Goal: Task Accomplishment & Management: Manage account settings

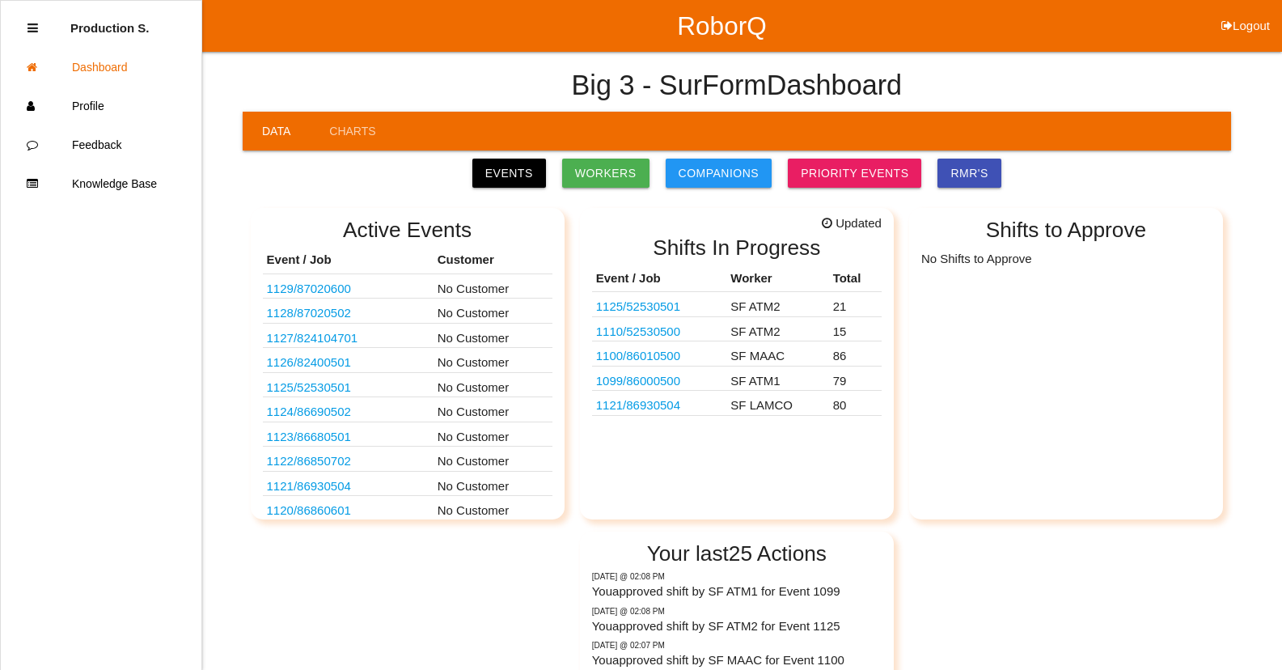
click at [666, 404] on link "1121 / 86930504" at bounding box center [638, 405] width 84 height 14
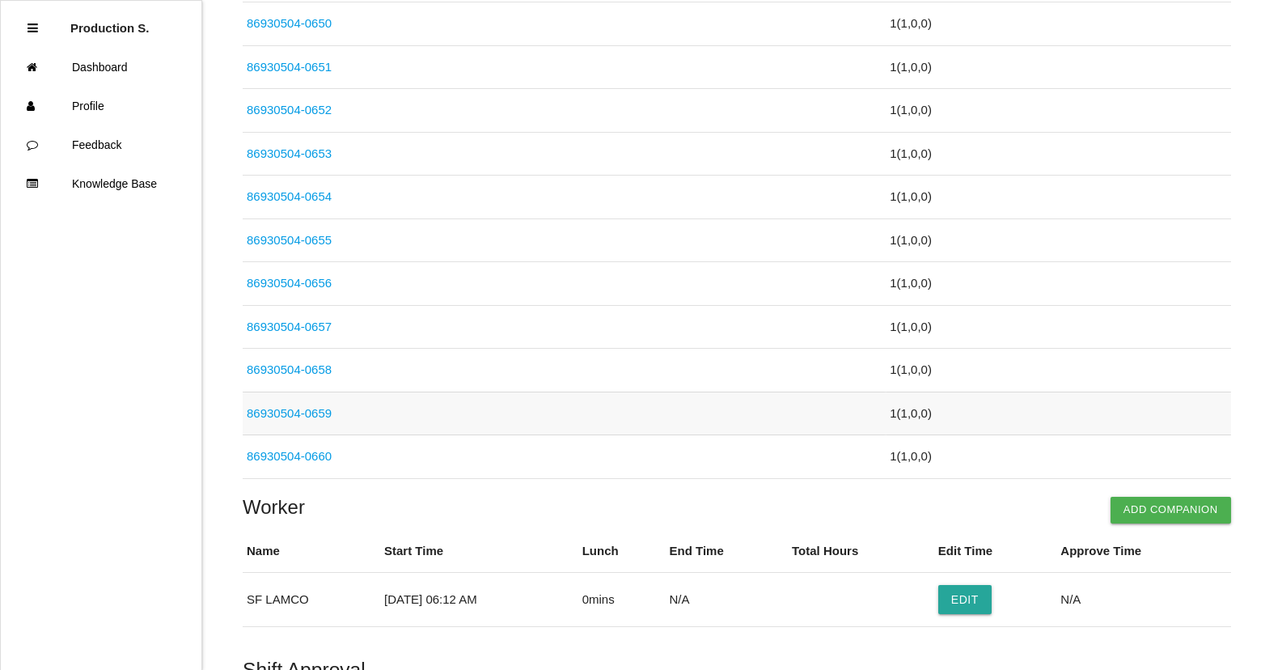
scroll to position [3428, 0]
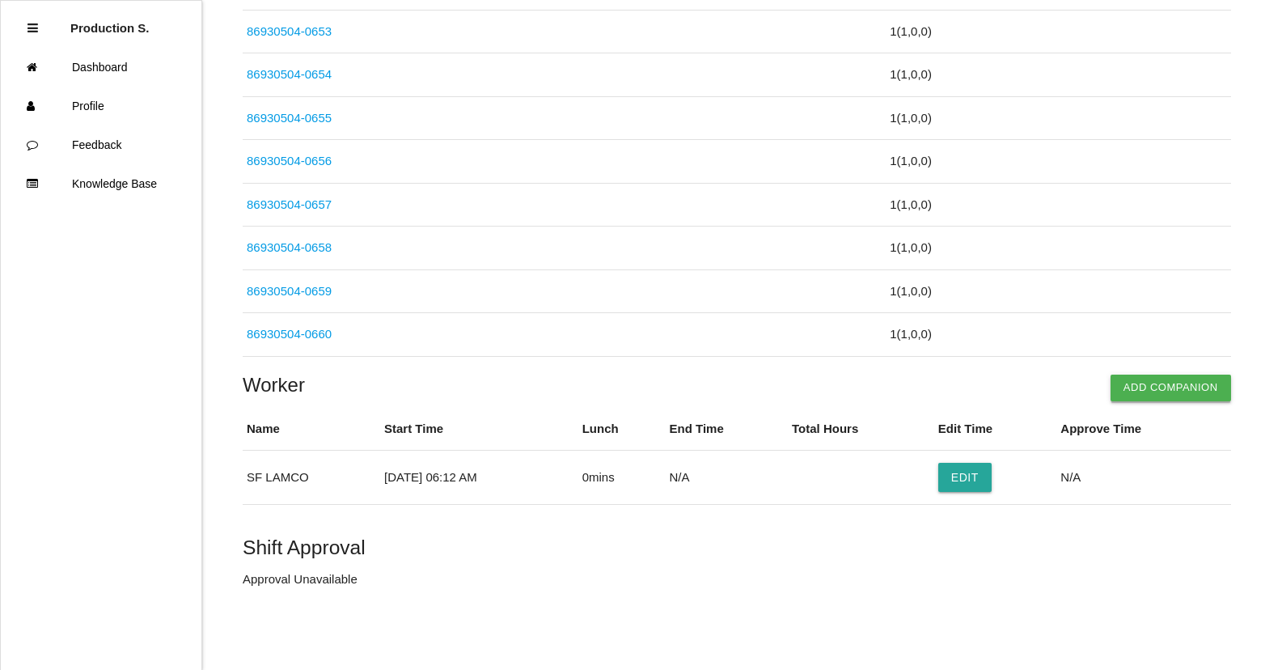
click at [1136, 383] on button "Add Companion" at bounding box center [1171, 388] width 121 height 26
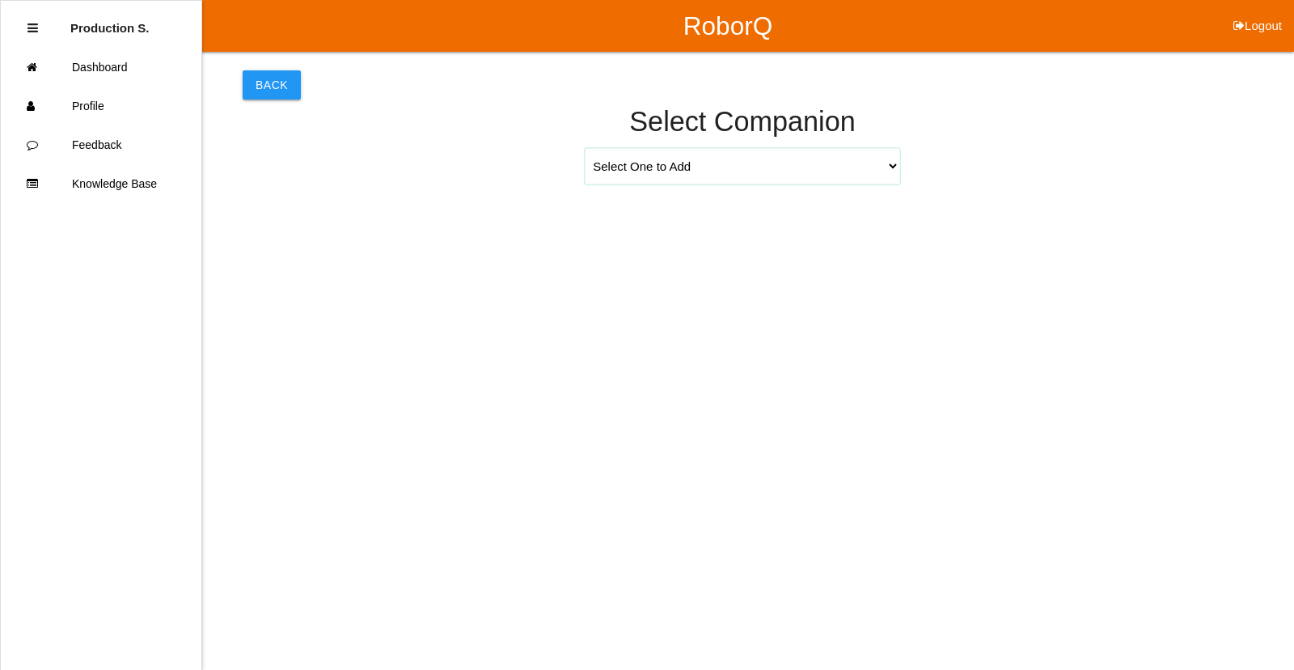
click at [727, 168] on select "Select One to Add [PERSON_NAME] 9655 [PERSON_NAME] 9140 [PERSON_NAME] 9156 [PER…" at bounding box center [743, 166] width 316 height 36
select select "[PERSON_NAME] 9694"
click at [585, 148] on select "Select One to Add [PERSON_NAME] 9655 [PERSON_NAME] 9140 [PERSON_NAME] 9156 [PER…" at bounding box center [743, 166] width 316 height 36
select select "6"
select select "12"
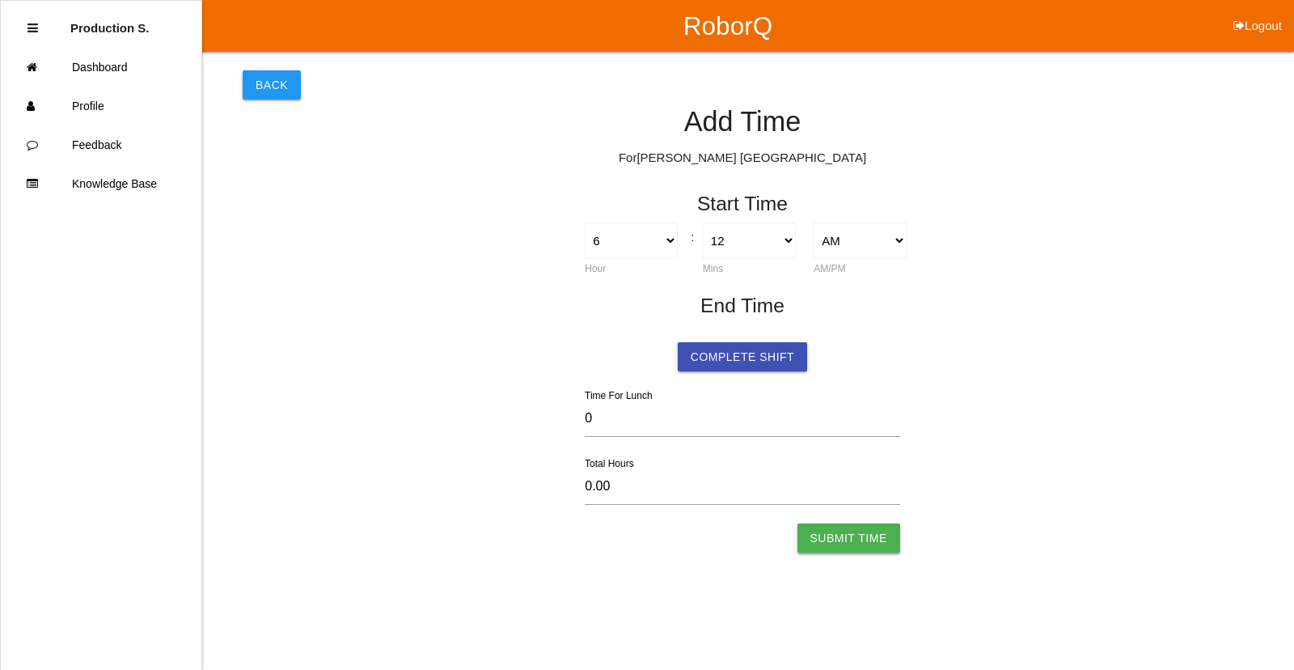
click at [871, 534] on button "Submit Time" at bounding box center [849, 537] width 103 height 29
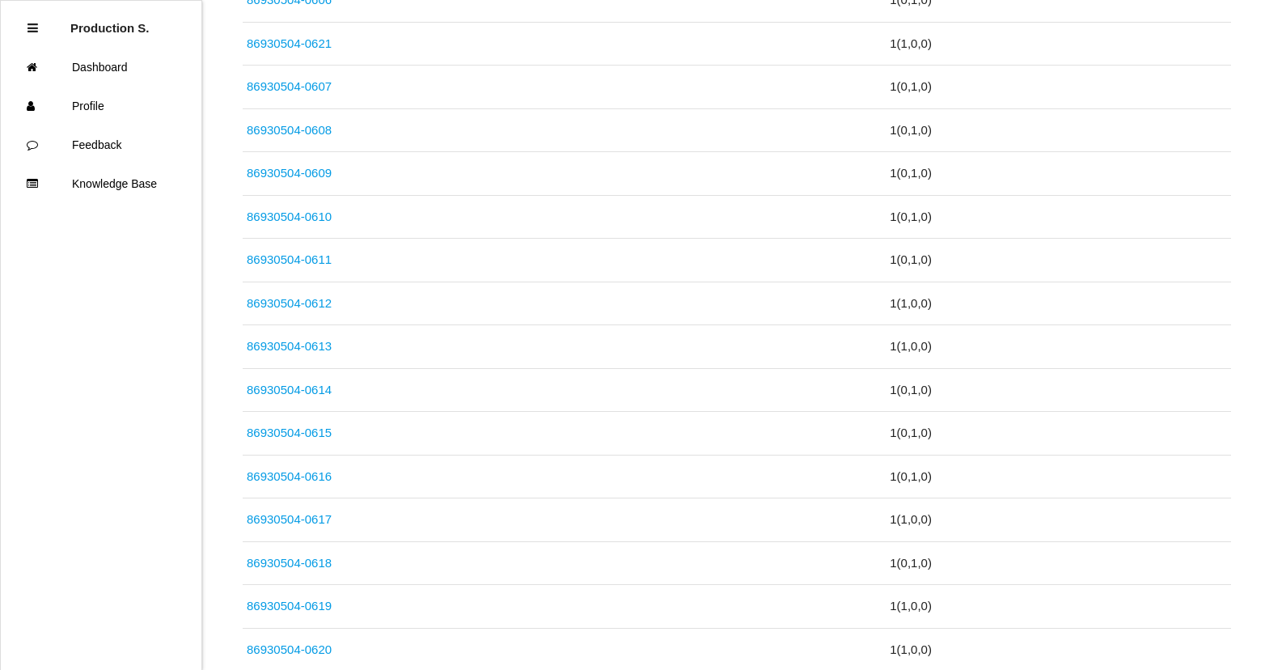
scroll to position [3587, 0]
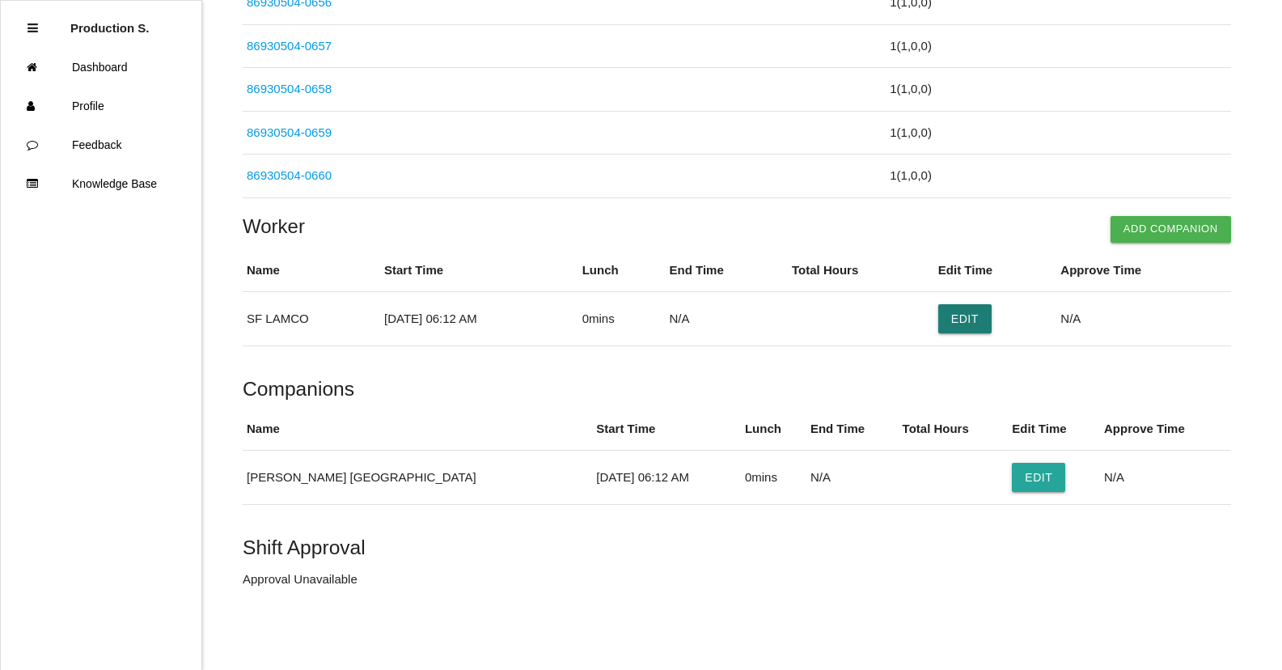
click at [977, 318] on button "Edit" at bounding box center [964, 318] width 53 height 29
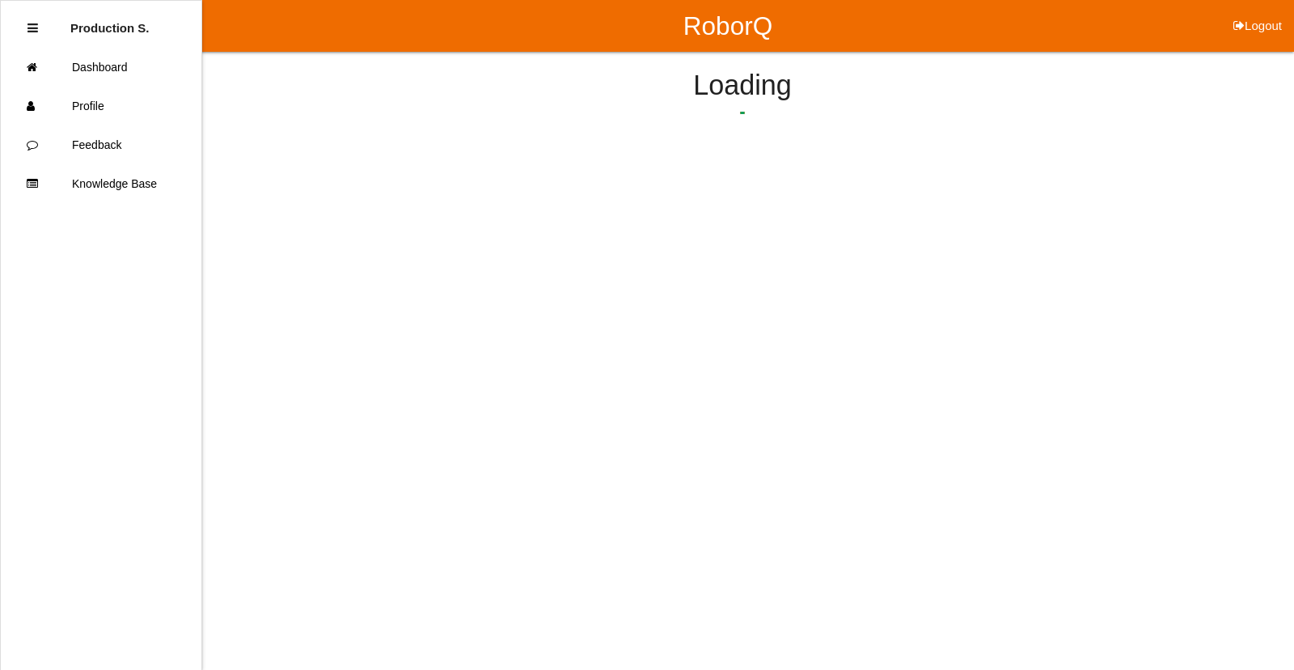
select select "6"
select select "12"
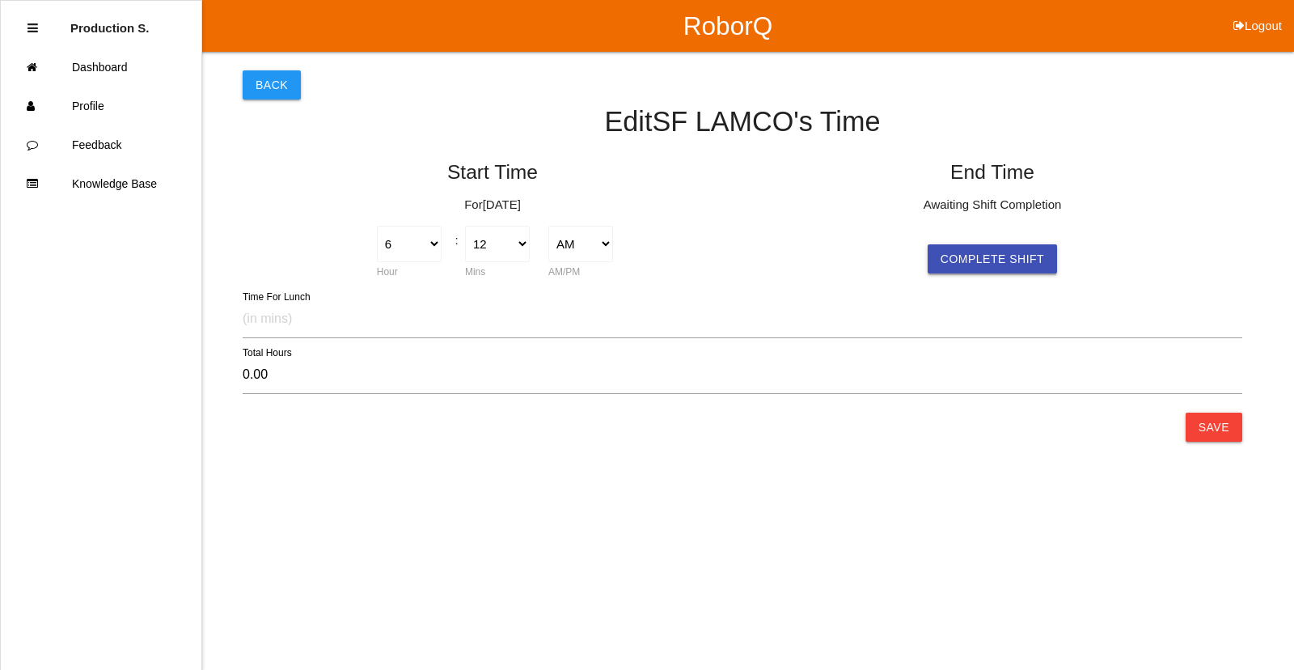
click at [968, 263] on button "Complete Shift" at bounding box center [992, 258] width 129 height 29
select select "6"
select select "12"
click at [1218, 421] on button "Save" at bounding box center [1214, 427] width 57 height 29
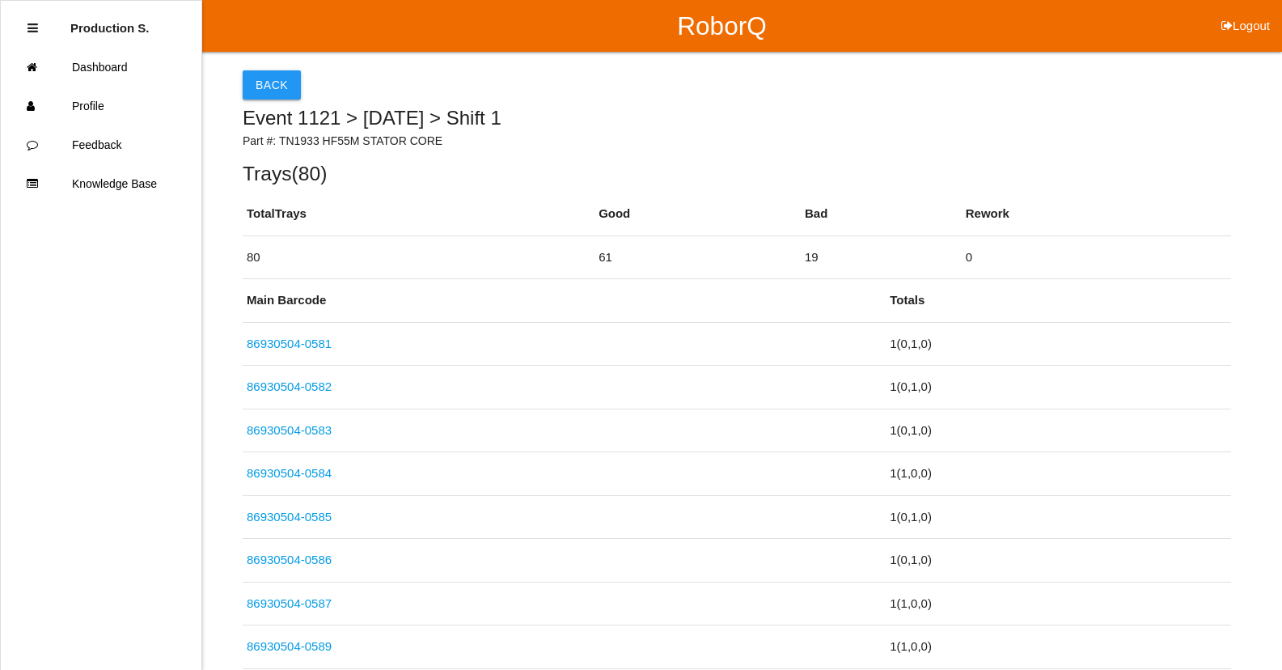
scroll to position [3587, 0]
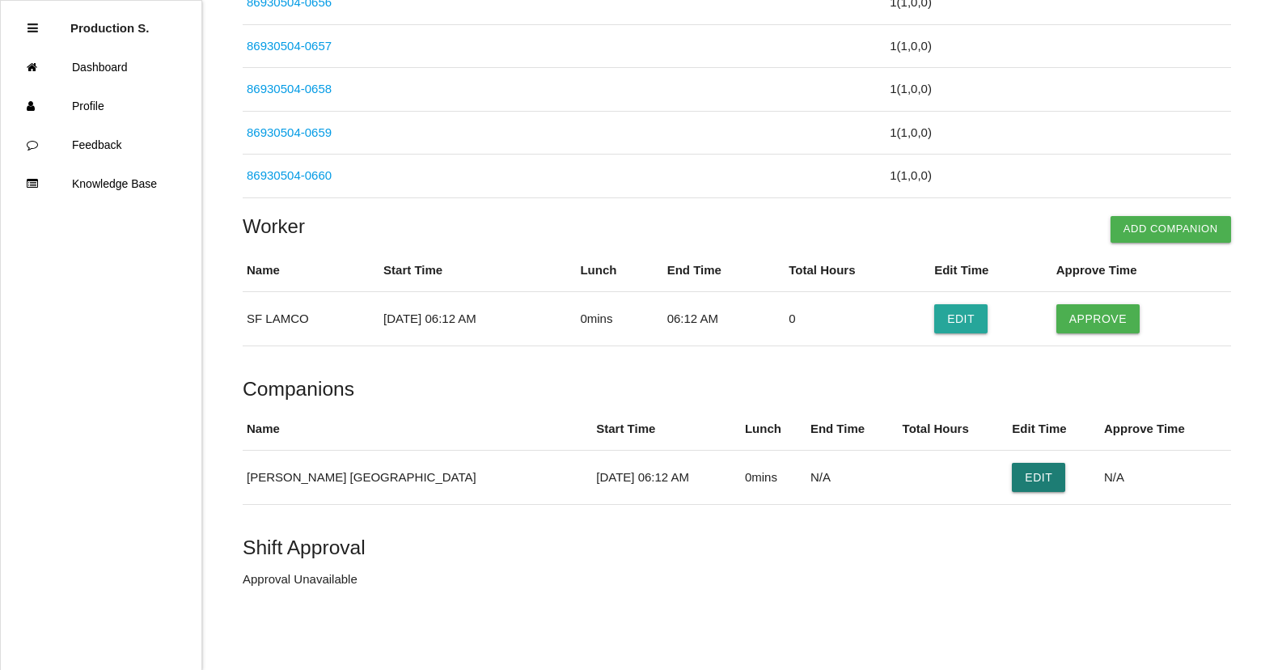
drag, startPoint x: 1006, startPoint y: 477, endPoint x: 983, endPoint y: 431, distance: 51.4
click at [1012, 471] on button "Edit" at bounding box center [1038, 477] width 53 height 29
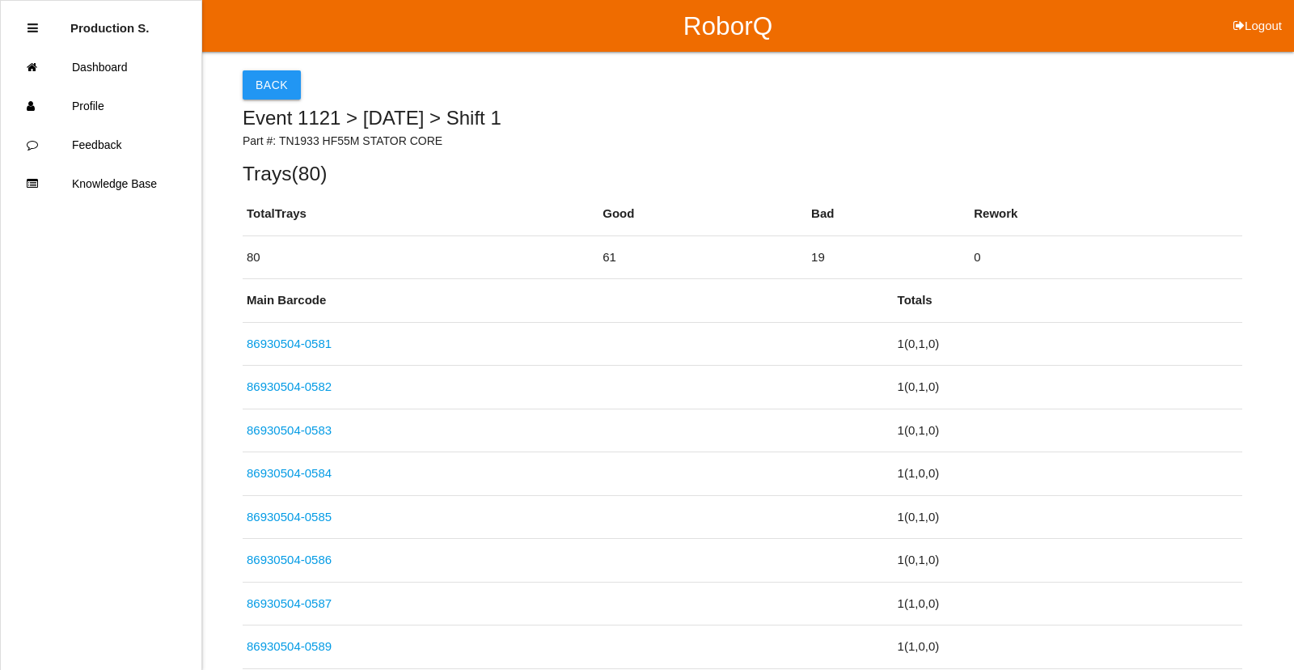
select select "6"
select select "12"
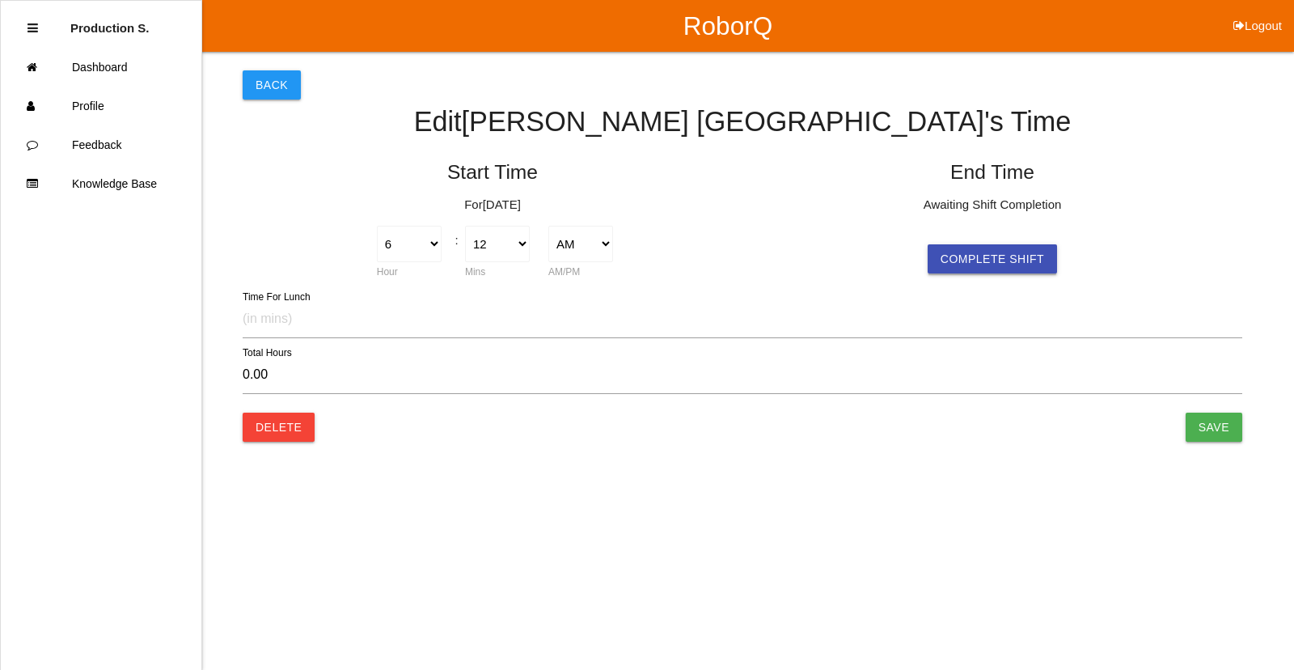
click at [1037, 262] on button "Complete Shift" at bounding box center [992, 258] width 129 height 29
select select "6"
select select "12"
click at [1221, 429] on input "Save" at bounding box center [1214, 427] width 57 height 29
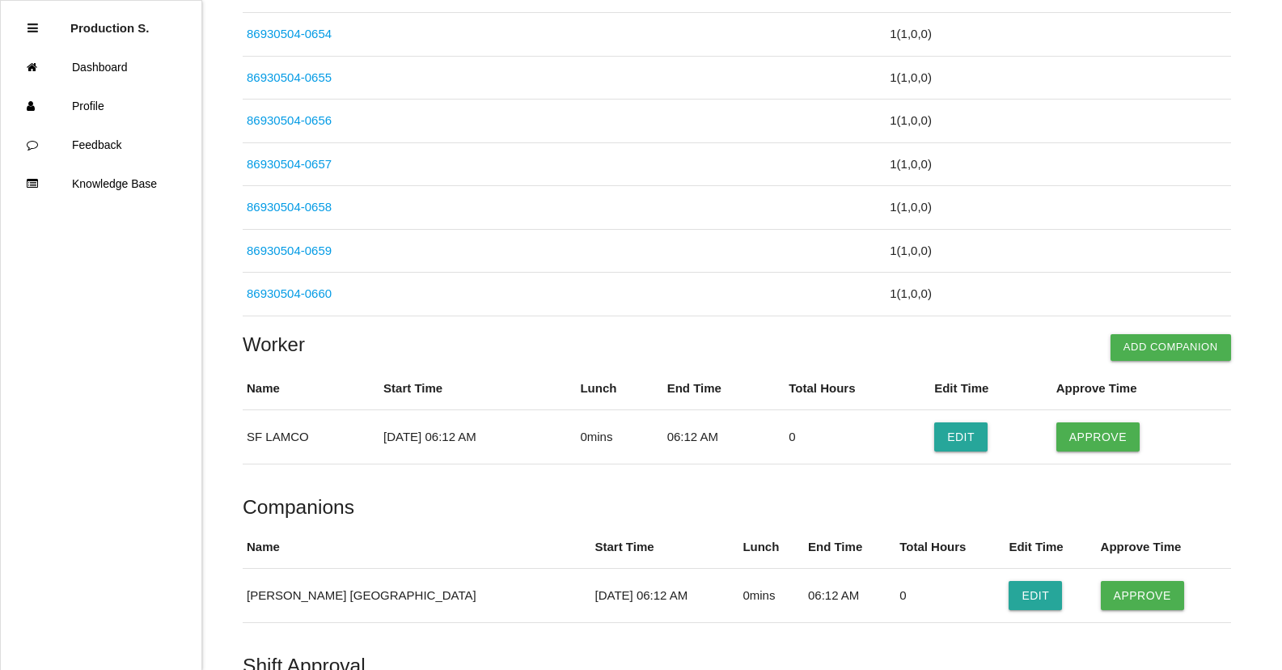
scroll to position [3587, 0]
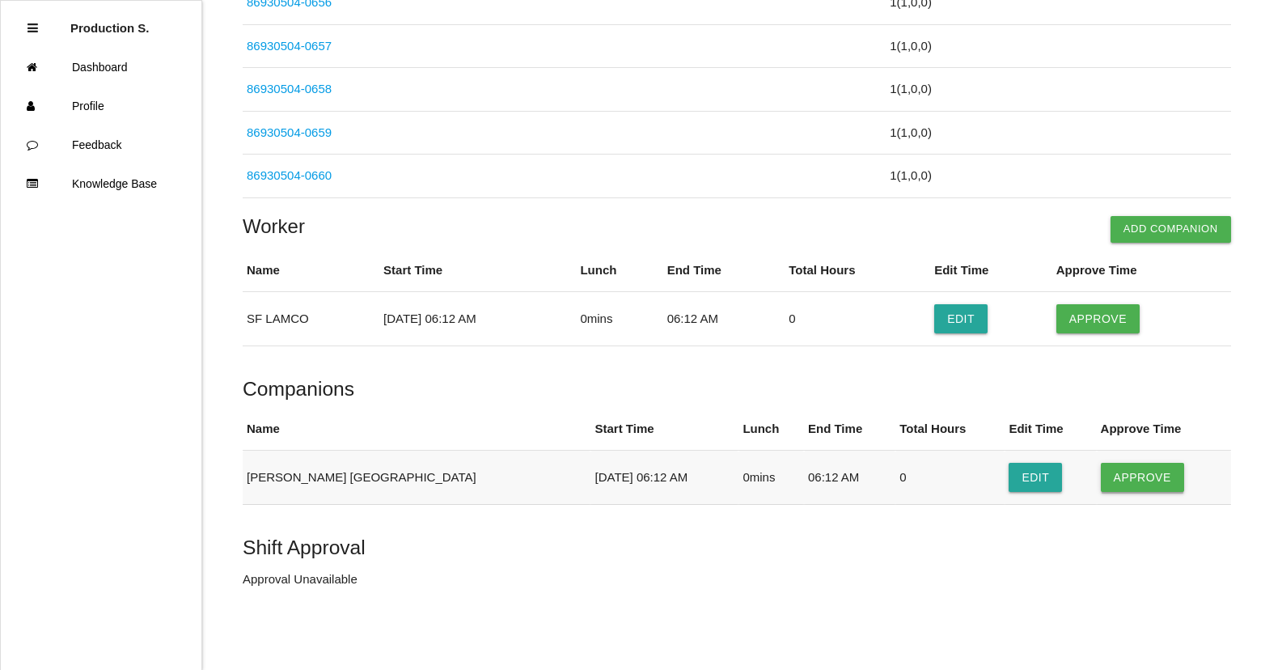
click at [1149, 488] on button "Approve" at bounding box center [1142, 477] width 83 height 29
click at [1112, 321] on button "Approve" at bounding box center [1098, 318] width 83 height 29
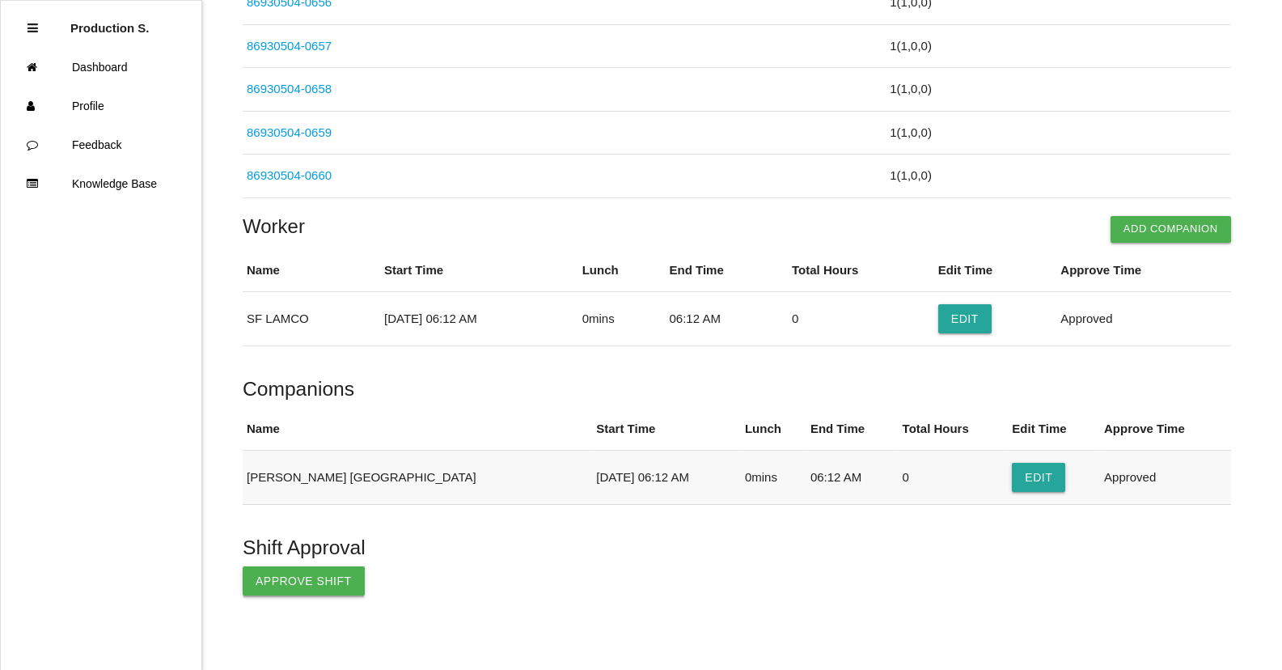
click at [265, 593] on button "Approve Shift" at bounding box center [304, 580] width 122 height 29
click at [979, 322] on button "Edit" at bounding box center [964, 318] width 53 height 29
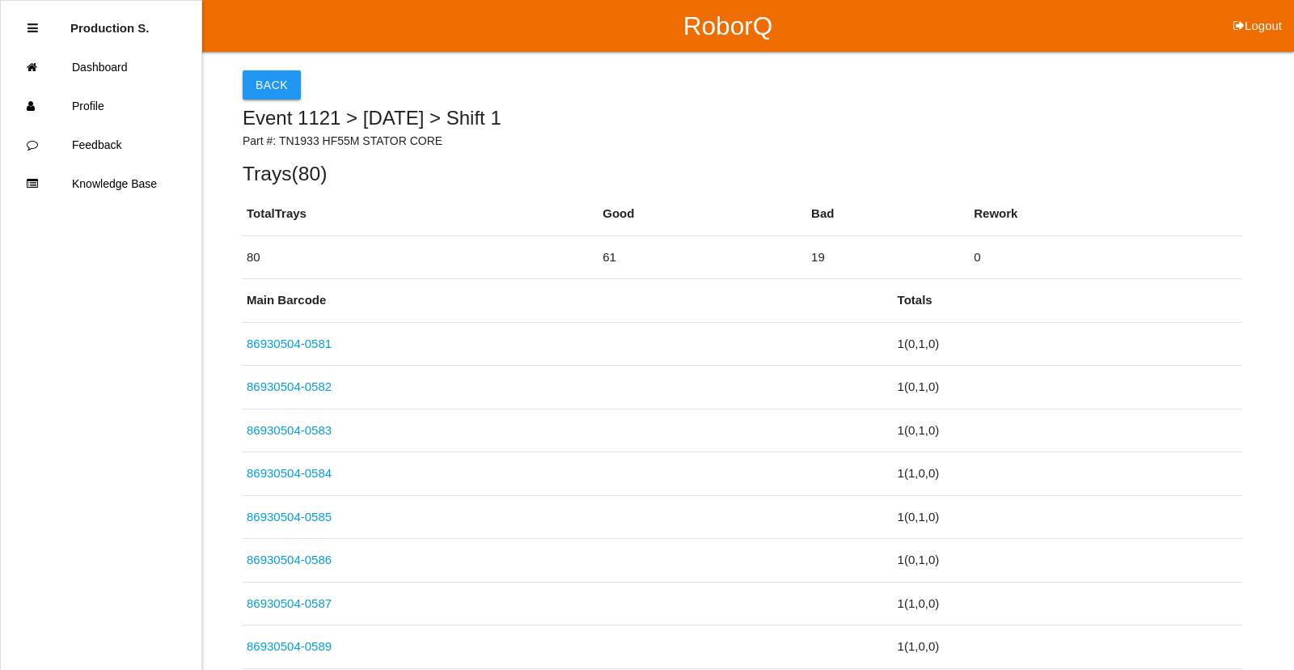
select select "6"
select select "12"
select select "6"
select select "12"
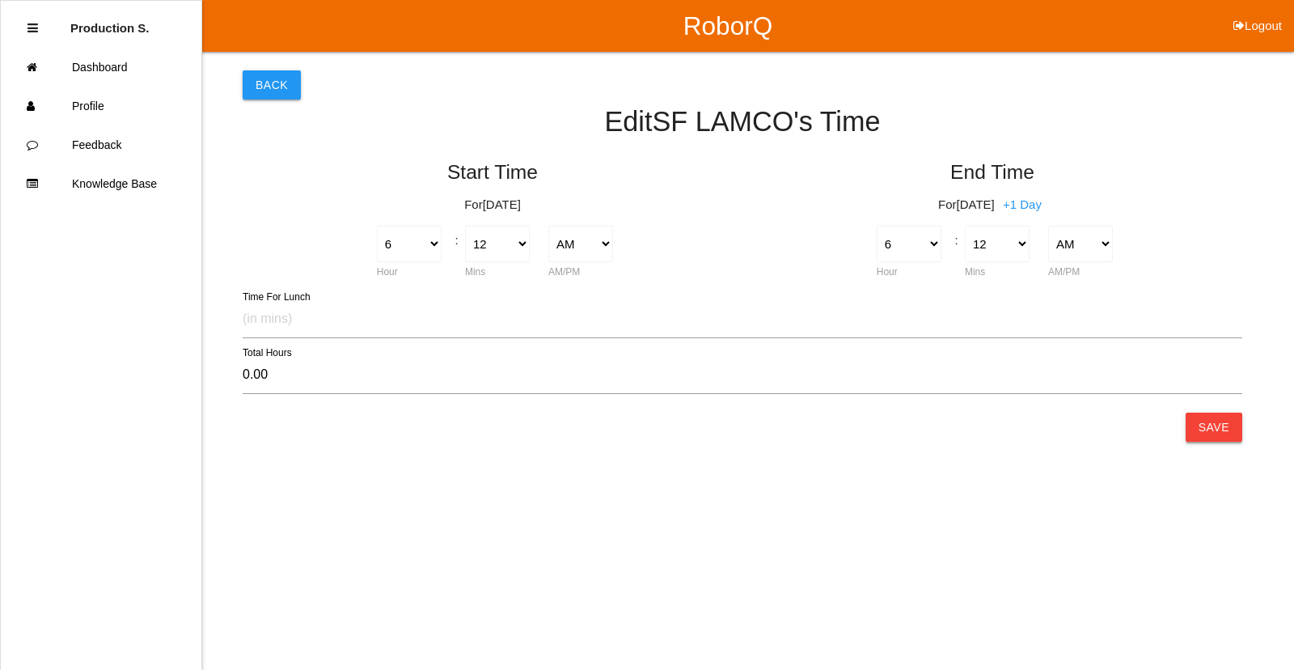
click at [1201, 432] on button "Save" at bounding box center [1214, 427] width 57 height 29
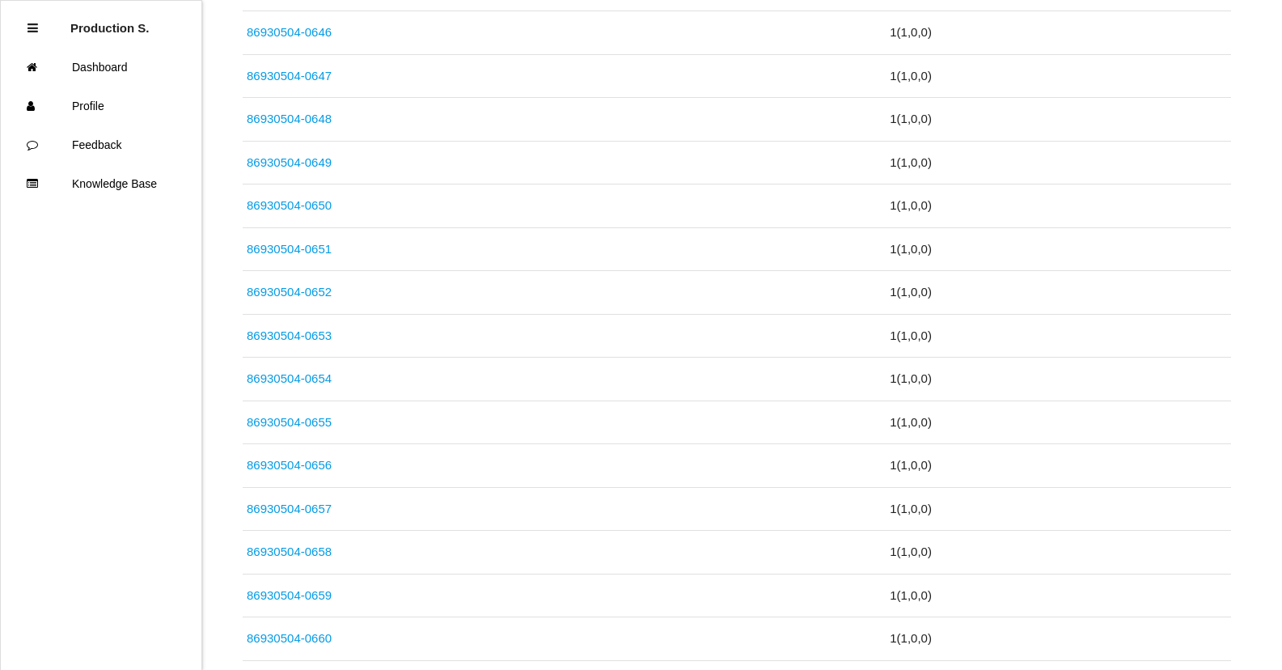
scroll to position [3587, 0]
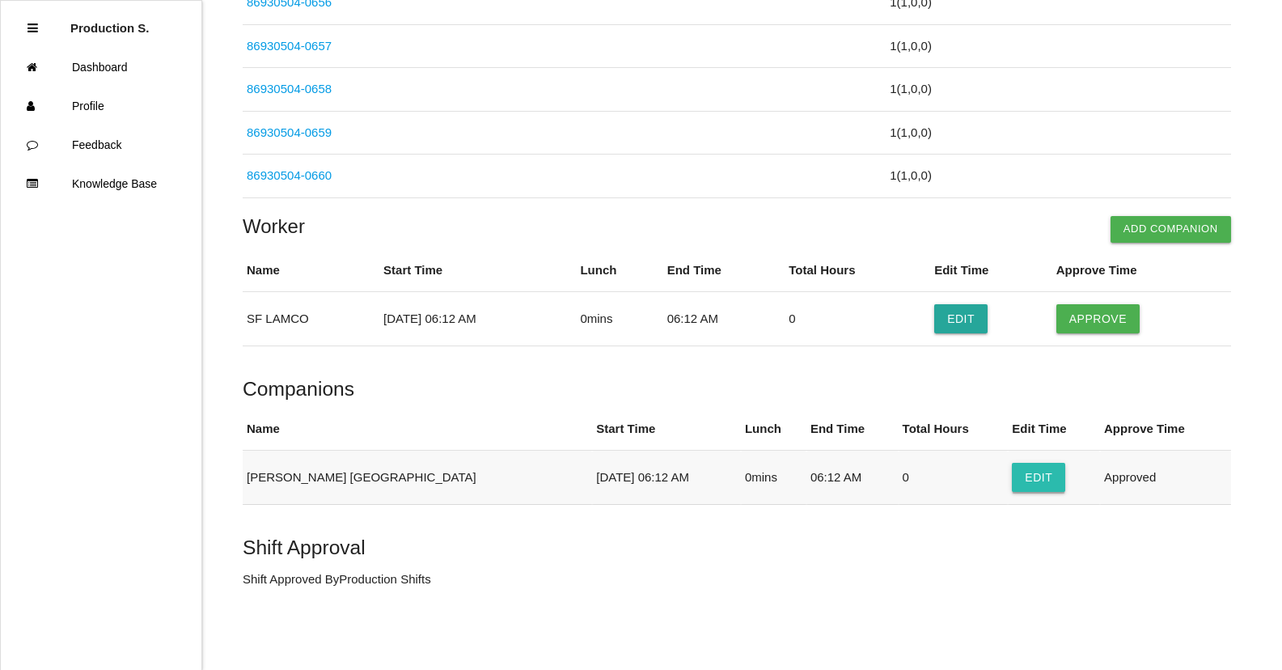
click at [1012, 478] on button "Edit" at bounding box center [1038, 477] width 53 height 29
select select "6"
select select "12"
select select "6"
select select "12"
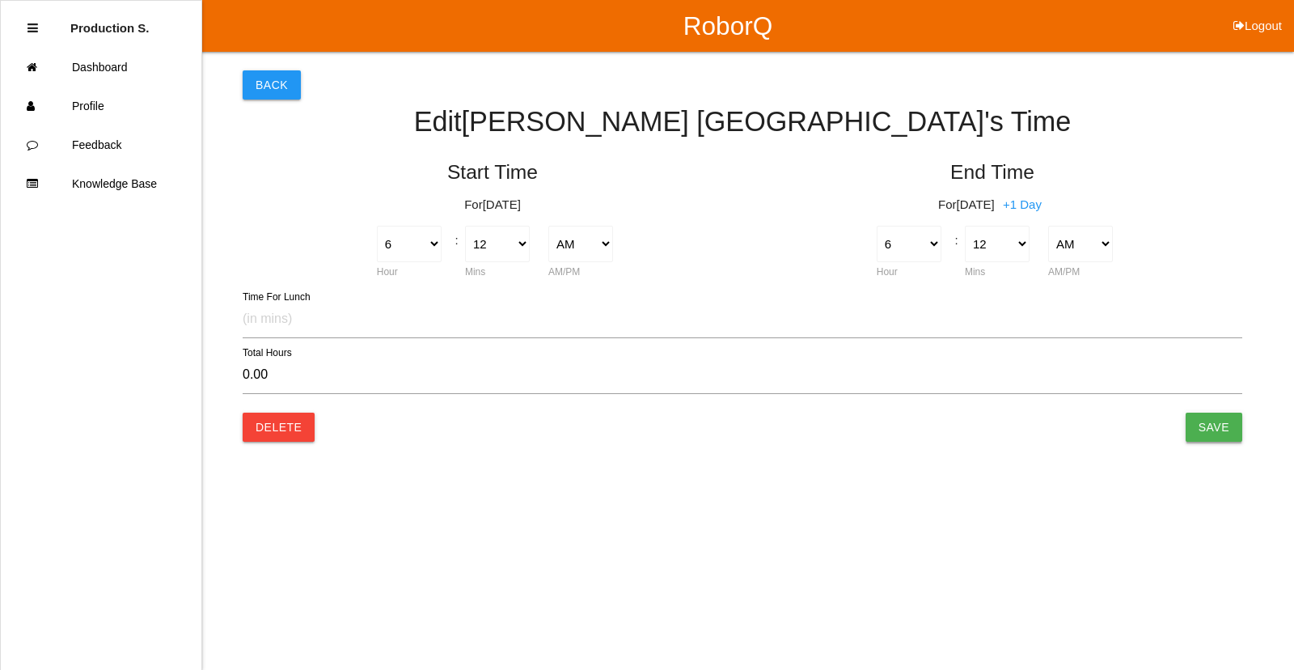
click at [1224, 421] on input "Save" at bounding box center [1214, 427] width 57 height 29
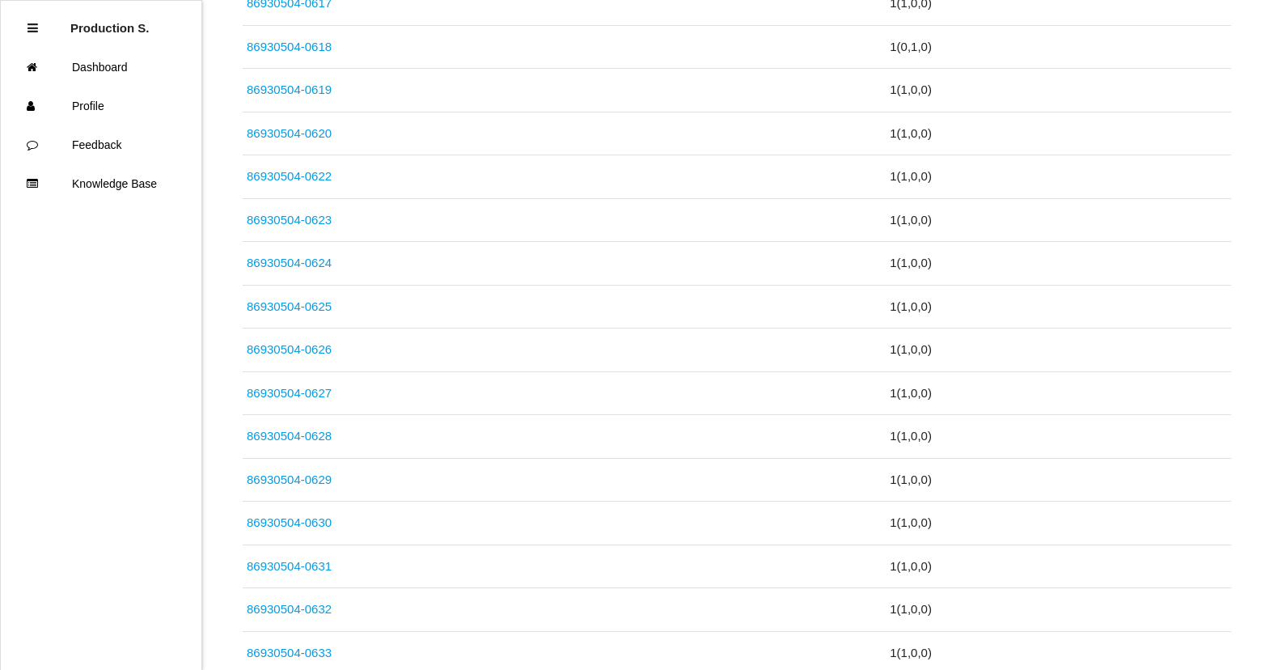
scroll to position [3587, 0]
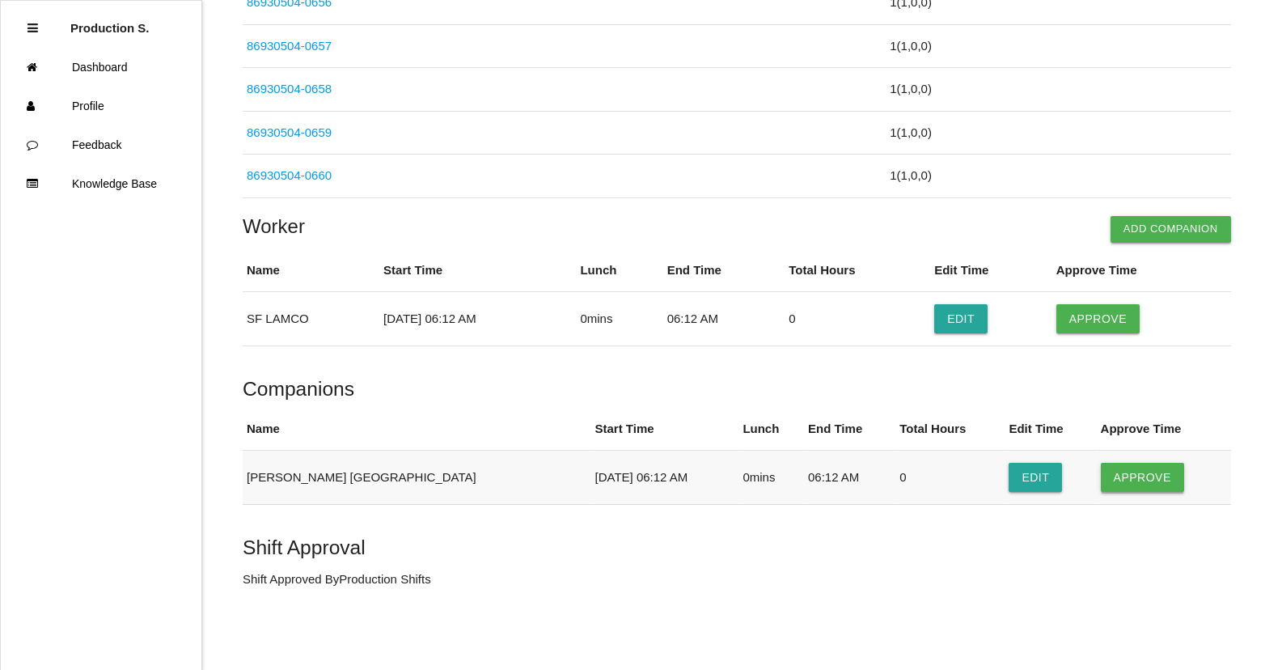
click at [1126, 485] on button "Approve" at bounding box center [1142, 477] width 83 height 29
click at [1125, 328] on button "Approve" at bounding box center [1098, 318] width 83 height 29
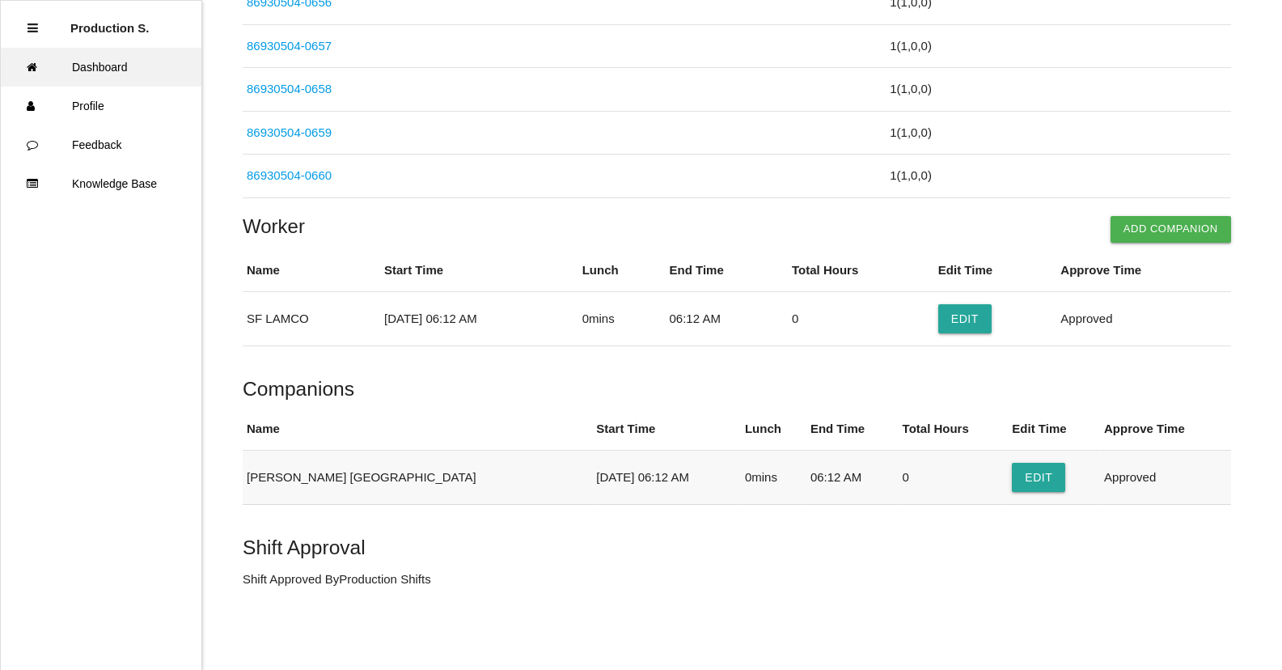
click at [128, 70] on link "Dashboard" at bounding box center [101, 67] width 201 height 39
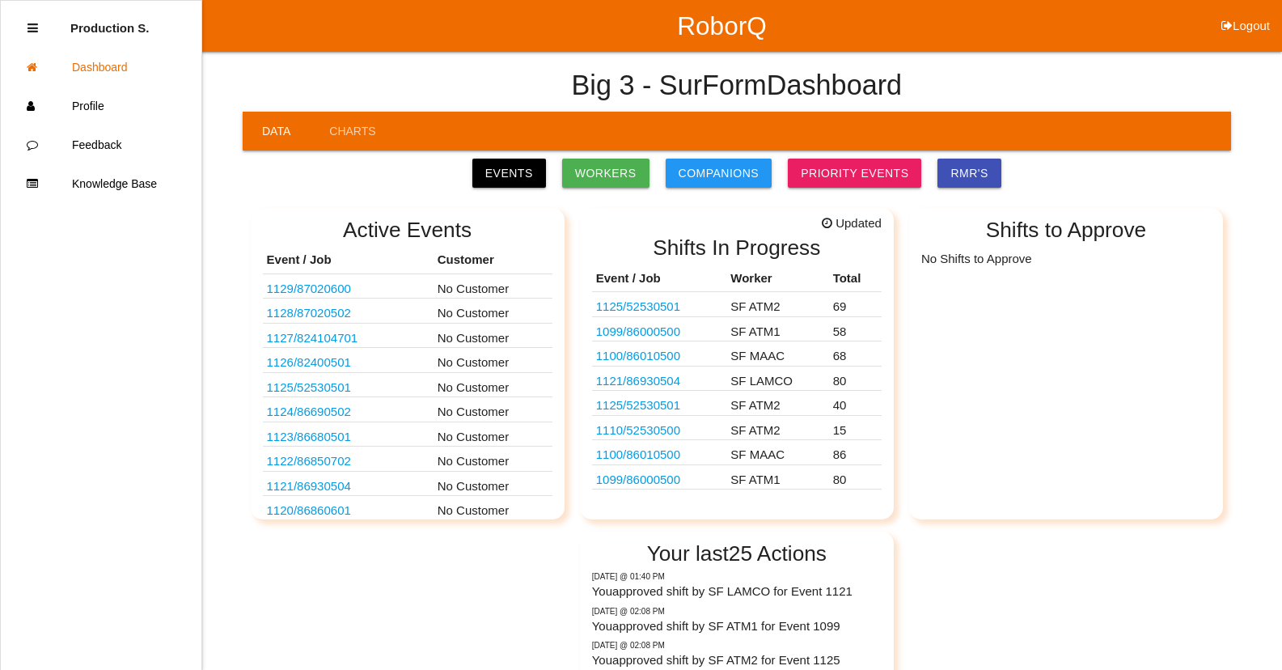
click at [655, 481] on link "1099 / 86000500" at bounding box center [638, 479] width 84 height 14
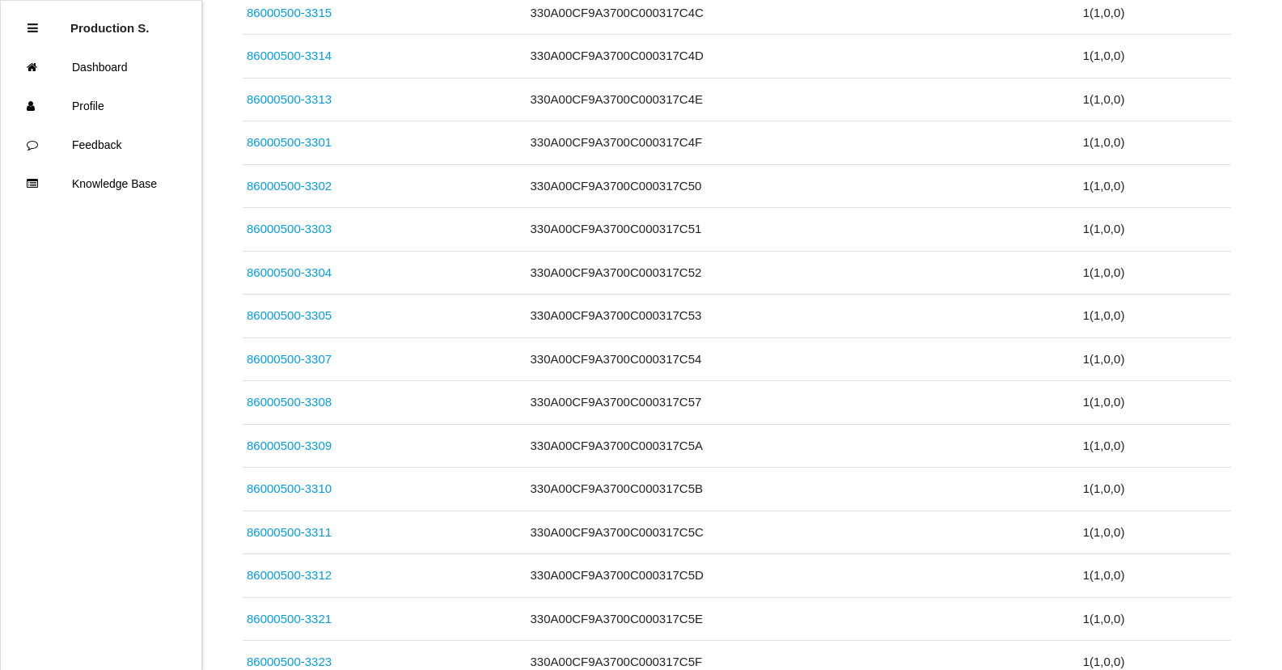
scroll to position [3428, 0]
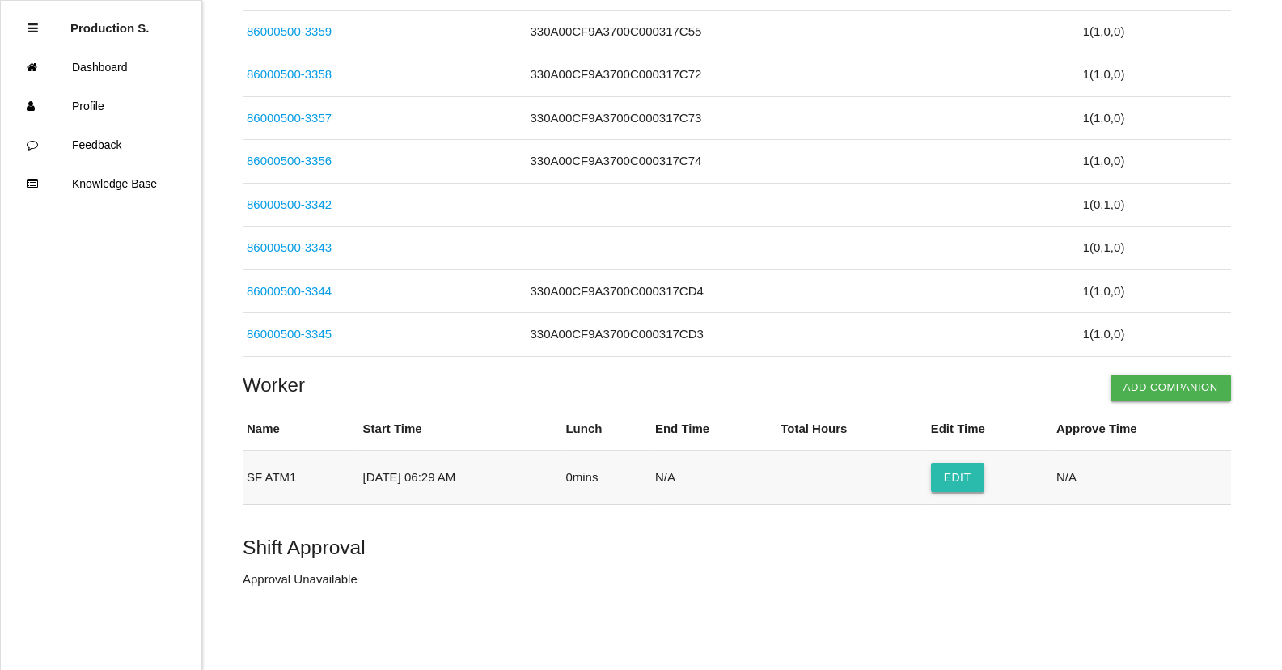
click at [961, 480] on button "Edit" at bounding box center [957, 477] width 53 height 29
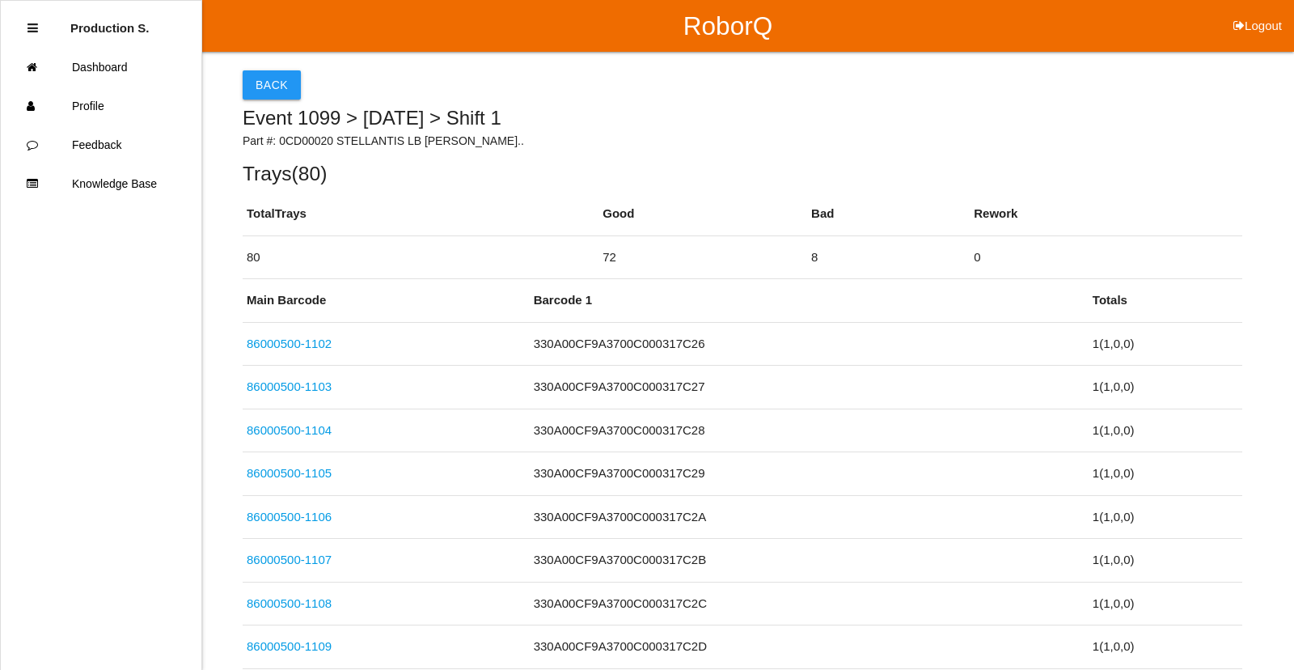
select select "6"
select select "29"
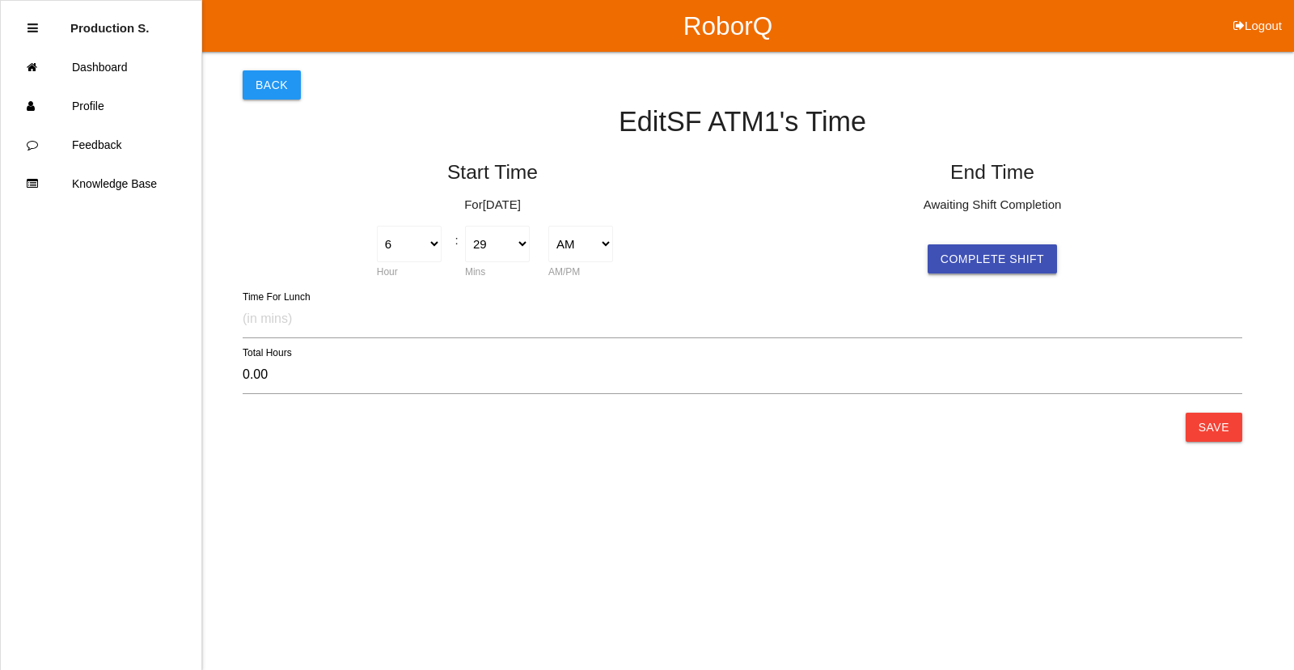
click at [985, 256] on button "Complete Shift" at bounding box center [992, 258] width 129 height 29
select select "6"
select select "29"
click at [1217, 417] on button "Save" at bounding box center [1214, 427] width 57 height 29
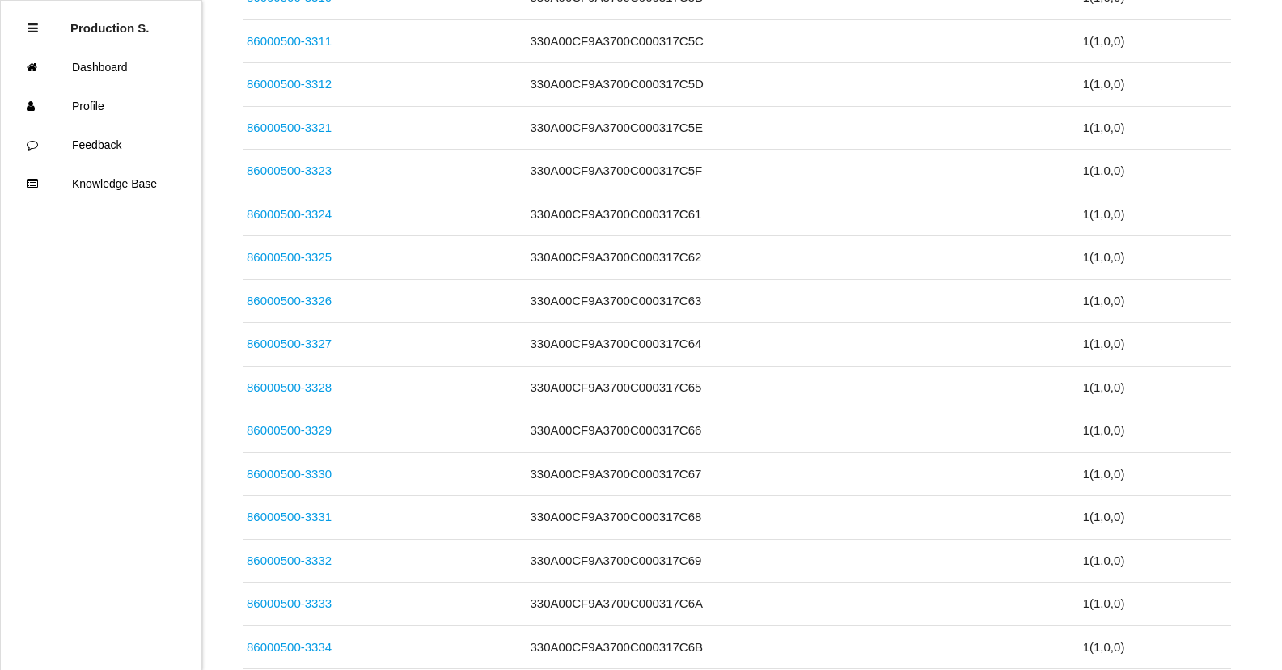
scroll to position [3428, 0]
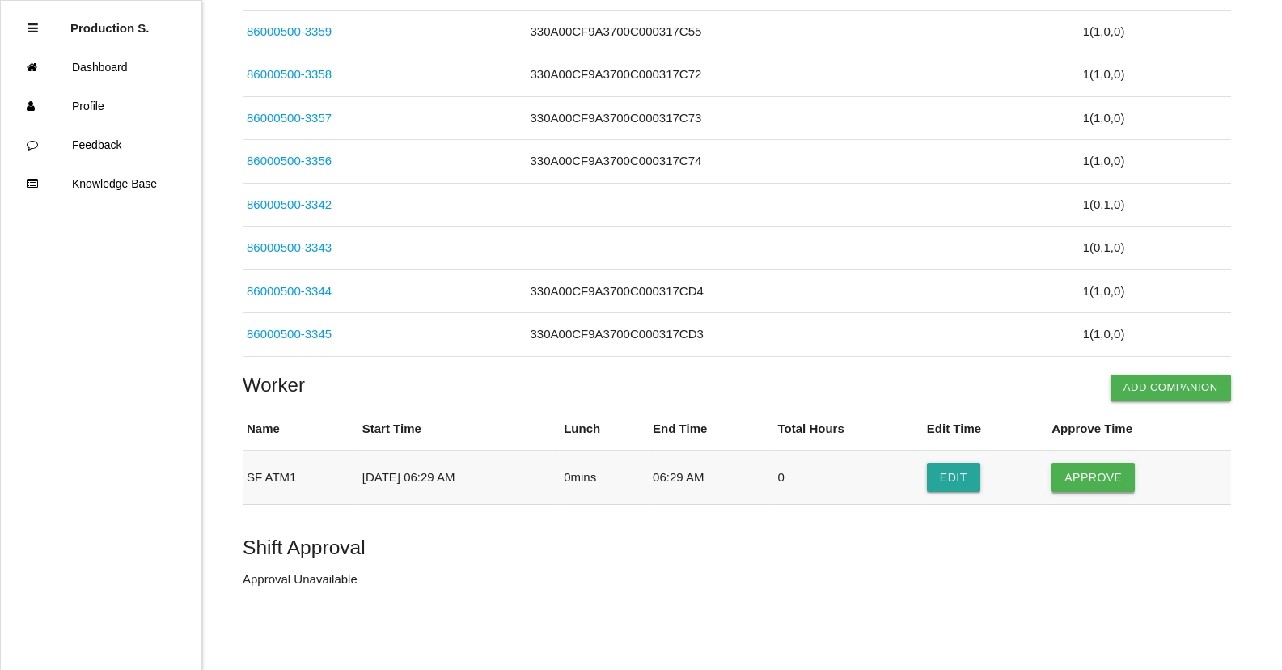
click at [1117, 482] on button "Approve" at bounding box center [1093, 477] width 83 height 29
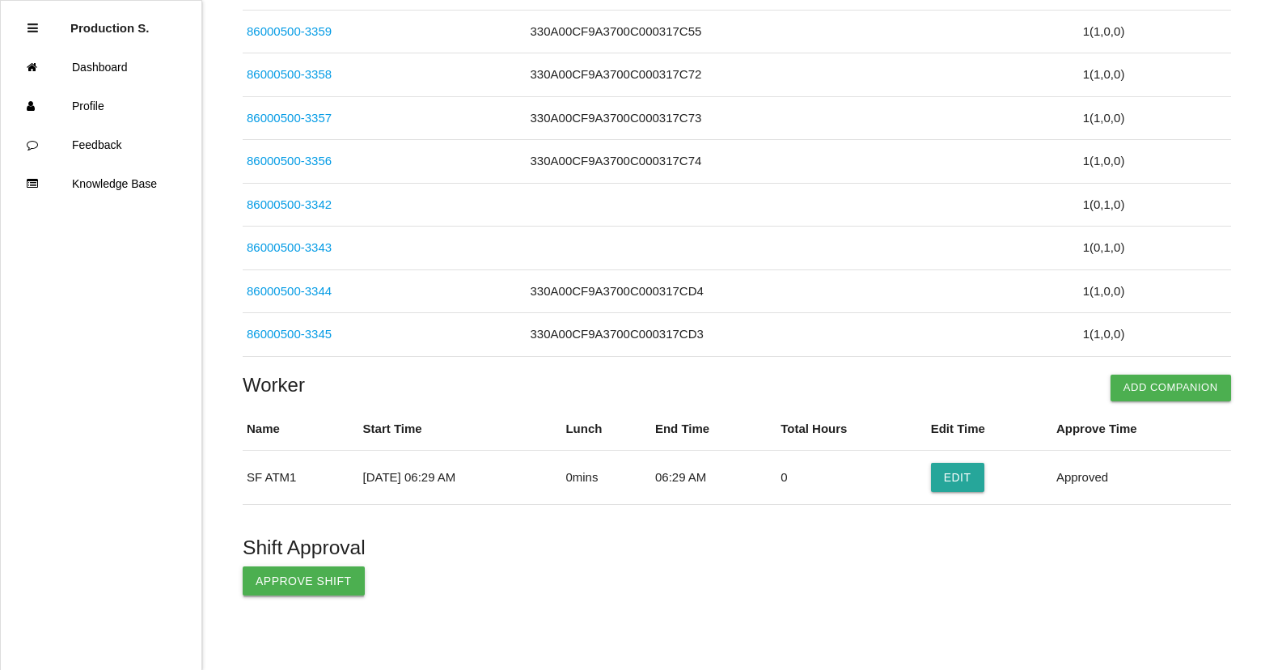
click at [299, 591] on button "Approve Shift" at bounding box center [304, 580] width 122 height 29
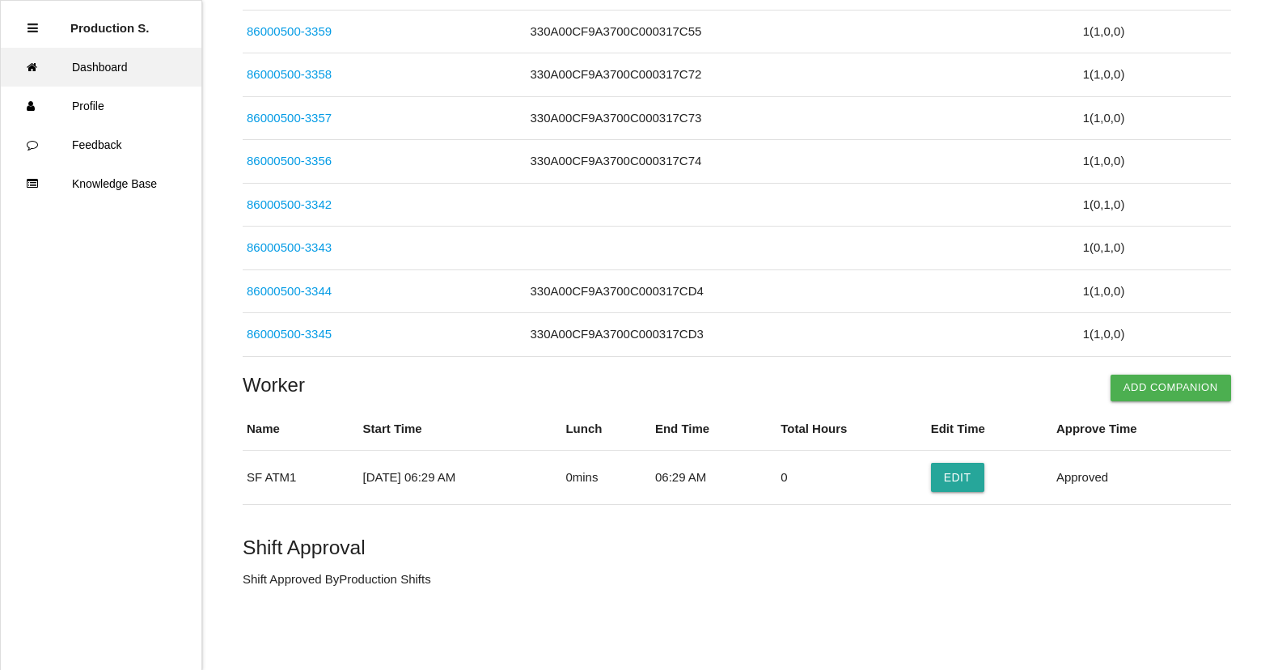
click at [163, 74] on link "Dashboard" at bounding box center [101, 67] width 201 height 39
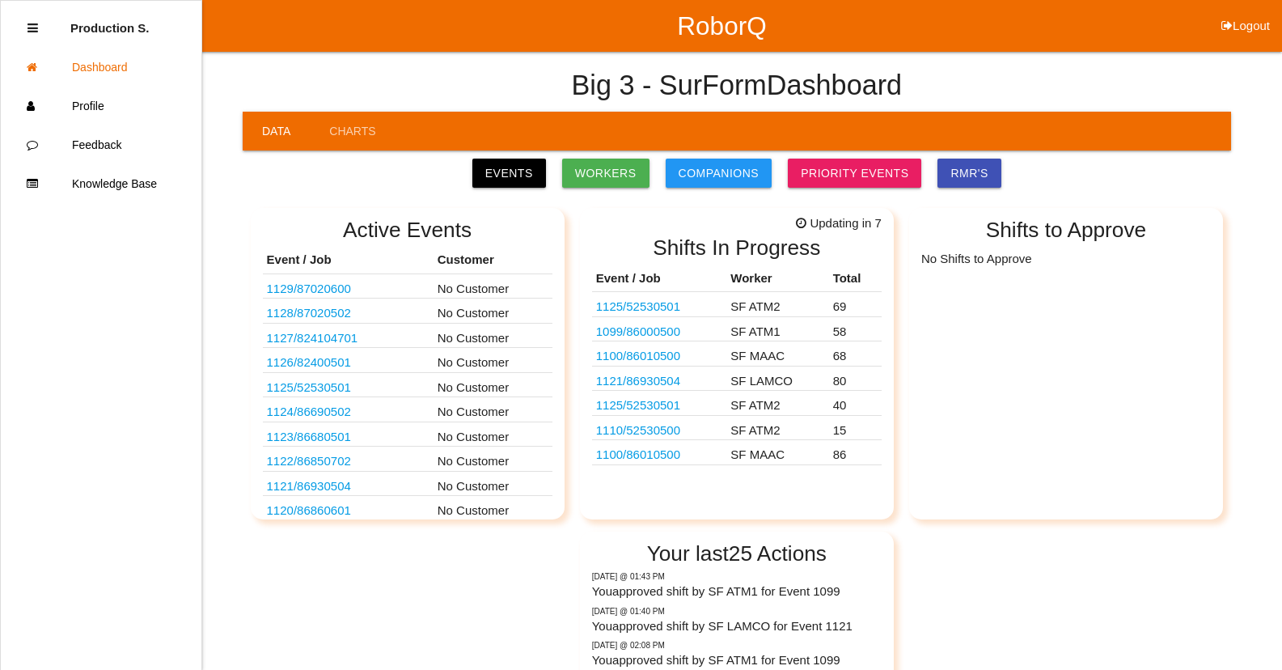
click at [669, 459] on link "1100 / 86010500" at bounding box center [638, 454] width 84 height 14
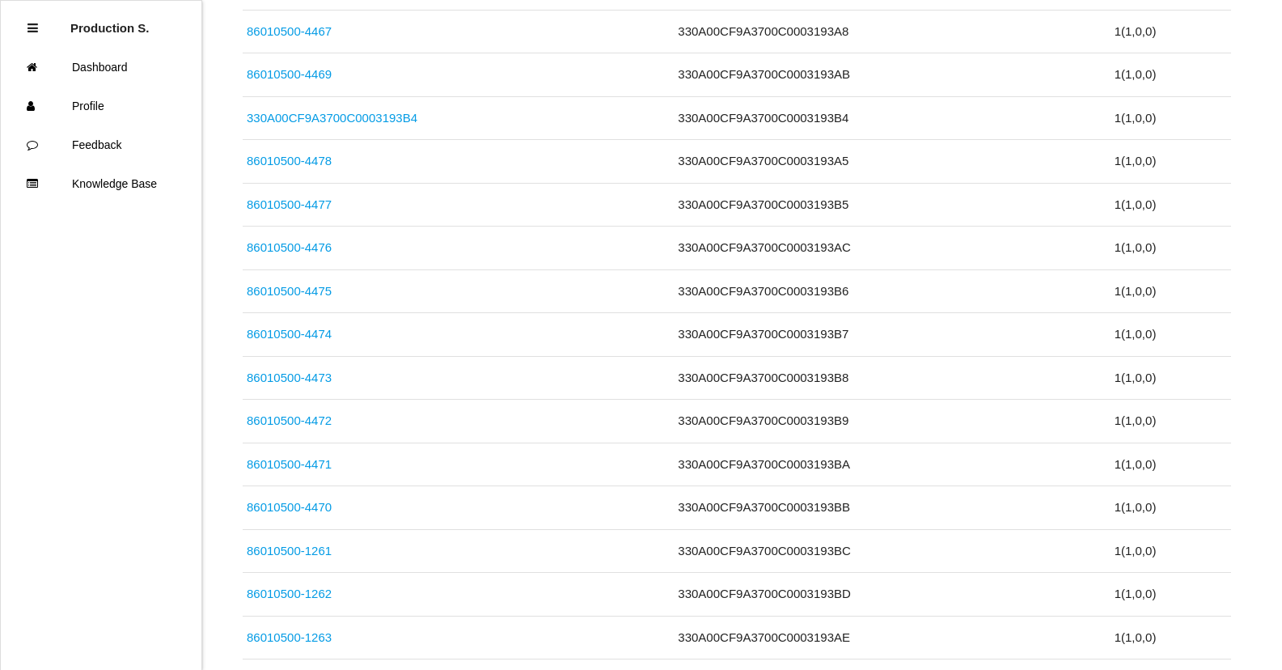
scroll to position [3688, 0]
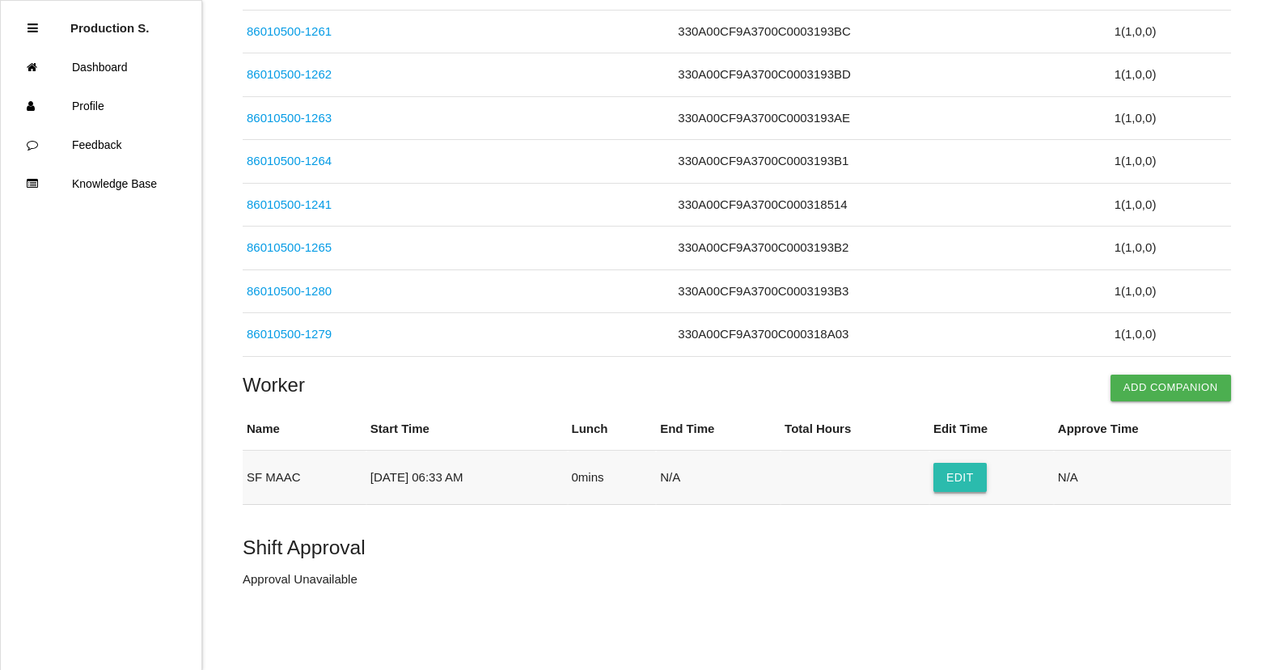
click at [975, 485] on button "Edit" at bounding box center [960, 477] width 53 height 29
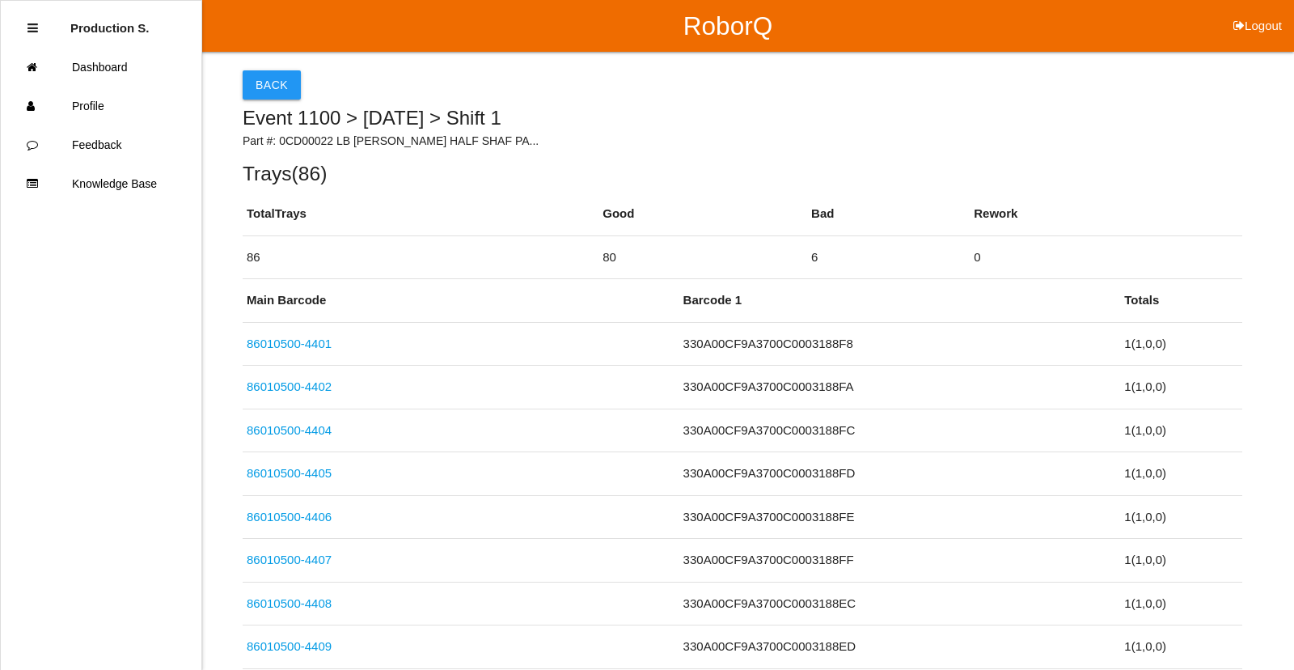
select select "6"
select select "33"
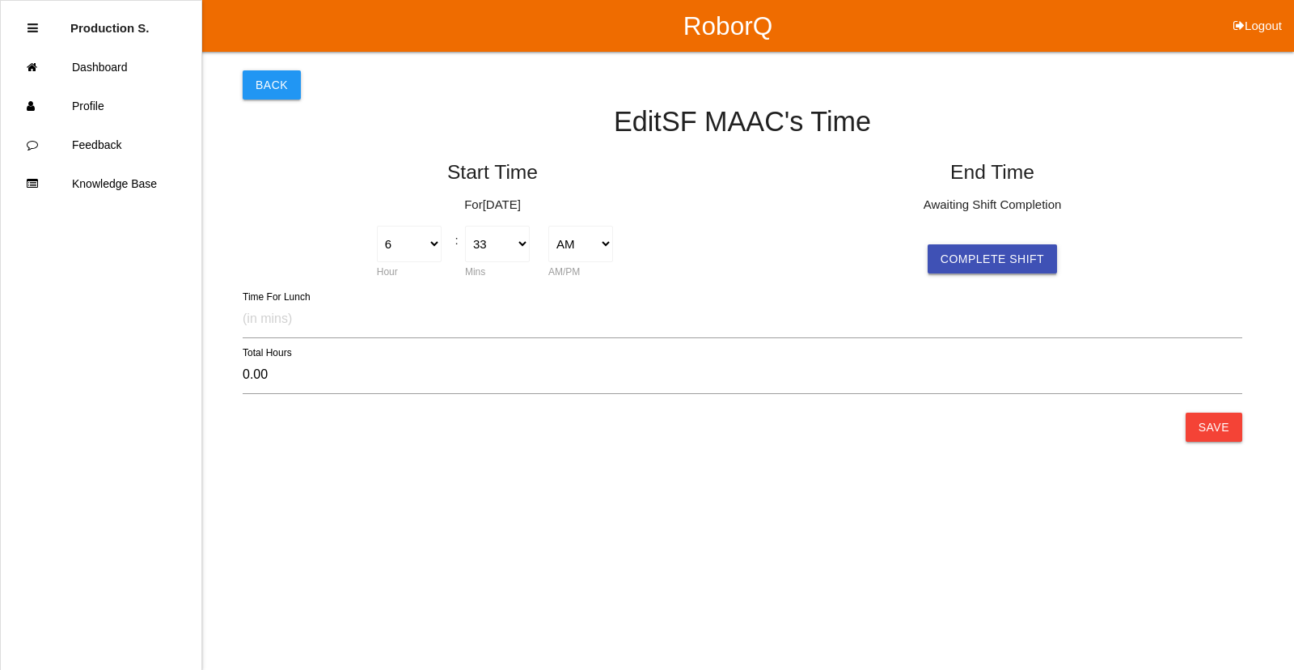
click at [964, 253] on button "Complete Shift" at bounding box center [992, 258] width 129 height 29
select select "6"
select select "33"
click at [1218, 438] on button "Save" at bounding box center [1214, 427] width 57 height 29
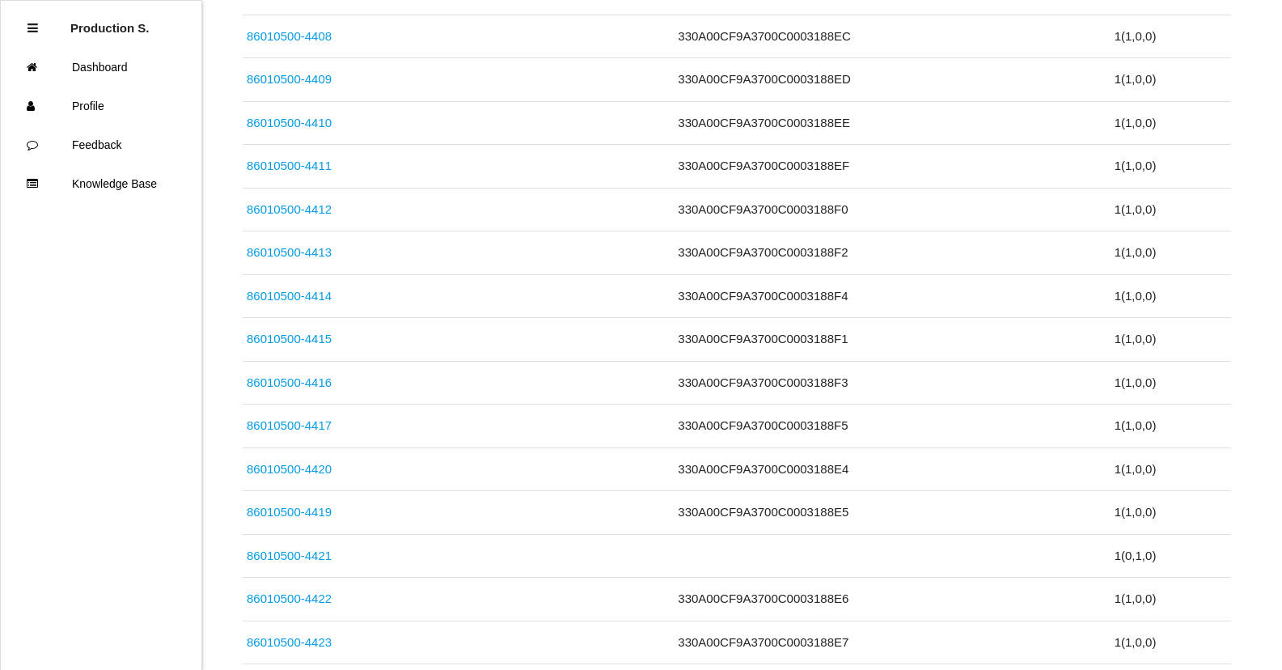
scroll to position [3688, 0]
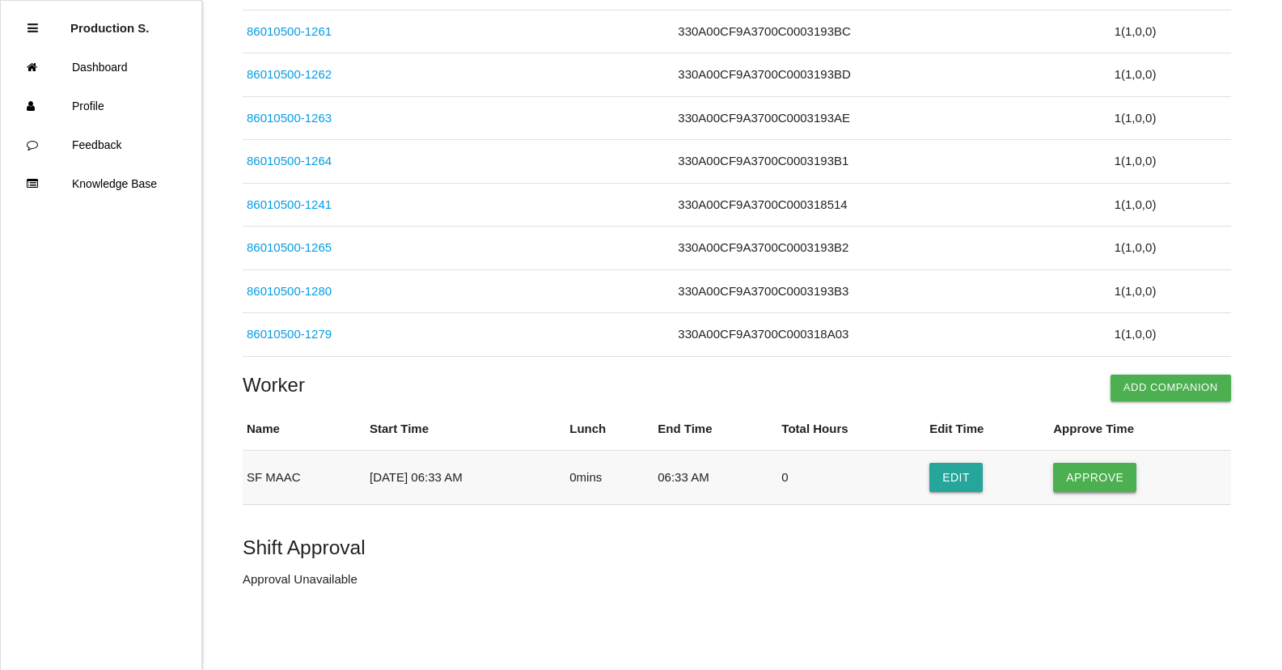
click at [1107, 466] on button "Approve" at bounding box center [1094, 477] width 83 height 29
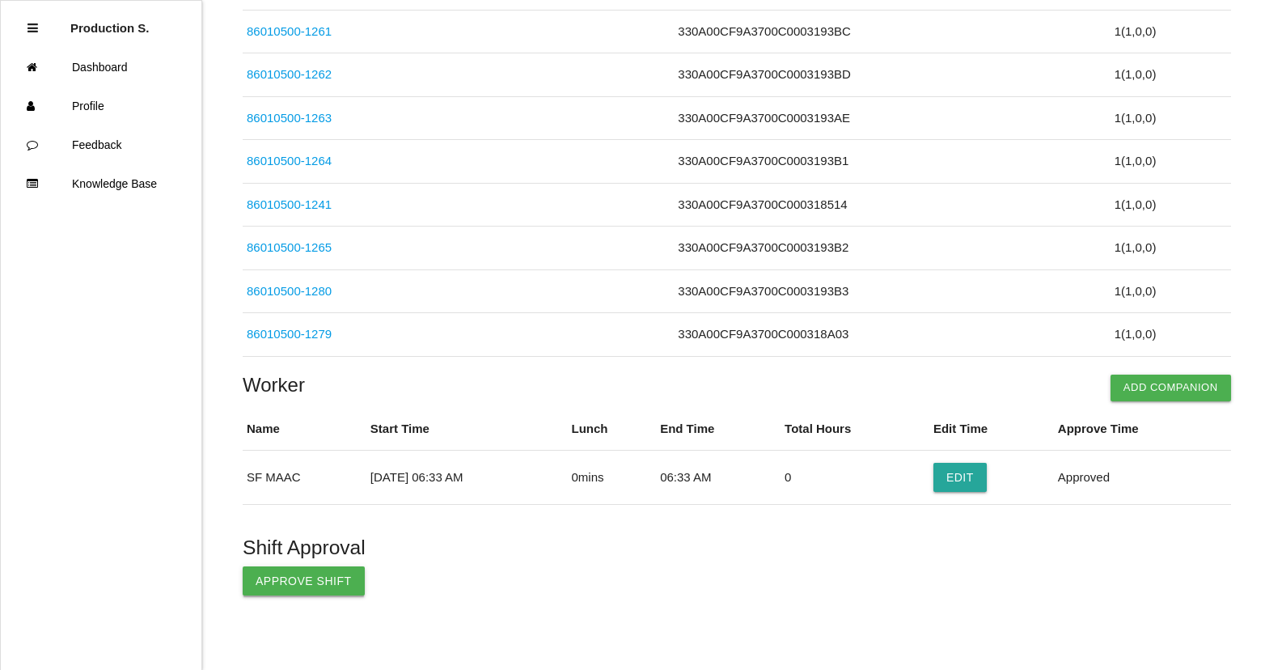
click at [287, 575] on button "Approve Shift" at bounding box center [304, 580] width 122 height 29
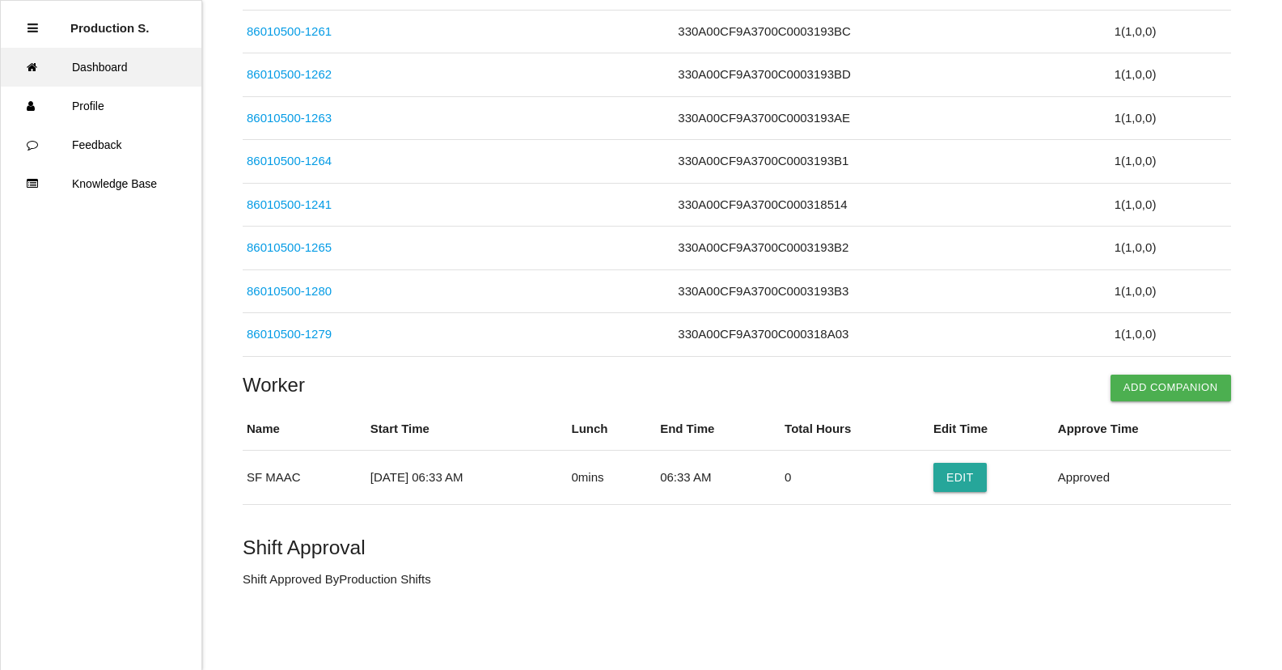
click at [86, 79] on link "Dashboard" at bounding box center [101, 67] width 201 height 39
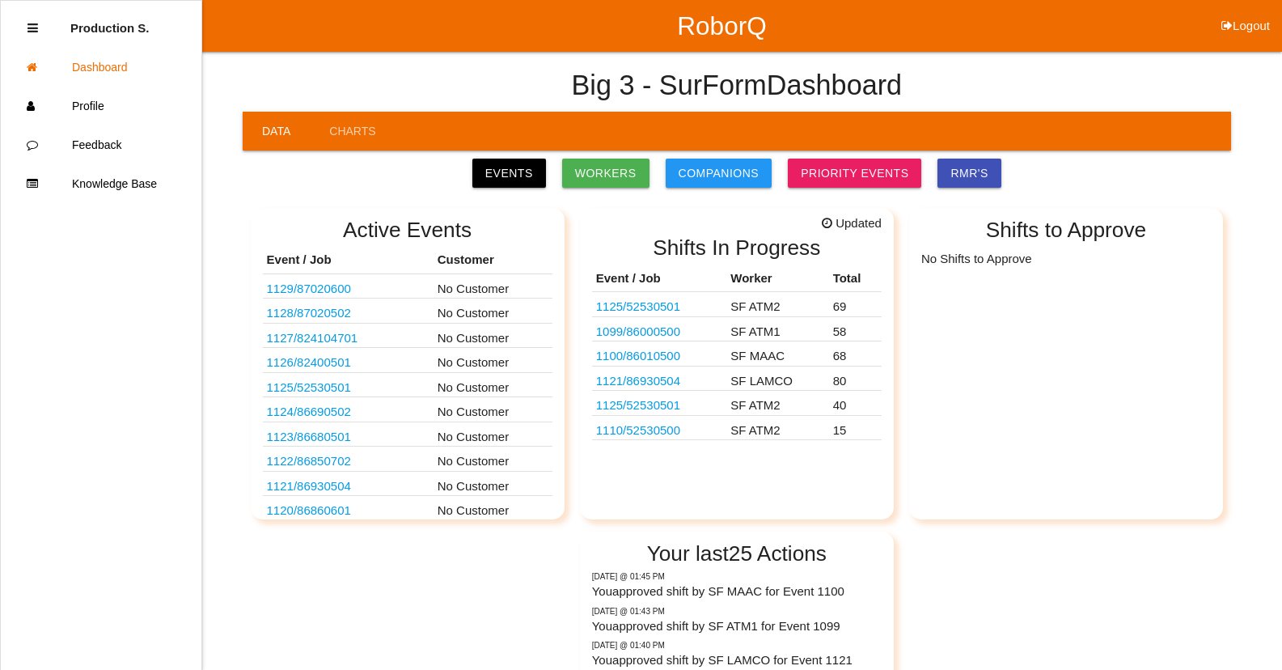
click at [668, 434] on link "1110 / 52530500" at bounding box center [638, 430] width 84 height 14
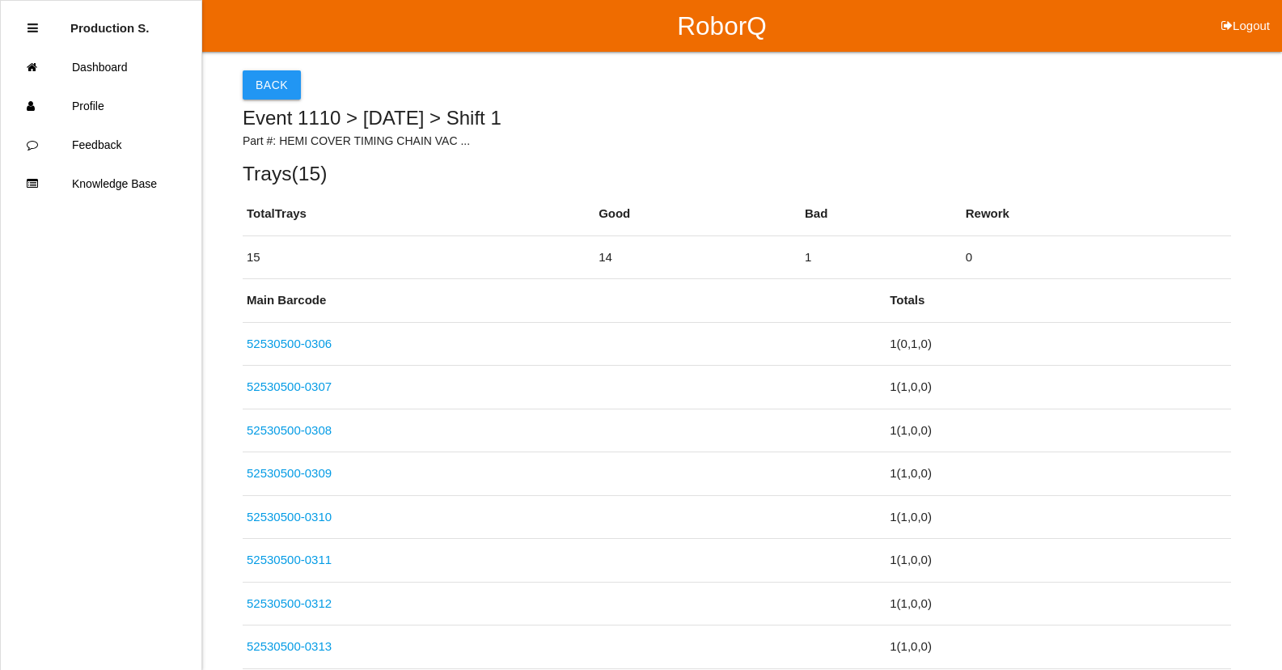
scroll to position [615, 0]
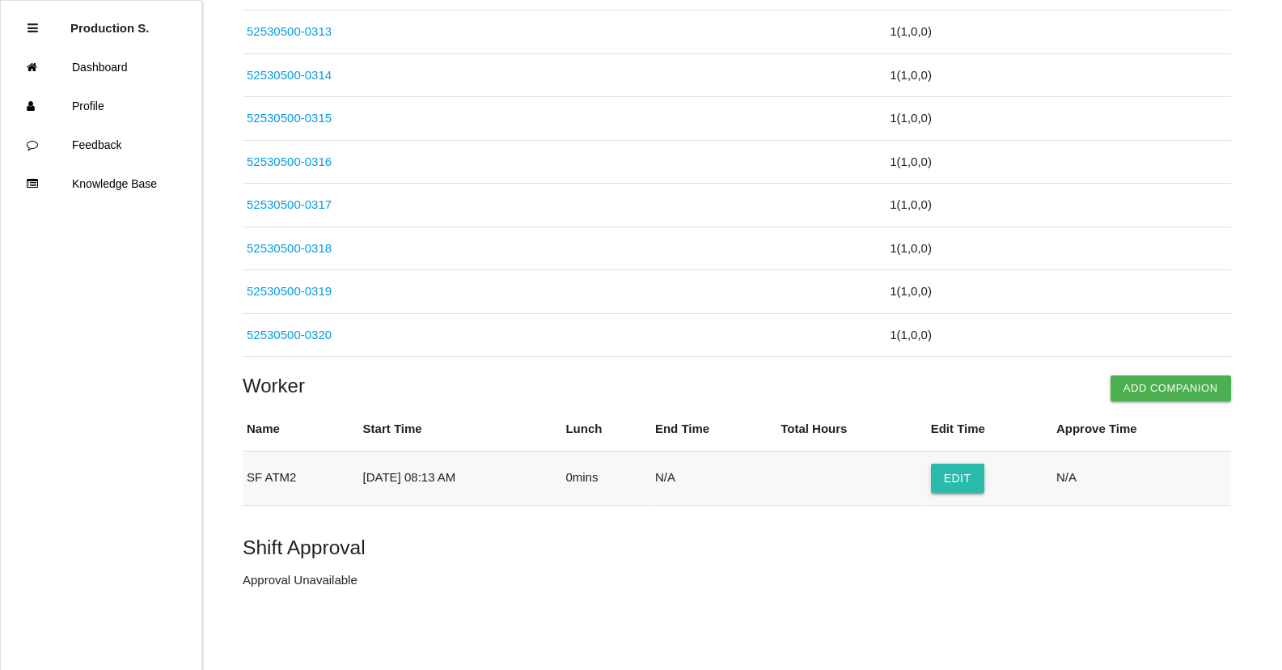
click at [975, 485] on button "Edit" at bounding box center [957, 478] width 53 height 29
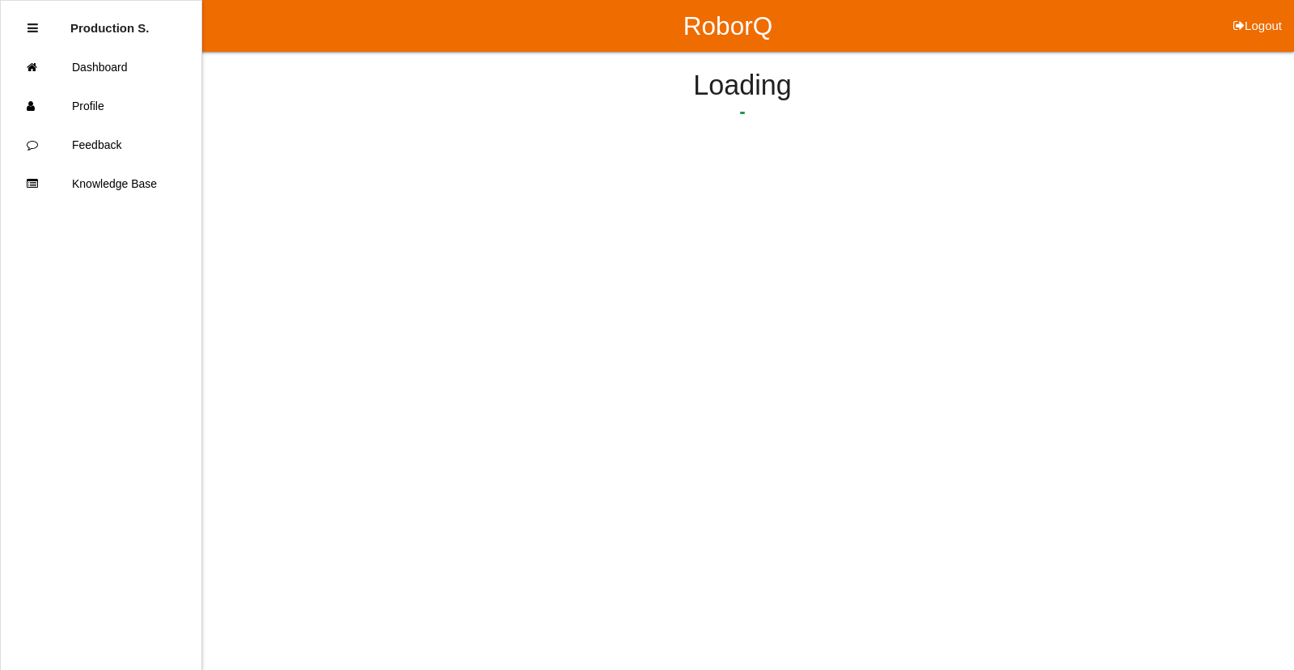
select select "8"
select select "13"
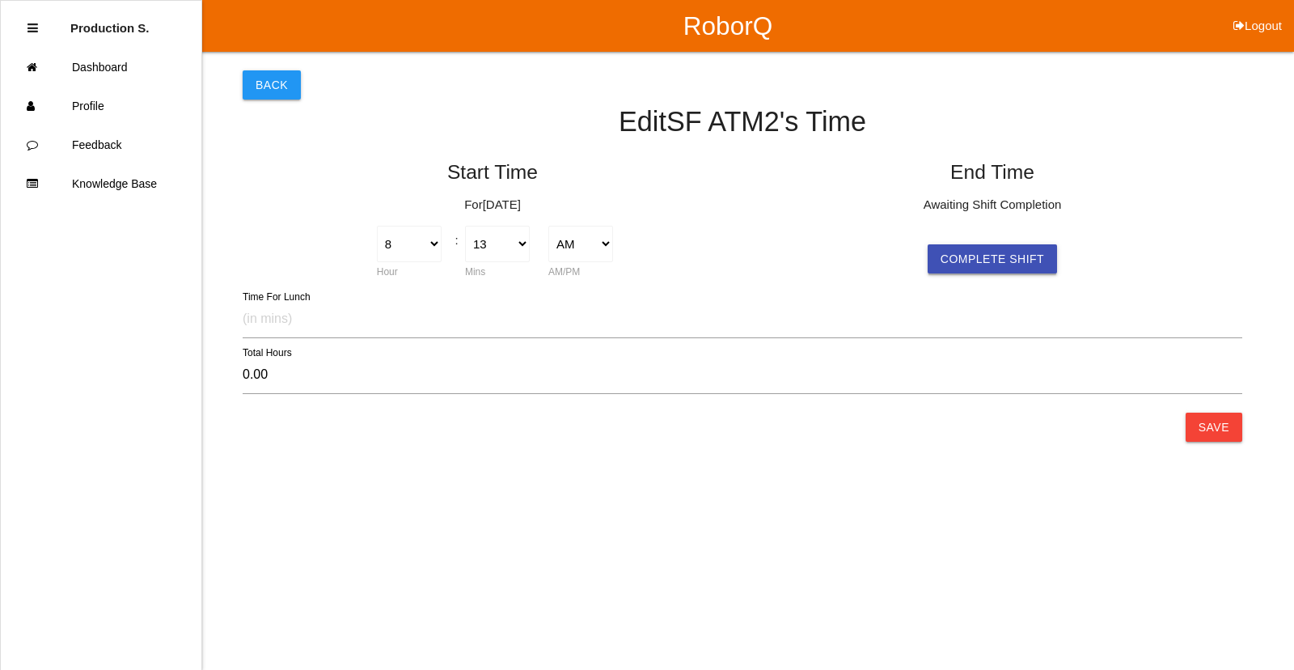
click at [963, 251] on button "Complete Shift" at bounding box center [992, 258] width 129 height 29
select select "8"
select select "13"
click at [1213, 442] on html "RoborQ Logout Production S. Dashboard Profile Feedback Knowledge Base Back Edit…" at bounding box center [647, 255] width 1294 height 511
click at [1216, 433] on button "Save" at bounding box center [1214, 427] width 57 height 29
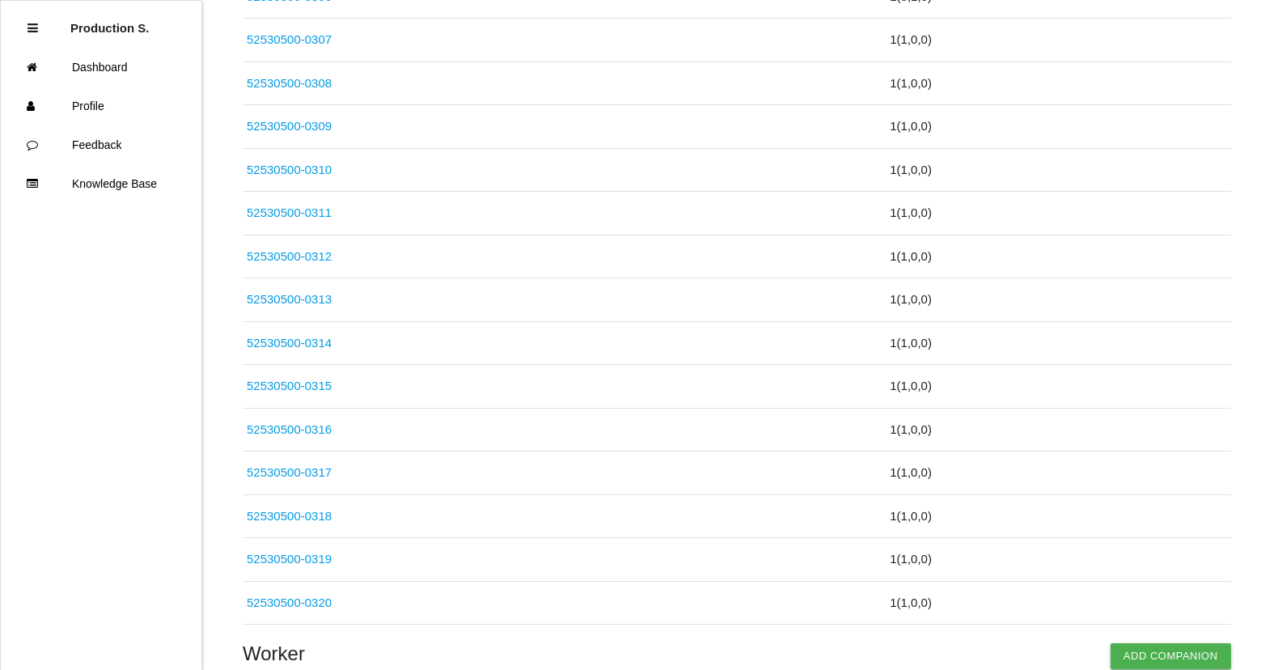
scroll to position [615, 0]
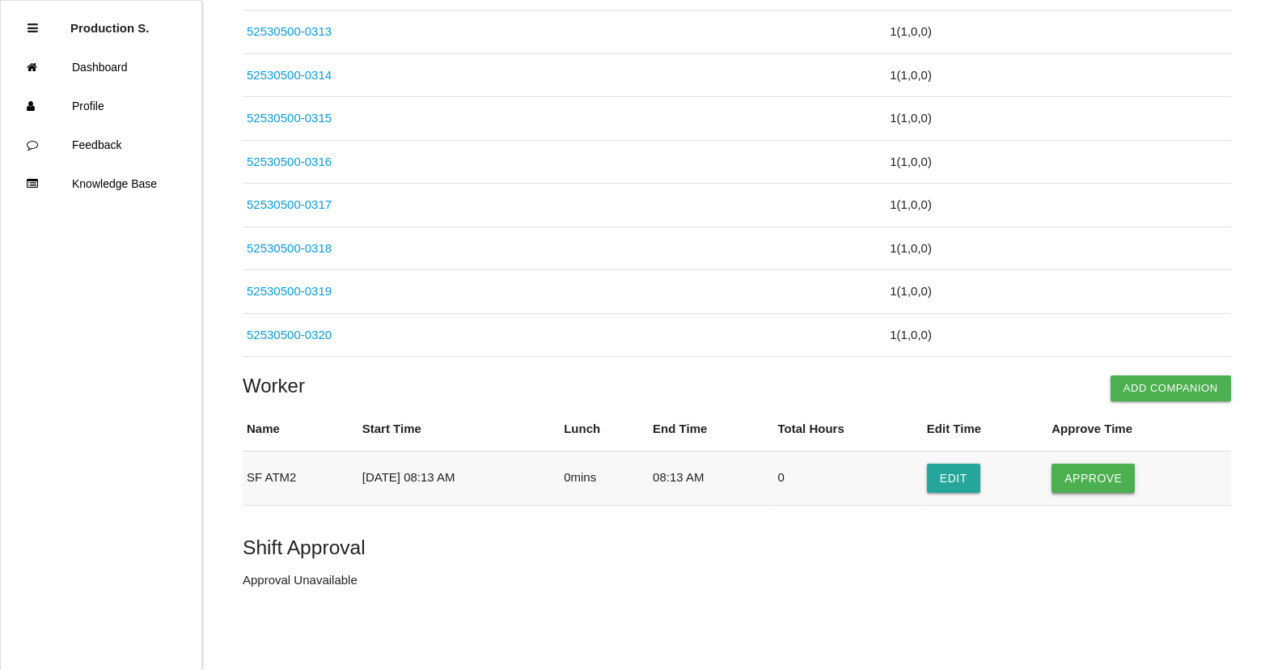
click at [1098, 468] on button "Approve" at bounding box center [1093, 478] width 83 height 29
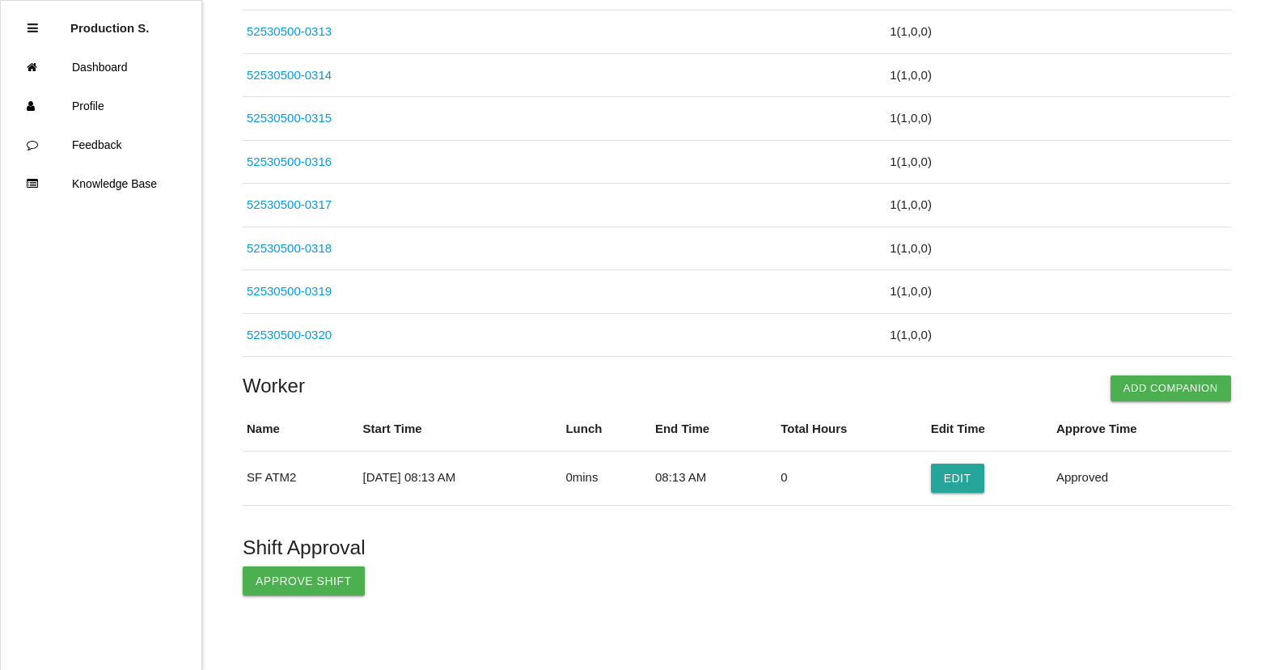
click at [1101, 477] on td "Approved" at bounding box center [1141, 478] width 179 height 54
click at [305, 574] on button "Approve Shift" at bounding box center [304, 580] width 122 height 29
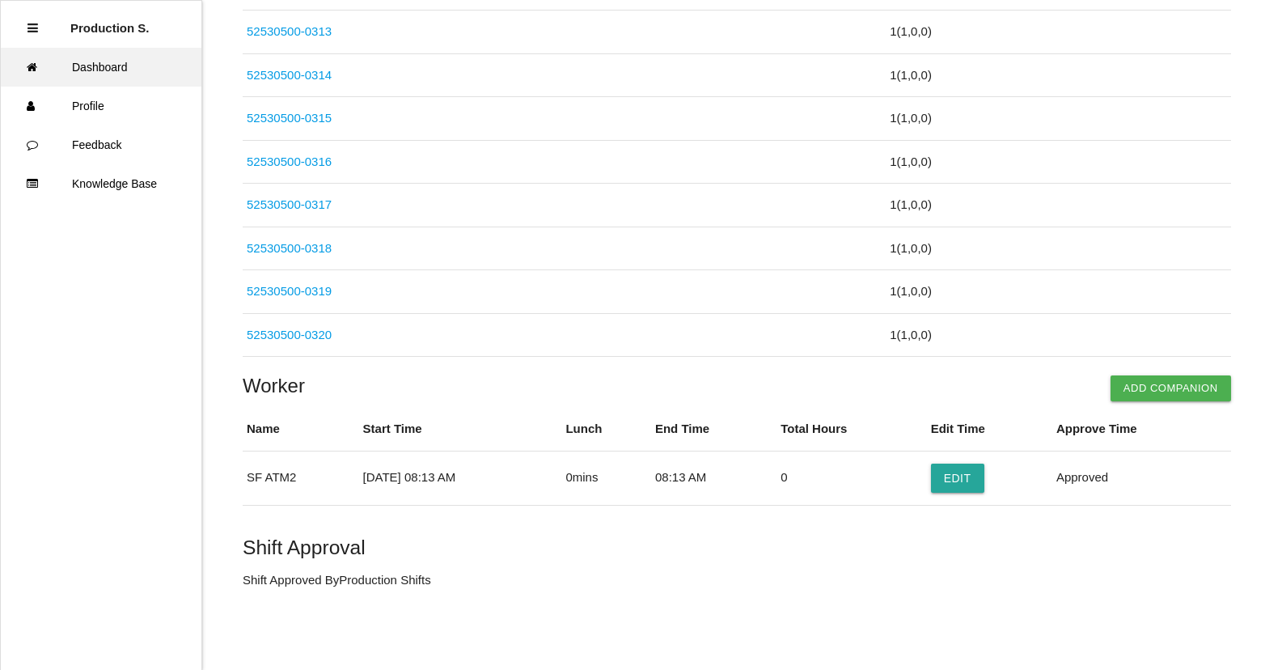
click at [153, 79] on link "Dashboard" at bounding box center [101, 67] width 201 height 39
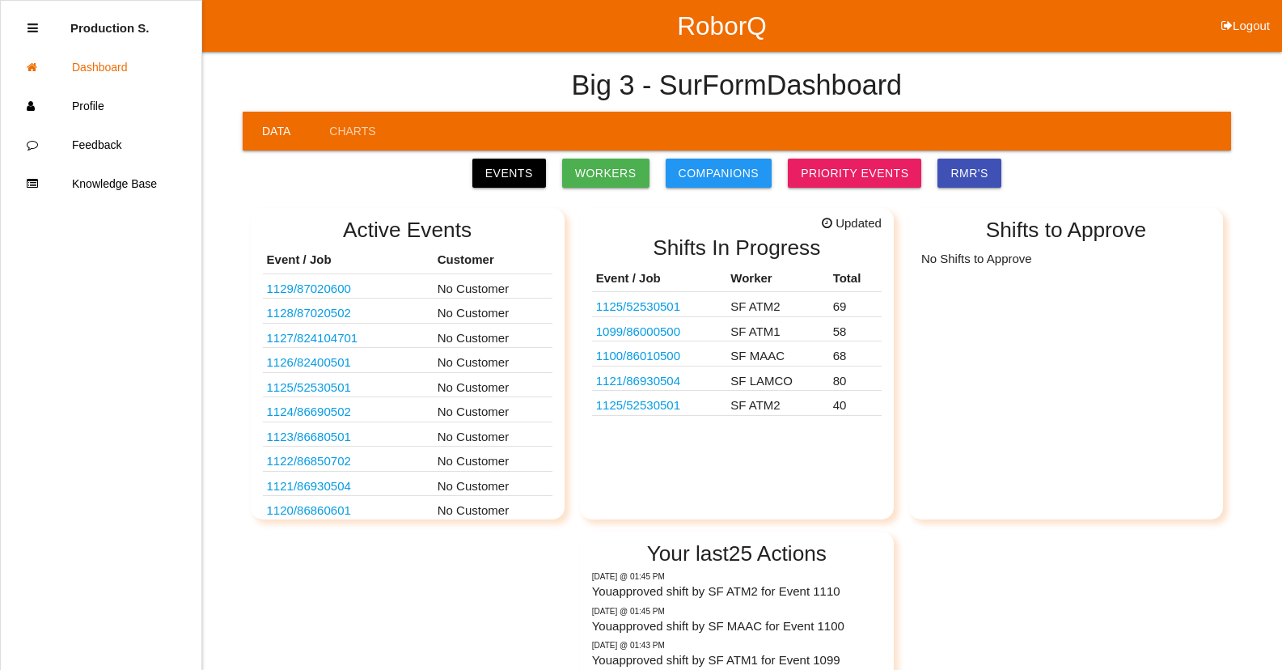
click at [675, 409] on link "1125 / 52530501" at bounding box center [638, 405] width 84 height 14
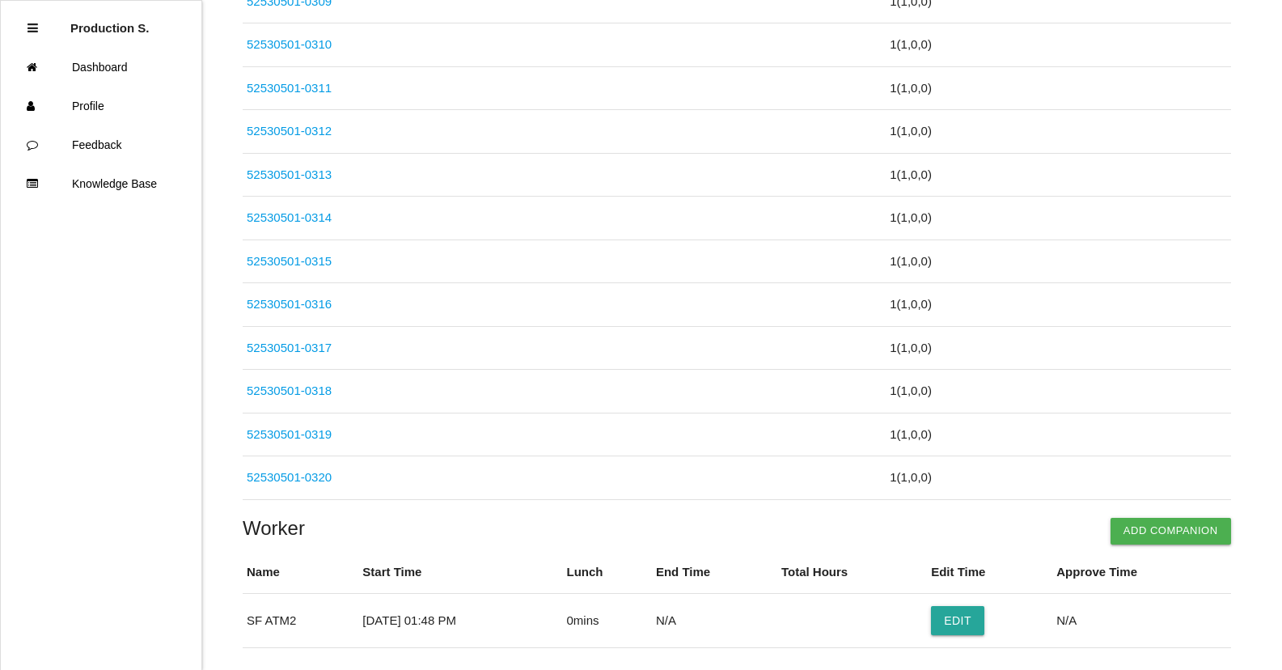
scroll to position [1697, 0]
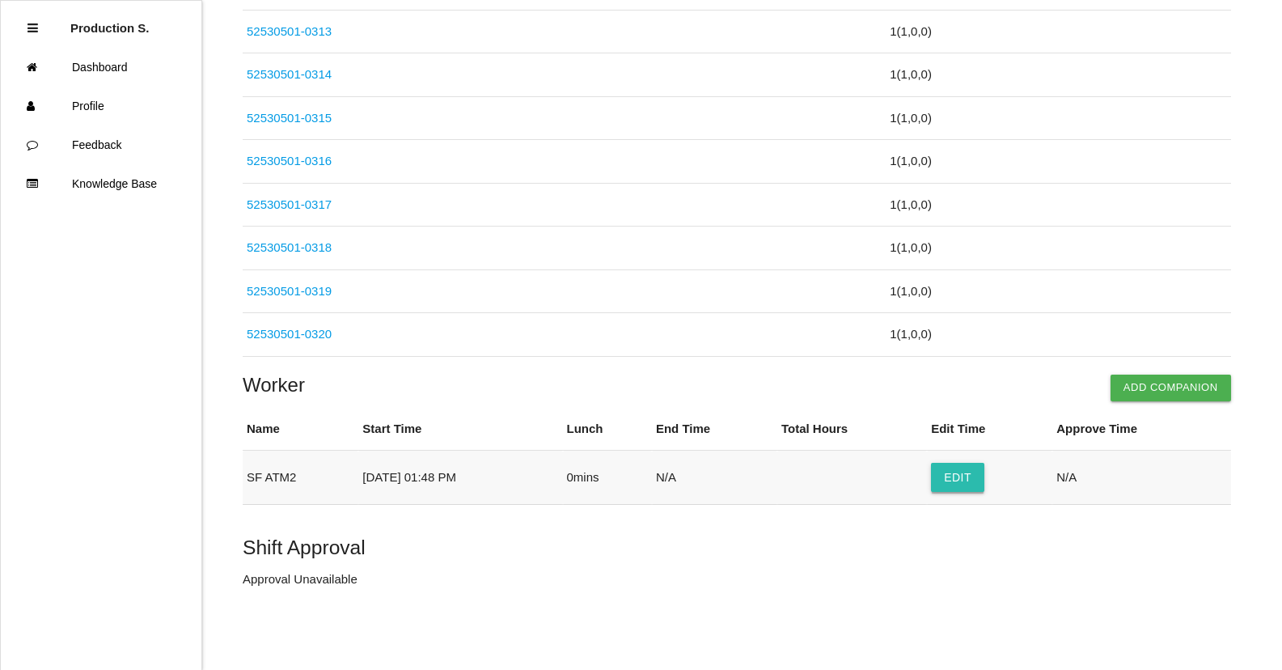
click at [985, 481] on button "Edit" at bounding box center [957, 477] width 53 height 29
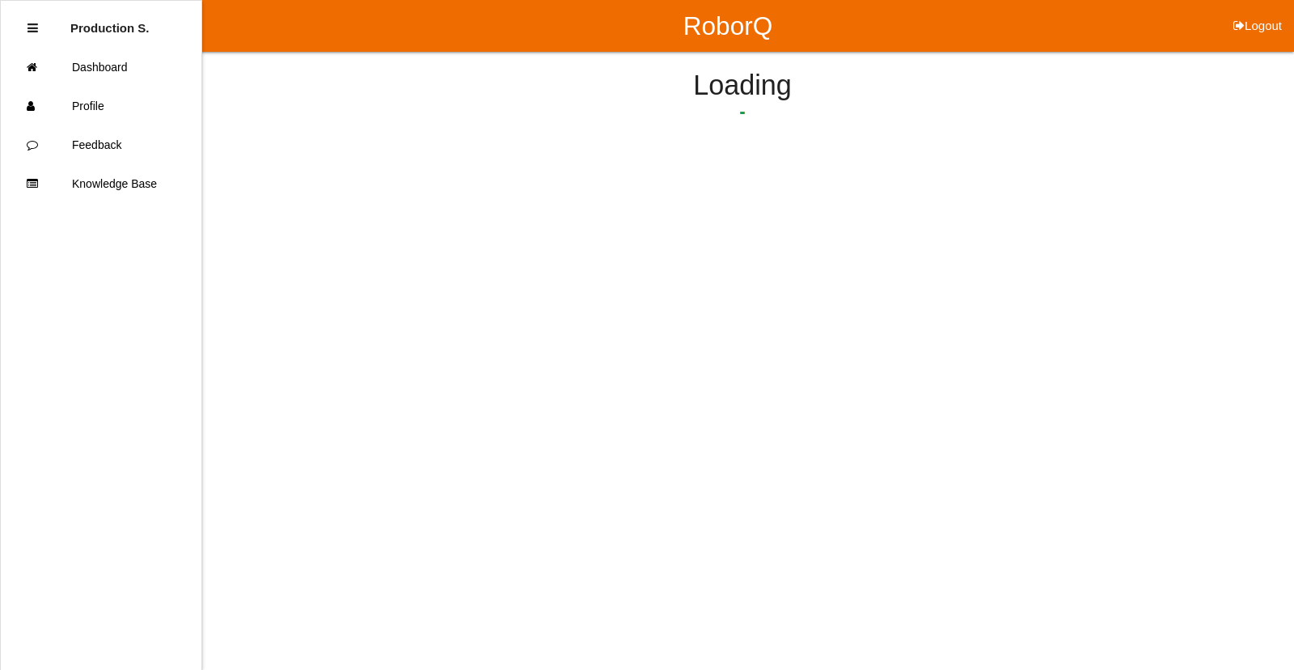
select select "48"
select select "2"
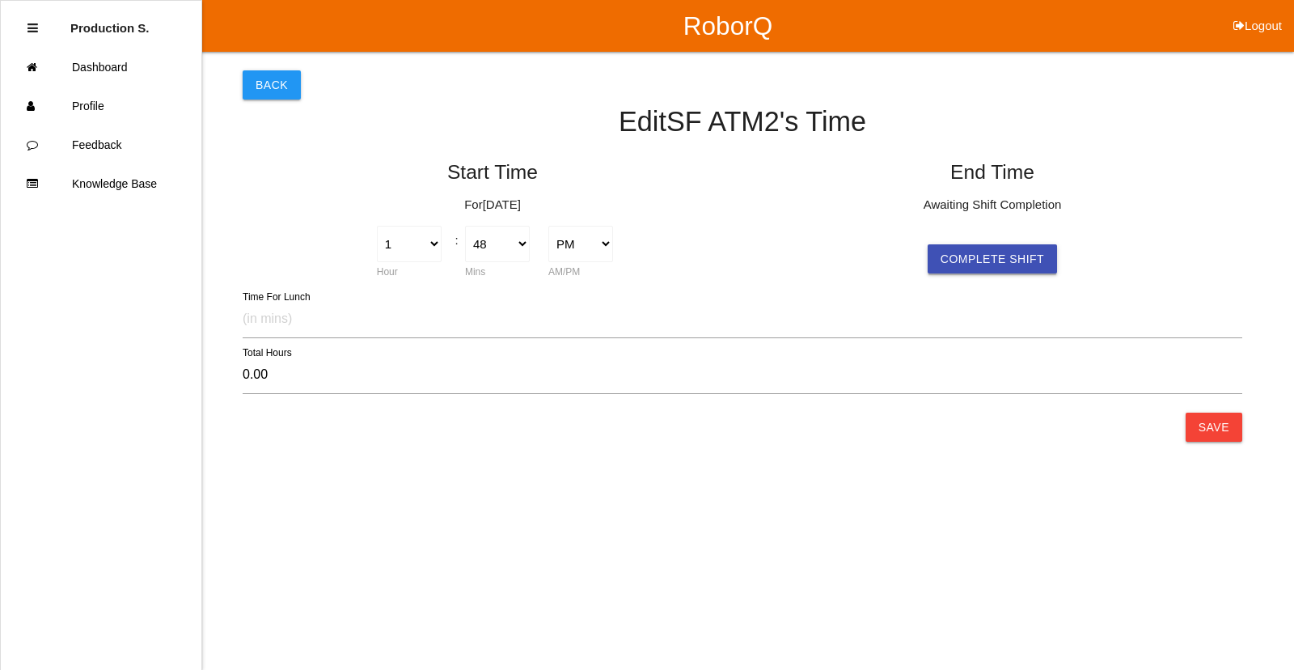
click at [1013, 260] on button "Complete Shift" at bounding box center [992, 258] width 129 height 29
select select "48"
select select "2"
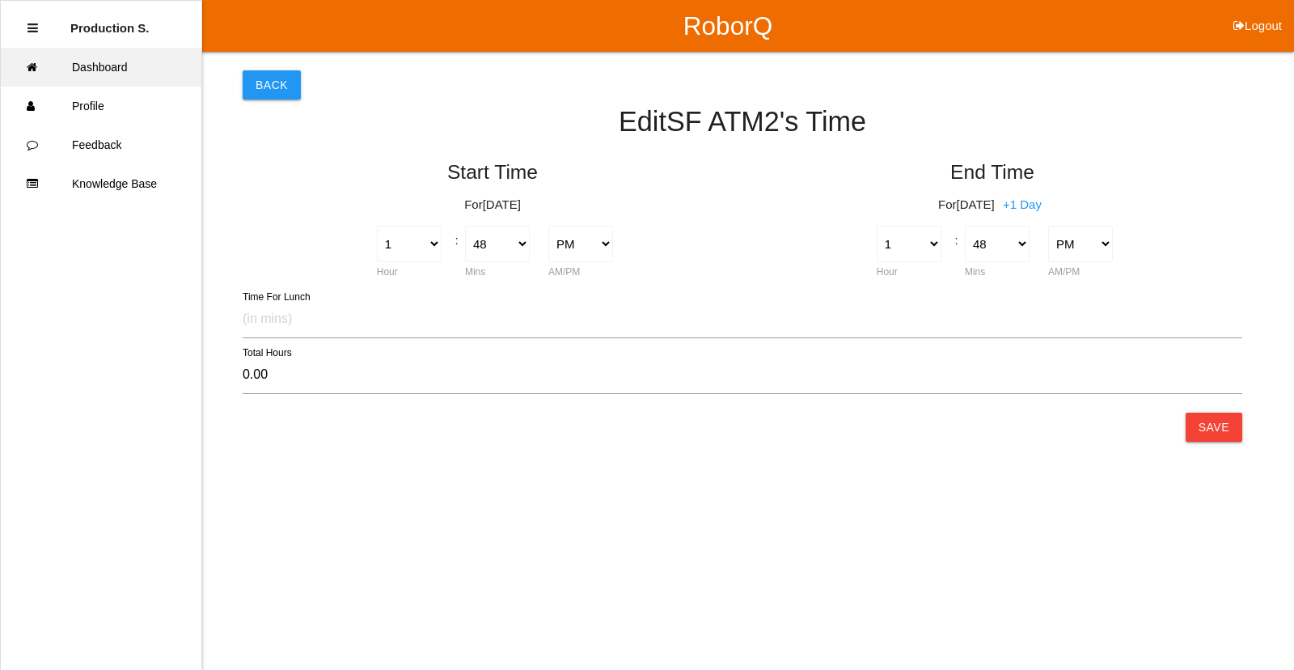
click at [116, 63] on link "Dashboard" at bounding box center [101, 67] width 201 height 39
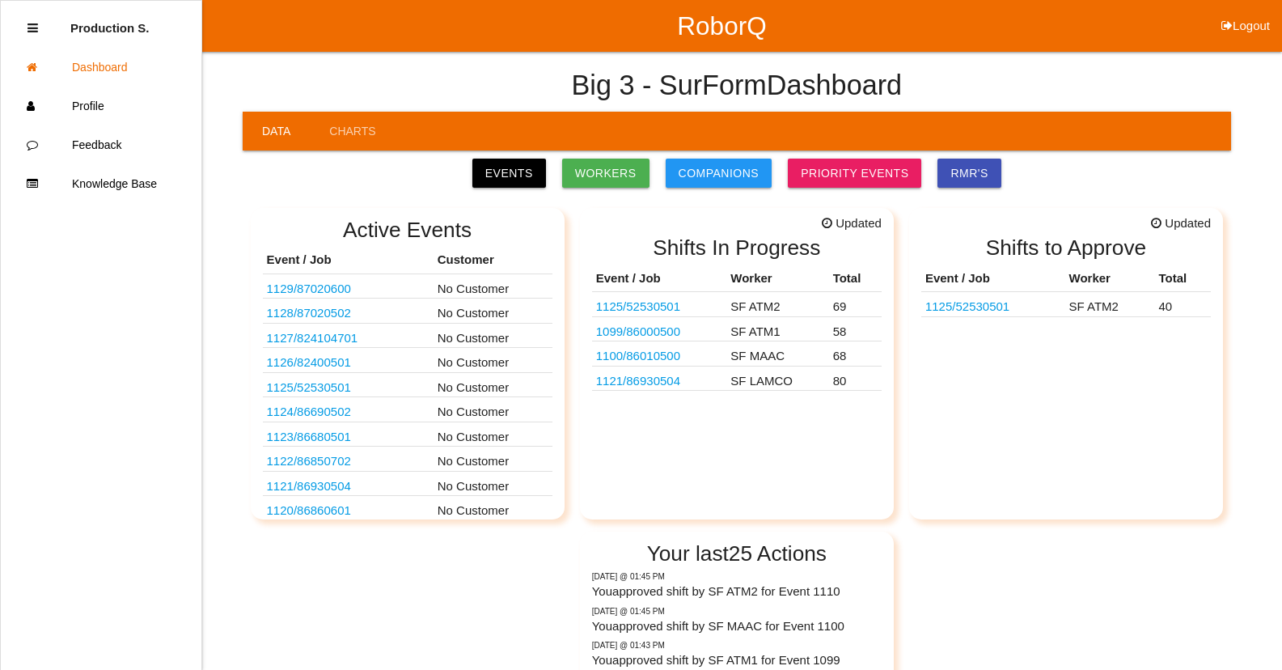
click at [677, 381] on link "1121 / 86930504" at bounding box center [638, 381] width 84 height 14
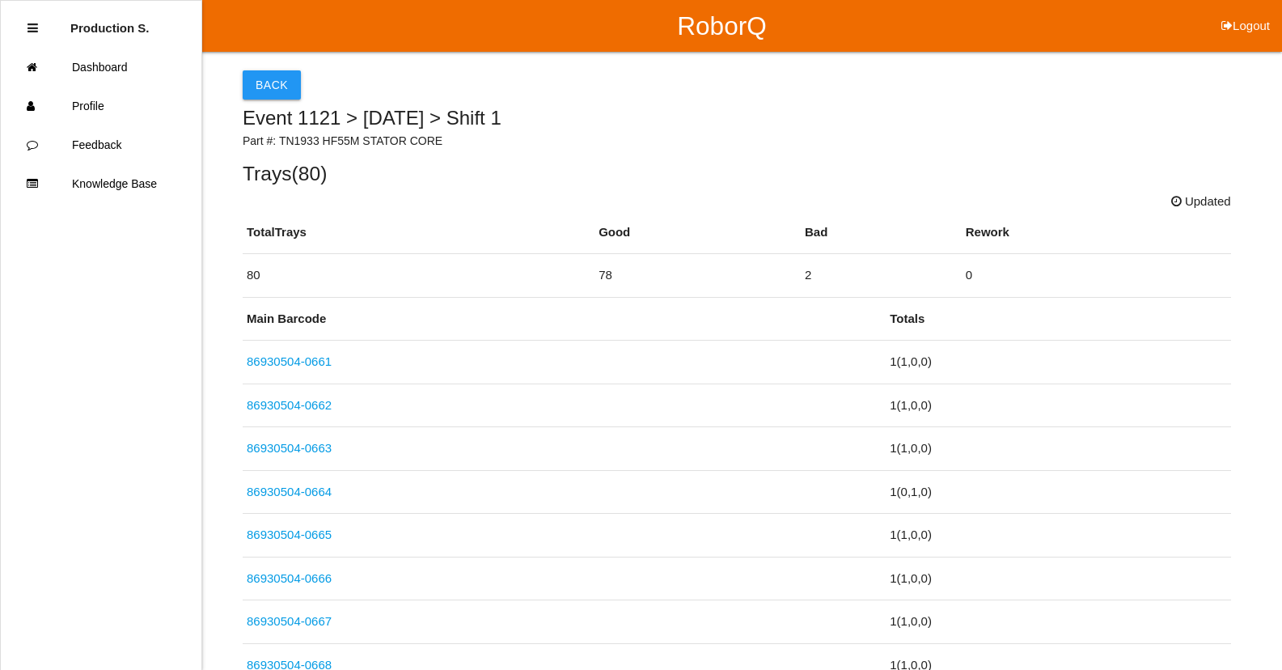
scroll to position [3465, 0]
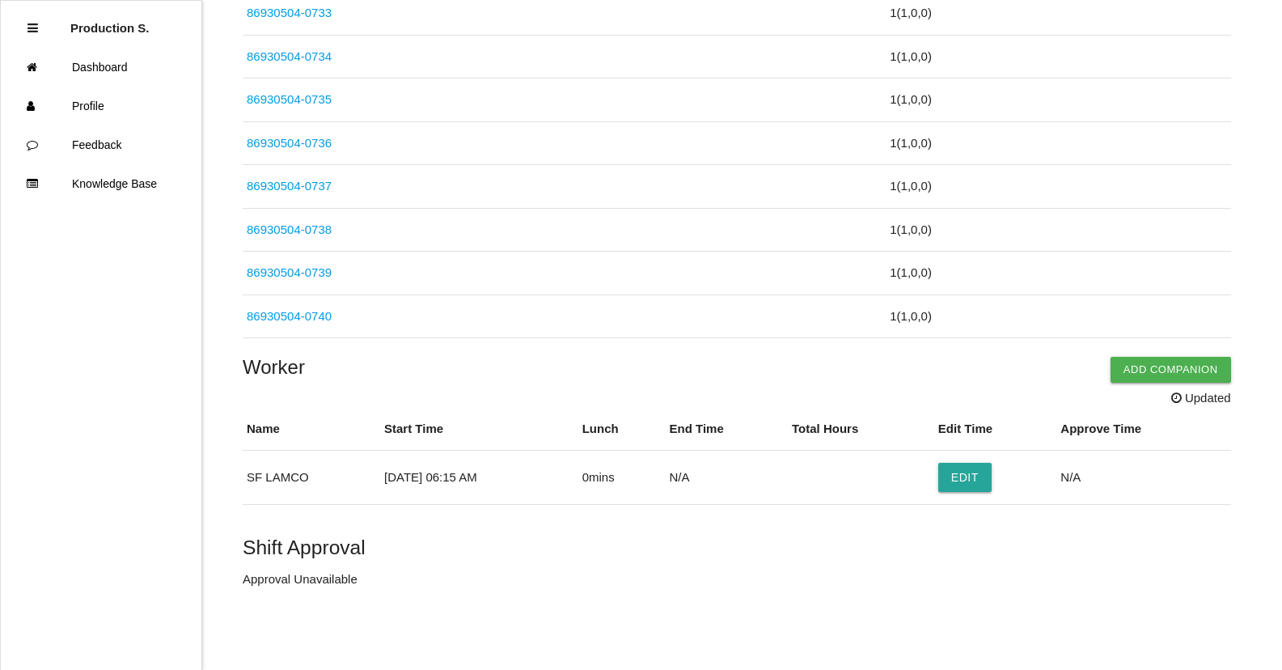
click at [1147, 362] on button "Add Companion" at bounding box center [1171, 370] width 121 height 26
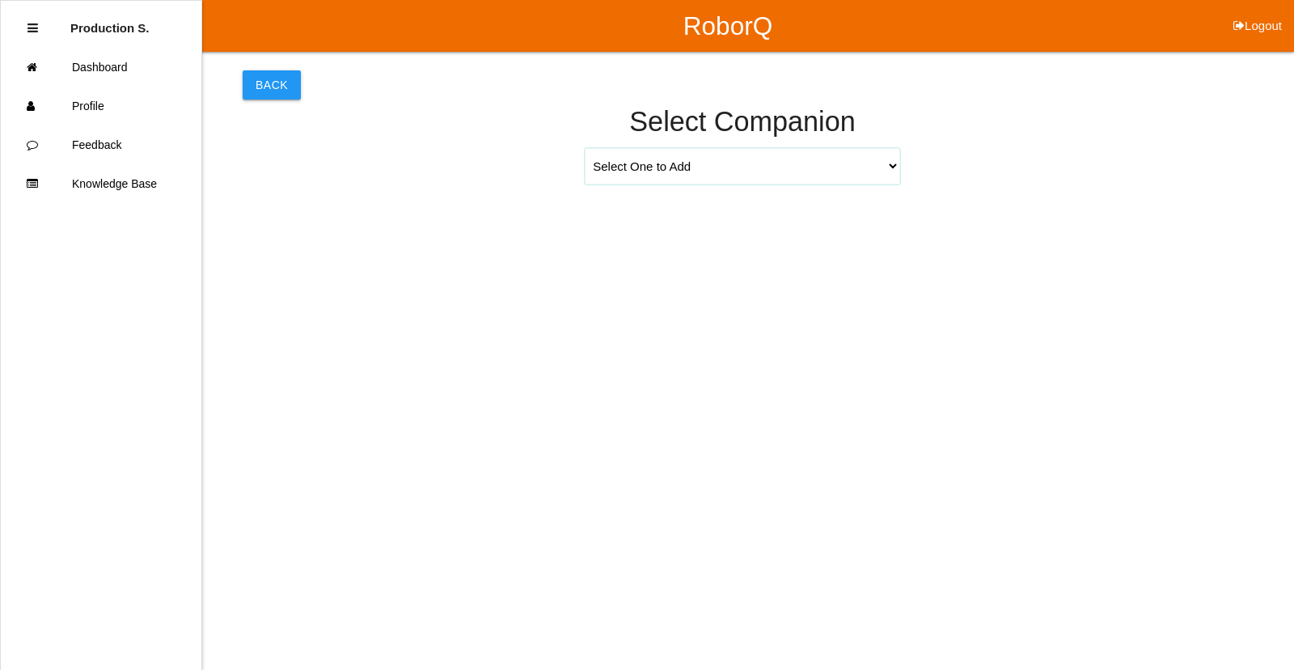
click at [890, 169] on select "Select One to Add [PERSON_NAME] 9655 [PERSON_NAME] 9140 [PERSON_NAME] 9156 [PER…" at bounding box center [743, 166] width 316 height 36
select select "[PERSON_NAME] 9694"
click at [585, 148] on select "Select One to Add [PERSON_NAME] 9655 [PERSON_NAME] 9140 [PERSON_NAME] 9156 [PER…" at bounding box center [743, 166] width 316 height 36
select select "6"
select select "15"
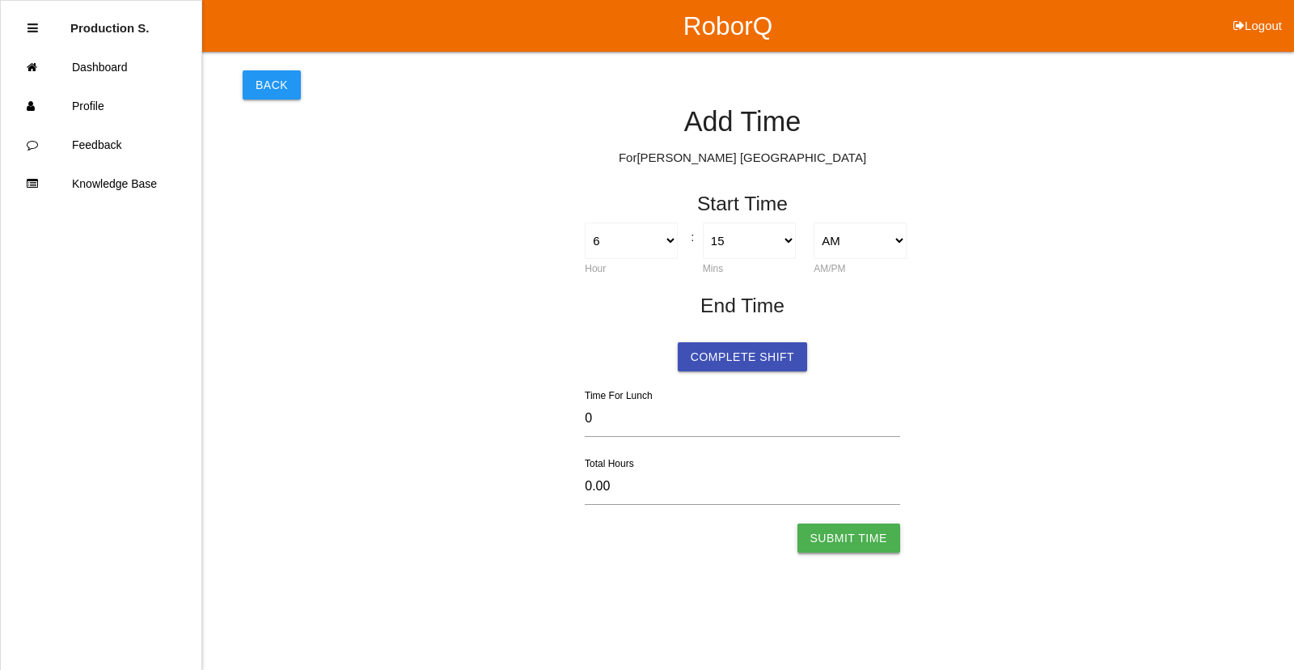
click at [877, 549] on button "Submit Time" at bounding box center [849, 537] width 103 height 29
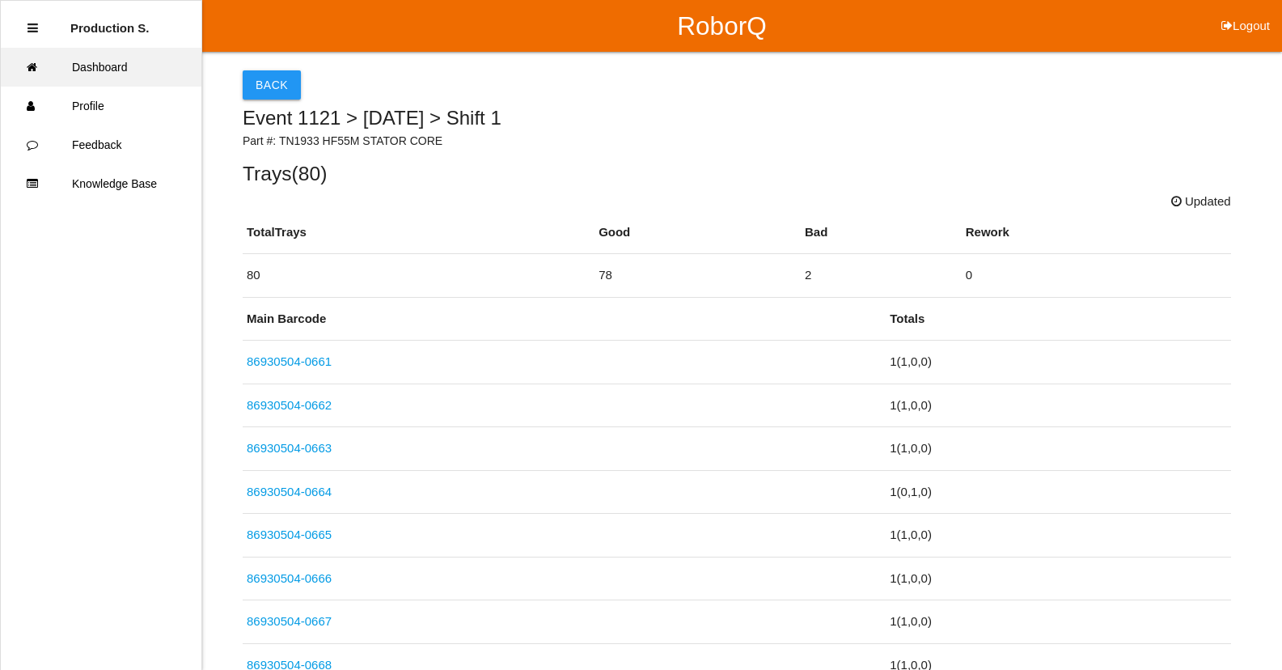
click at [163, 68] on link "Dashboard" at bounding box center [101, 67] width 201 height 39
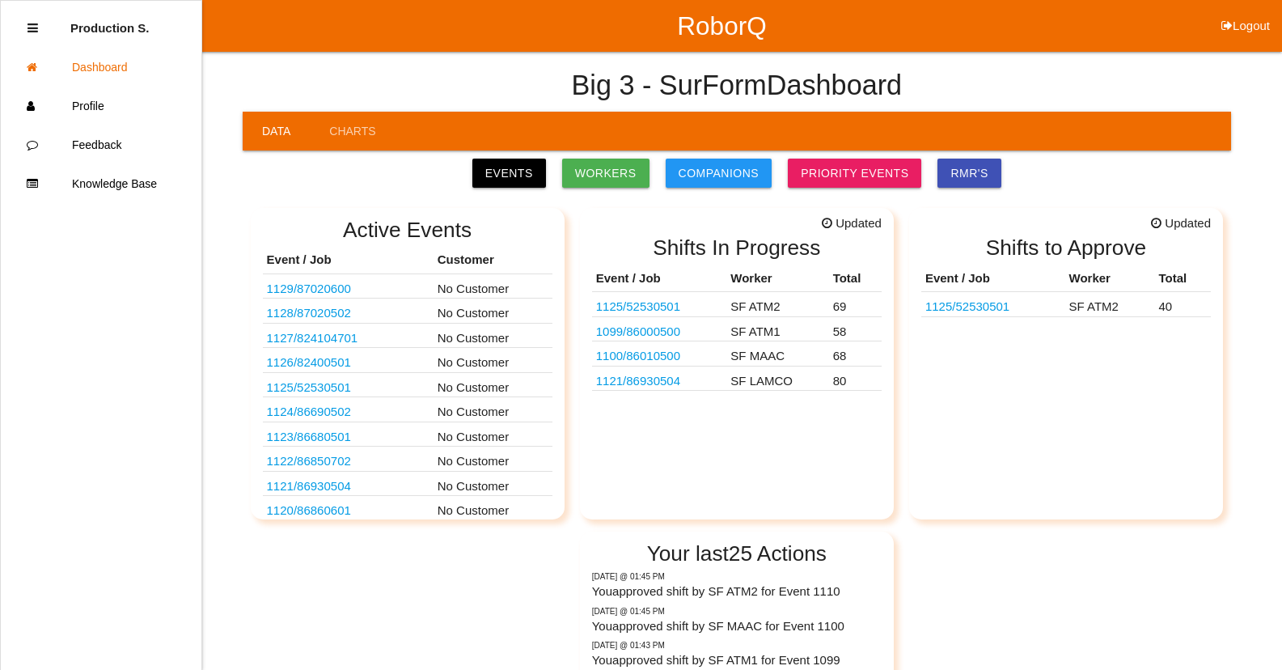
click at [645, 355] on link "1100 / 86010500" at bounding box center [638, 356] width 84 height 14
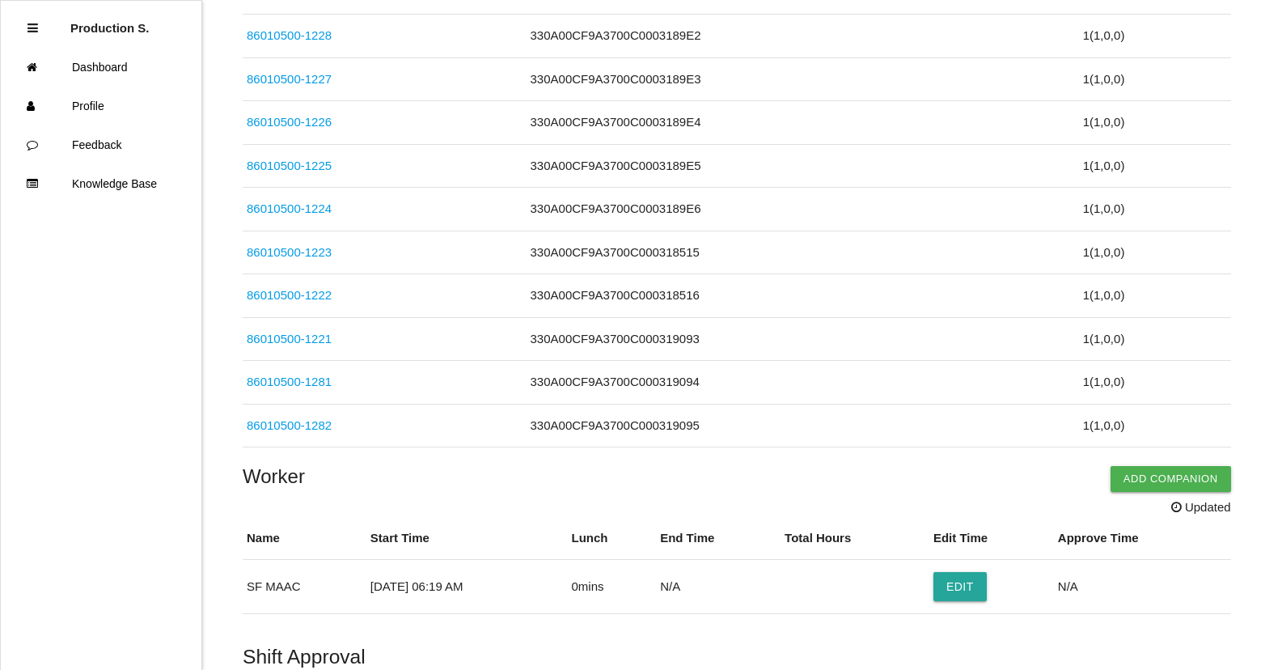
scroll to position [2945, 0]
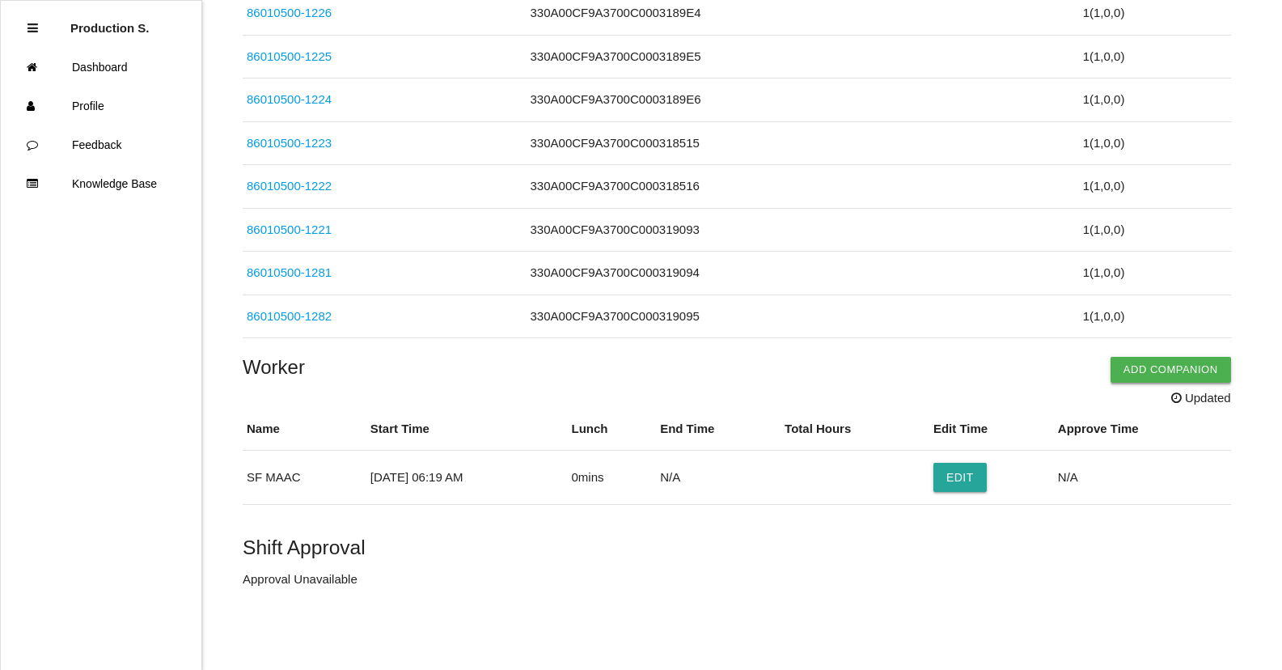
click at [1202, 359] on button "Add Companion" at bounding box center [1171, 370] width 121 height 26
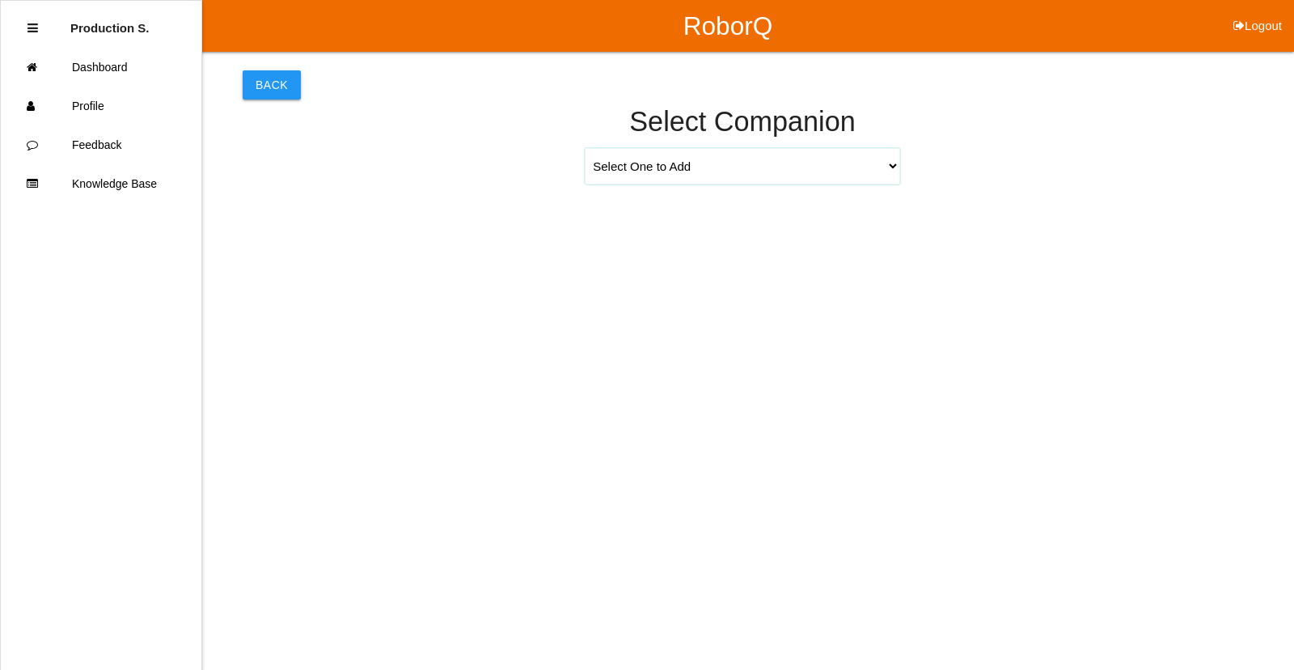
click at [695, 174] on select "Select One to Add [PERSON_NAME] 9655 [PERSON_NAME] 9140 [PERSON_NAME] 9156 [PER…" at bounding box center [743, 166] width 316 height 36
select select "[PERSON_NAME] 9655"
click at [585, 148] on select "Select One to Add [PERSON_NAME] 9655 [PERSON_NAME] 9140 [PERSON_NAME] 9156 [PER…" at bounding box center [743, 166] width 316 height 36
select select "6"
select select "19"
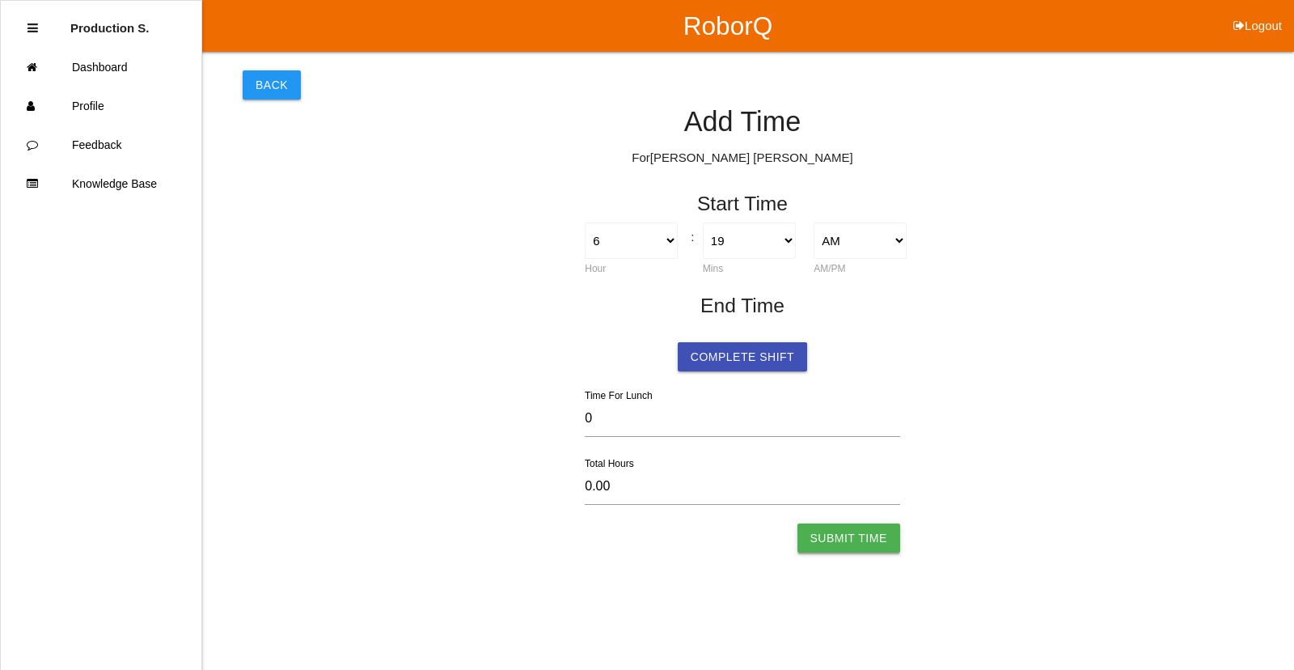
click at [882, 538] on button "Submit Time" at bounding box center [849, 537] width 103 height 29
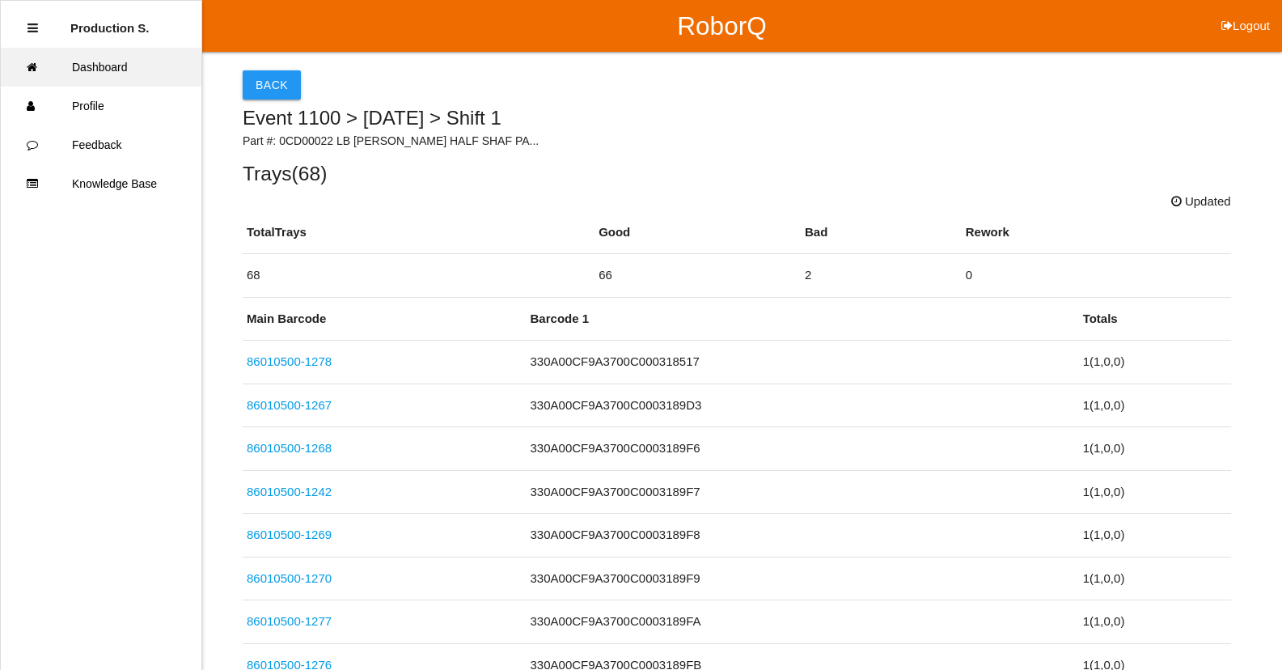
click at [136, 75] on link "Dashboard" at bounding box center [101, 67] width 201 height 39
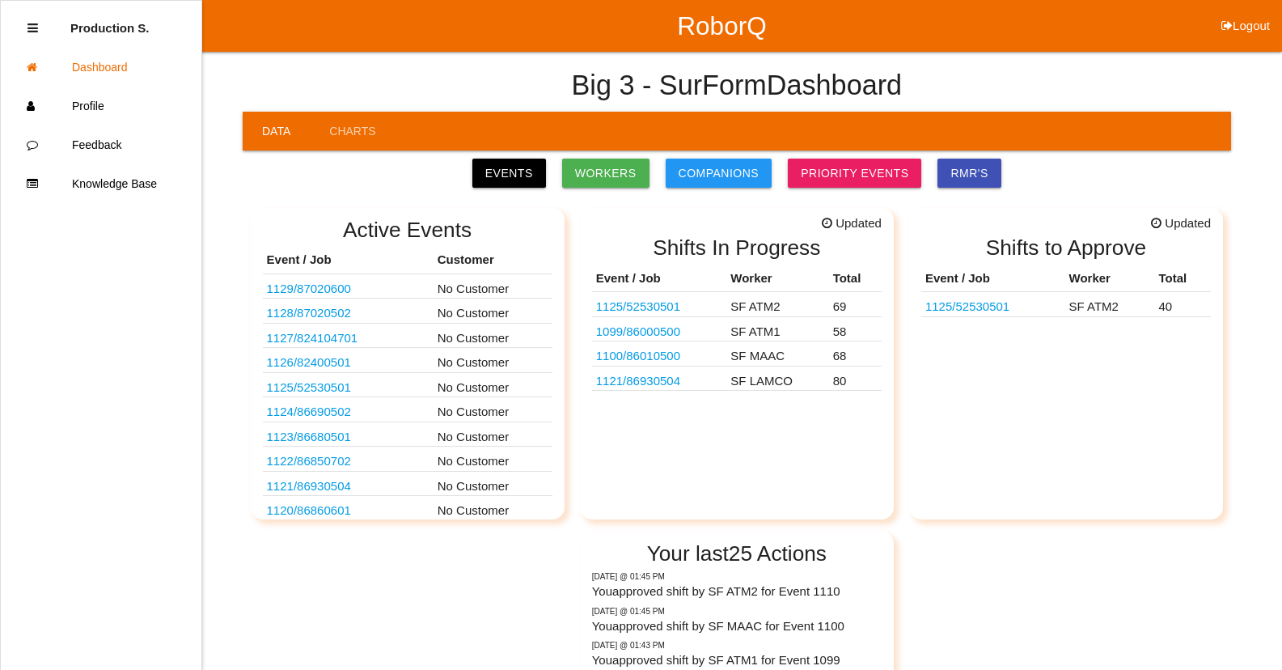
click at [675, 332] on link "1099 / 86000500" at bounding box center [638, 331] width 84 height 14
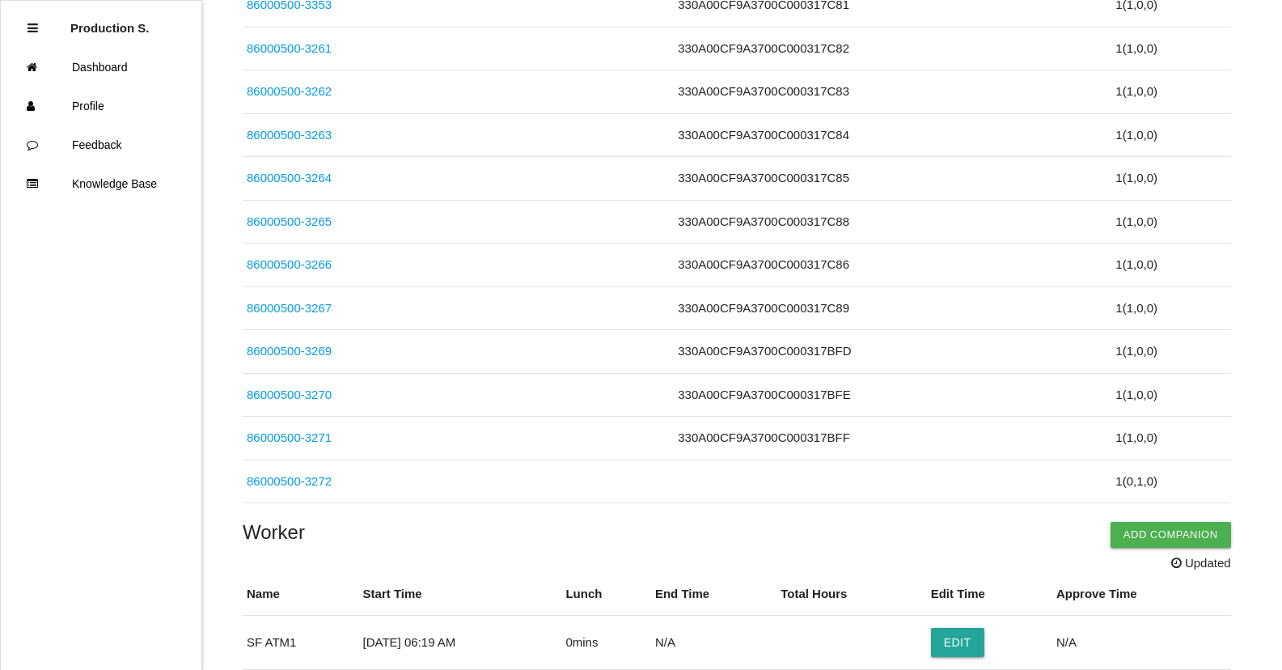
scroll to position [2513, 0]
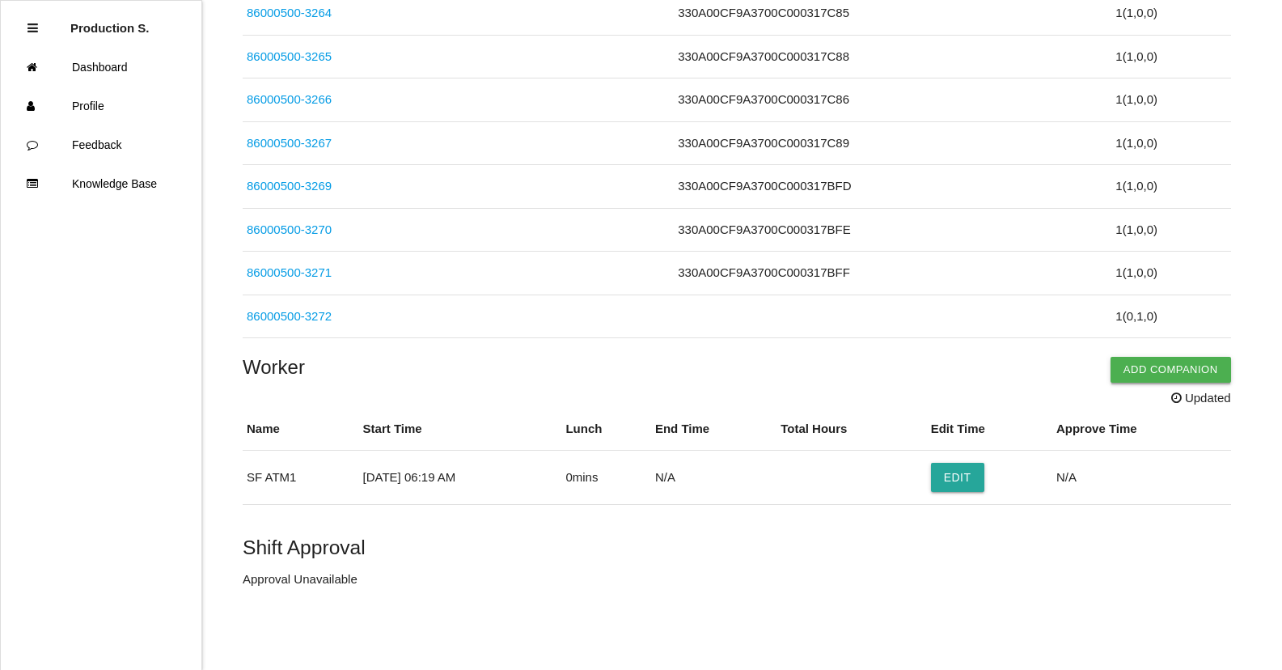
click at [1198, 371] on button "Add Companion" at bounding box center [1171, 370] width 121 height 26
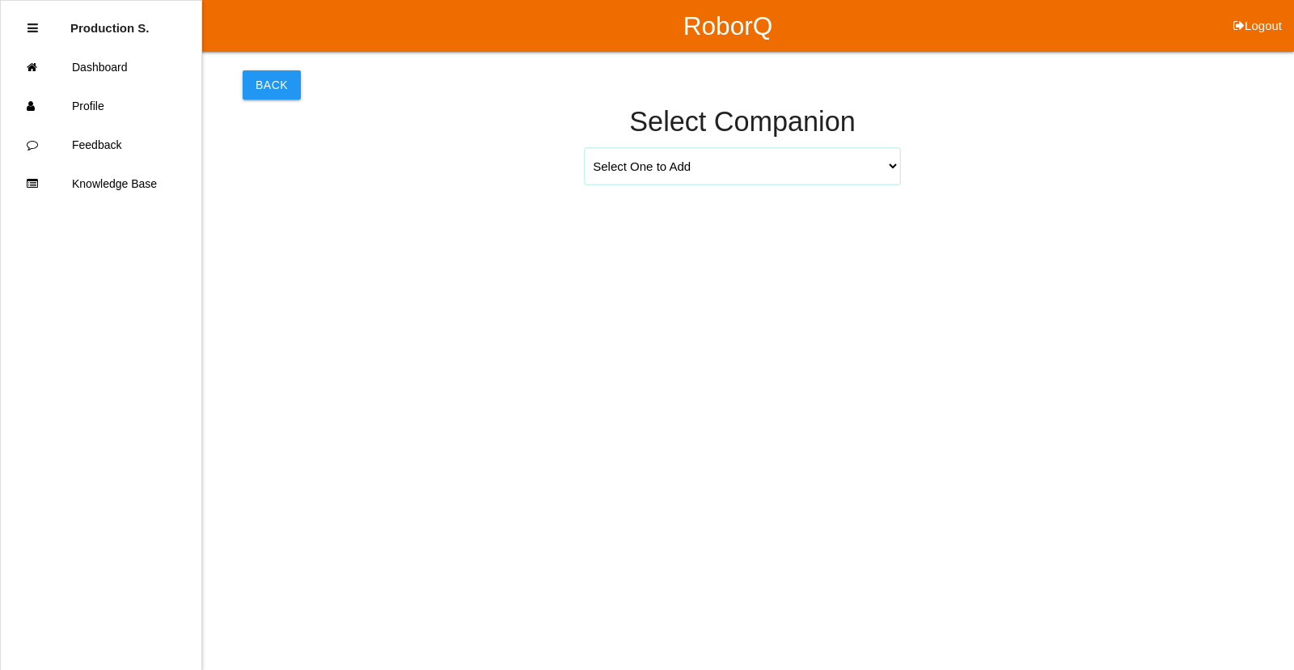
click at [769, 168] on select "Select One to Add [PERSON_NAME] 9655 [PERSON_NAME] 9140 [PERSON_NAME] 9156 [PER…" at bounding box center [743, 166] width 316 height 36
click at [279, 90] on button "Back" at bounding box center [272, 84] width 58 height 29
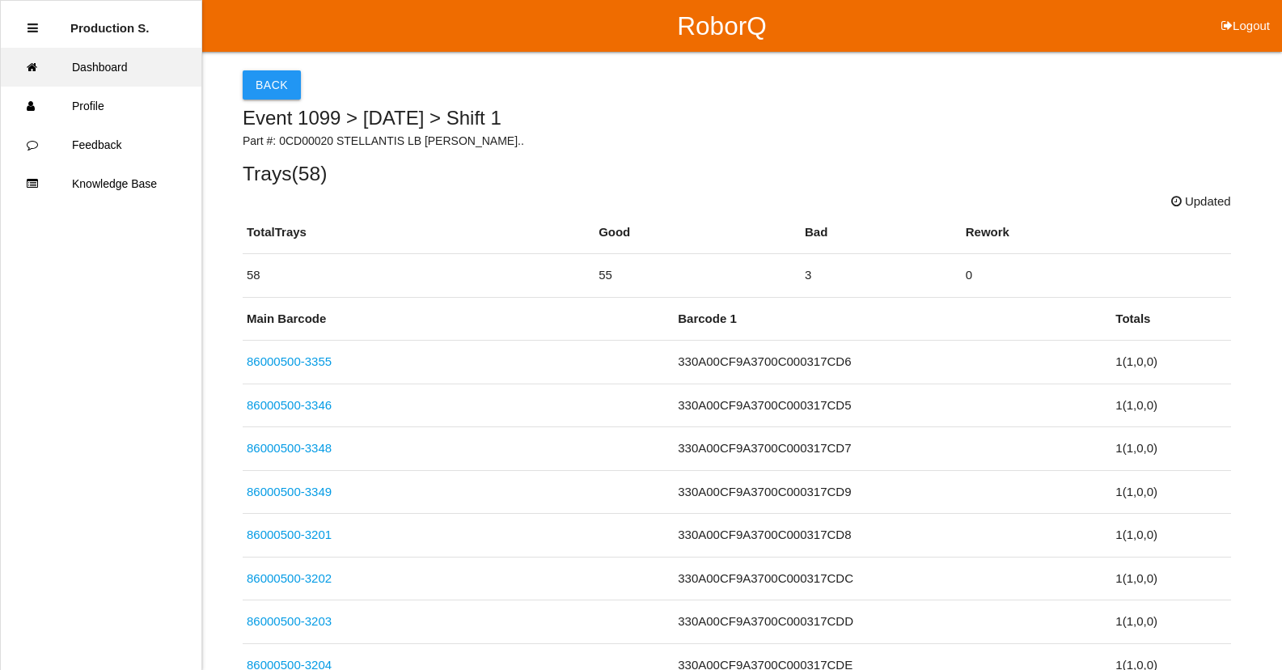
click at [147, 74] on link "Dashboard" at bounding box center [101, 67] width 201 height 39
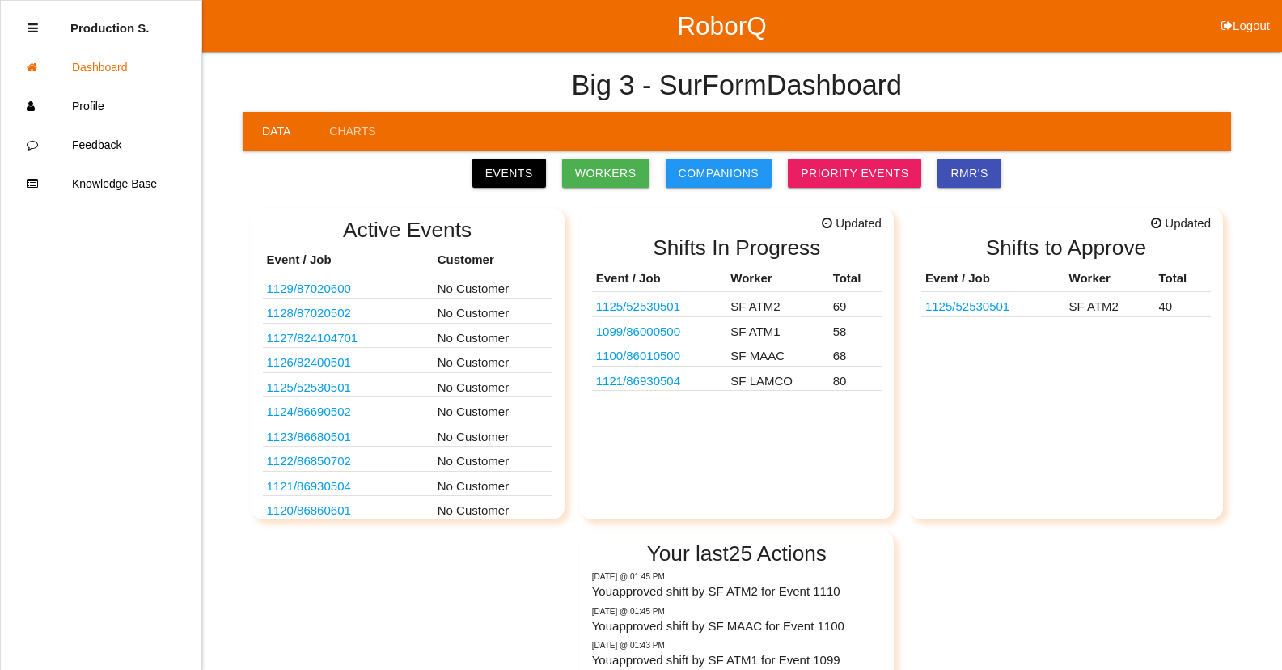
click at [673, 305] on link "1125 / 52530501" at bounding box center [638, 306] width 84 height 14
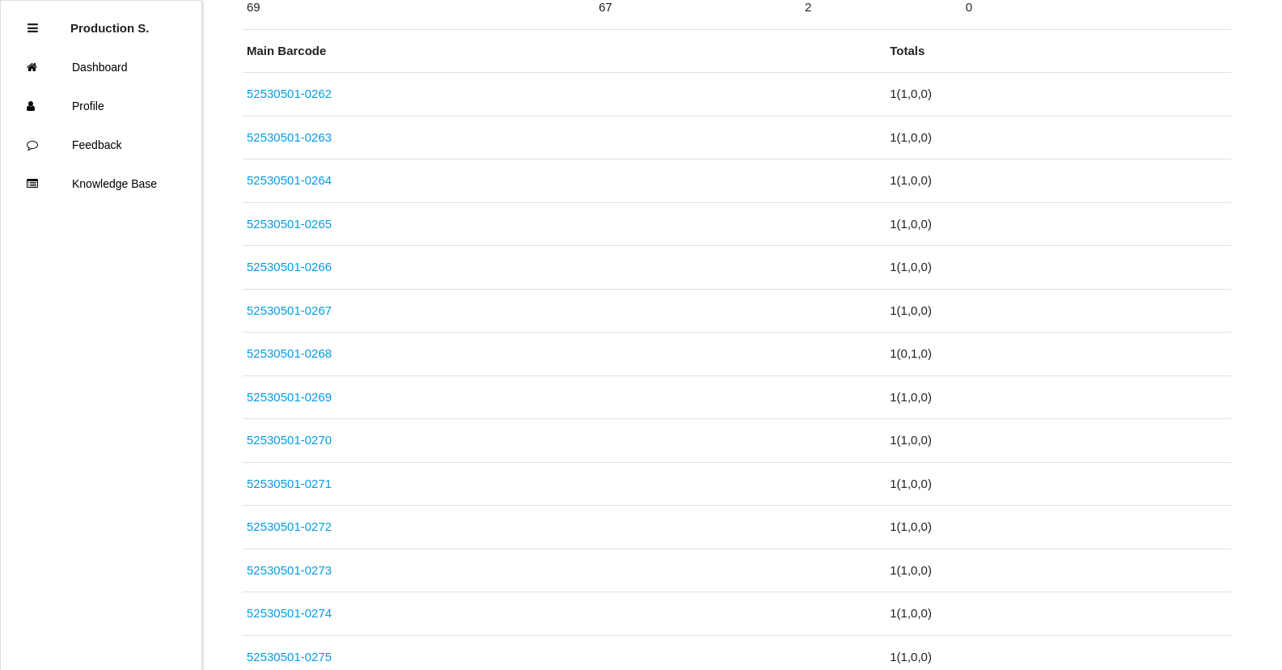
scroll to position [2988, 0]
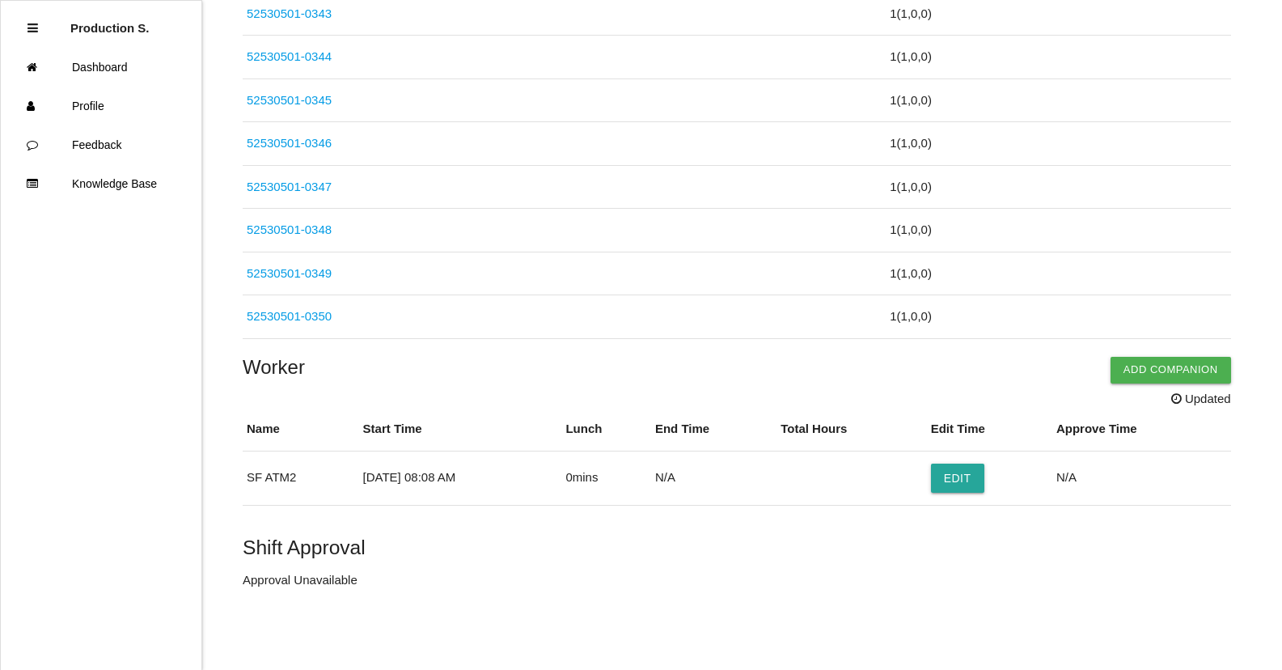
click at [1178, 375] on button "Add Companion" at bounding box center [1171, 370] width 121 height 26
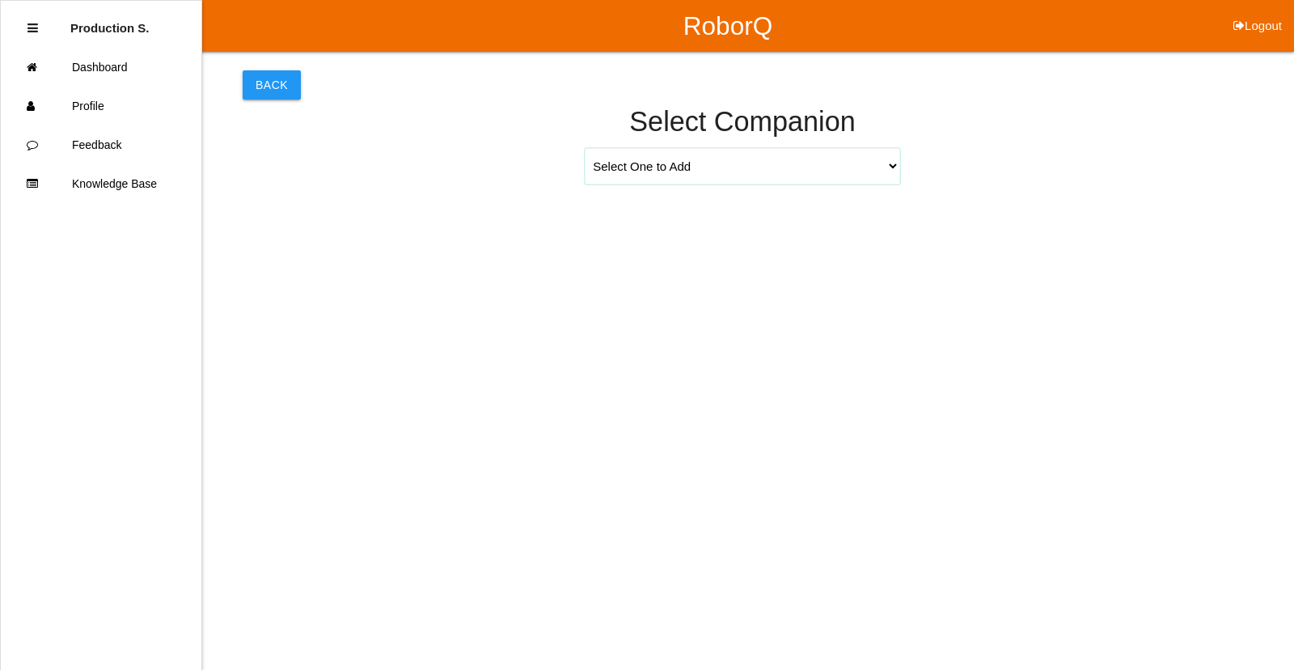
click at [799, 177] on select "Select One to Add [PERSON_NAME] 9655 [PERSON_NAME] 9140 [PERSON_NAME] 9156 [PER…" at bounding box center [743, 166] width 316 height 36
select select "[PERSON_NAME] 9271"
click at [585, 148] on select "Select One to Add [PERSON_NAME] 9655 [PERSON_NAME] 9140 [PERSON_NAME] 9156 [PER…" at bounding box center [743, 166] width 316 height 36
select select "8"
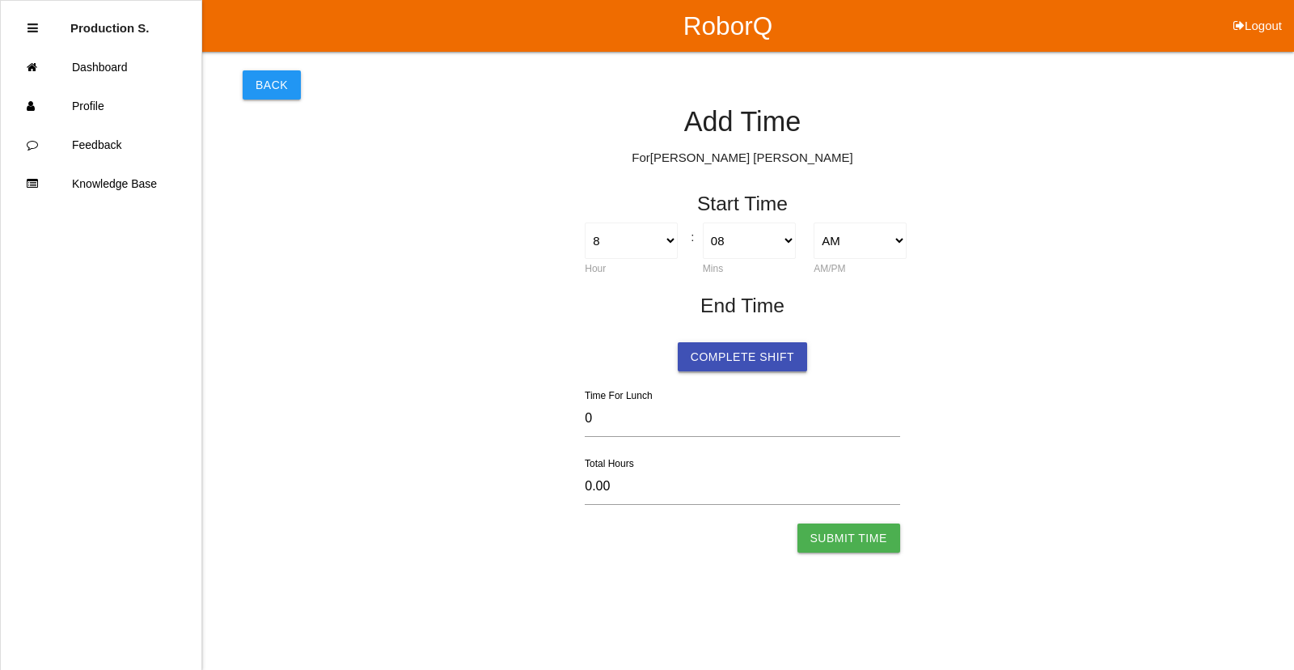
click at [764, 358] on button "Complete Shift" at bounding box center [742, 356] width 129 height 29
select select "8"
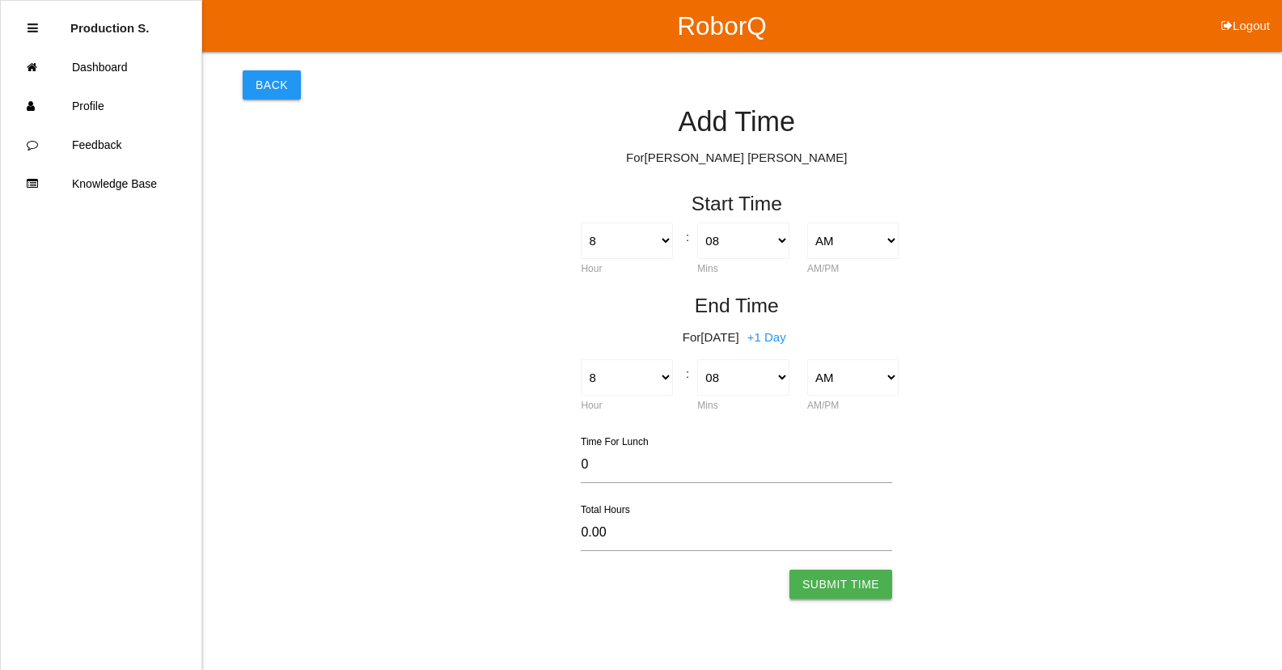
click at [825, 586] on button "Submit Time" at bounding box center [841, 584] width 103 height 29
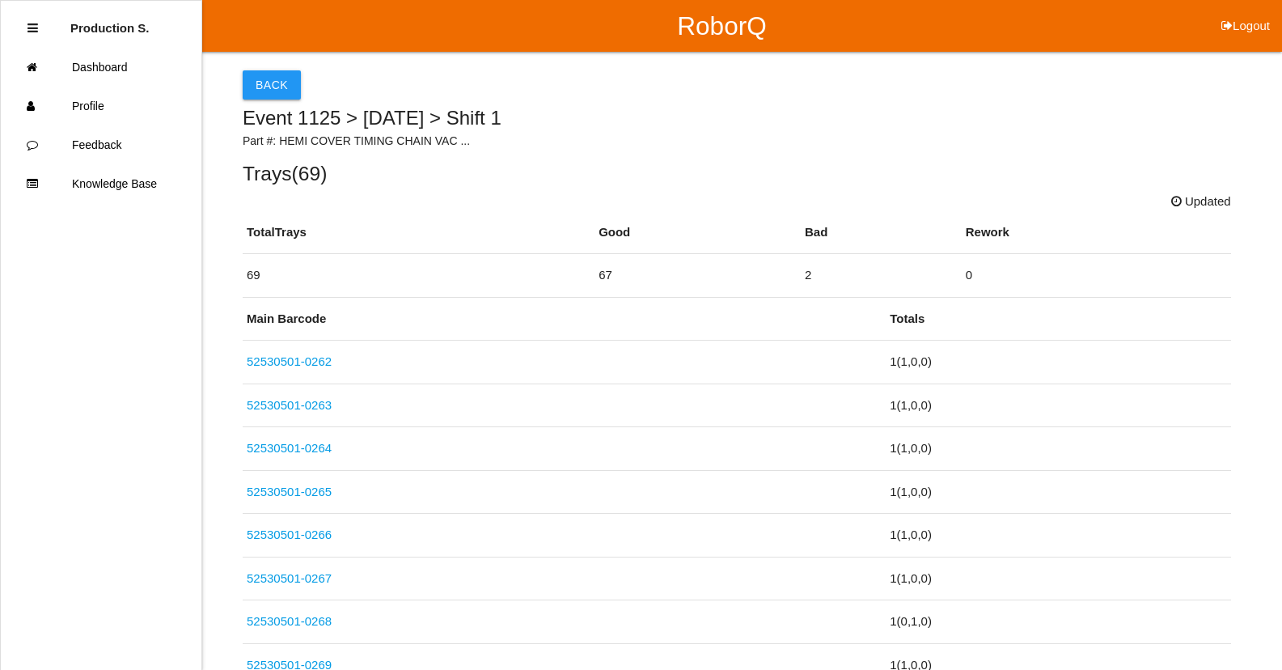
drag, startPoint x: 282, startPoint y: 83, endPoint x: 214, endPoint y: 51, distance: 74.5
click at [280, 83] on button "Back" at bounding box center [272, 84] width 58 height 29
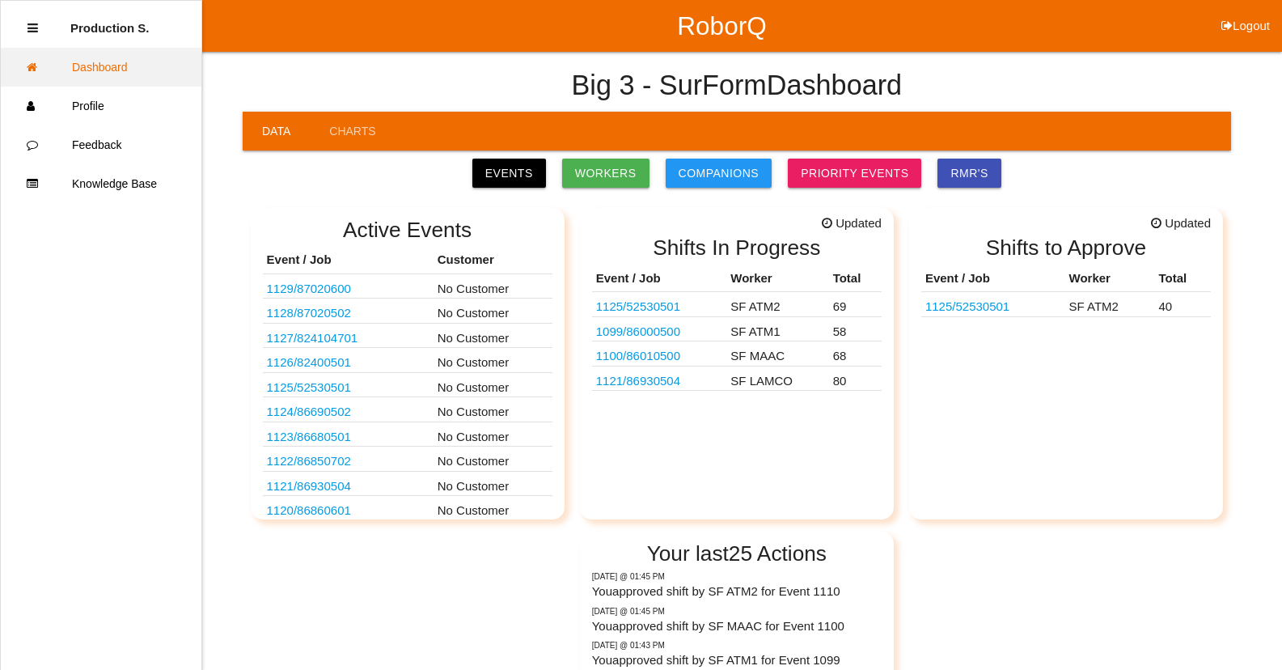
click at [136, 60] on link "Dashboard" at bounding box center [101, 67] width 201 height 39
click at [997, 313] on link "1125 / 52530501" at bounding box center [967, 306] width 84 height 14
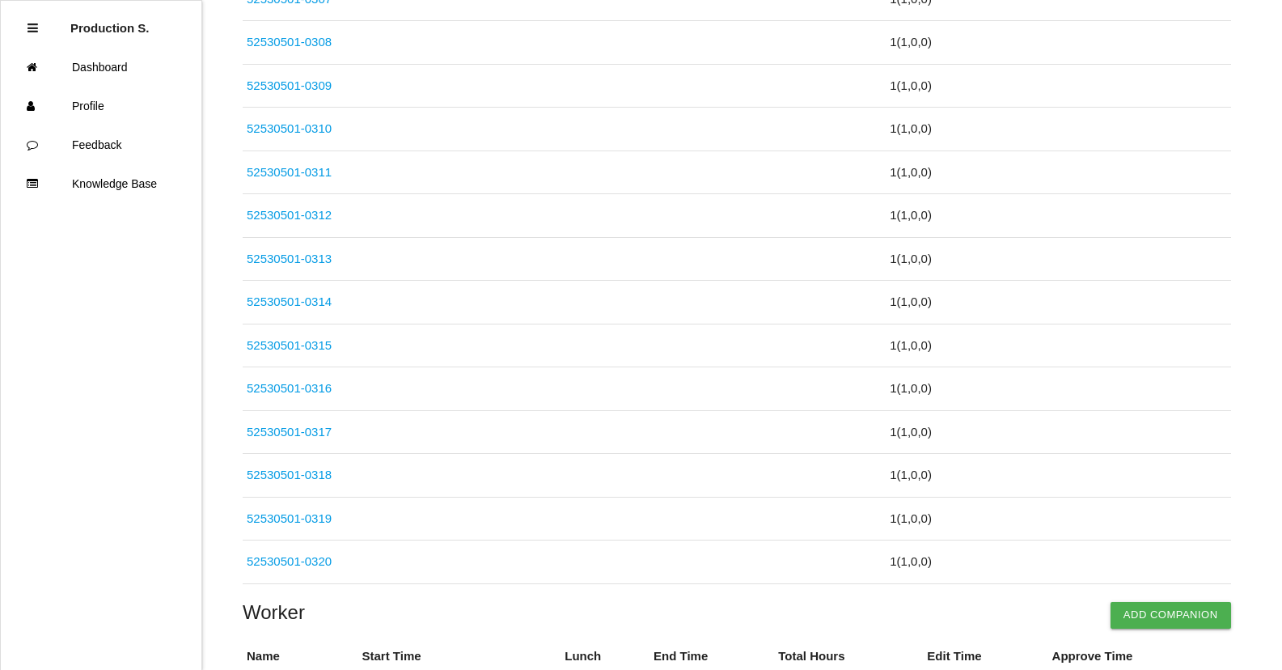
scroll to position [1697, 0]
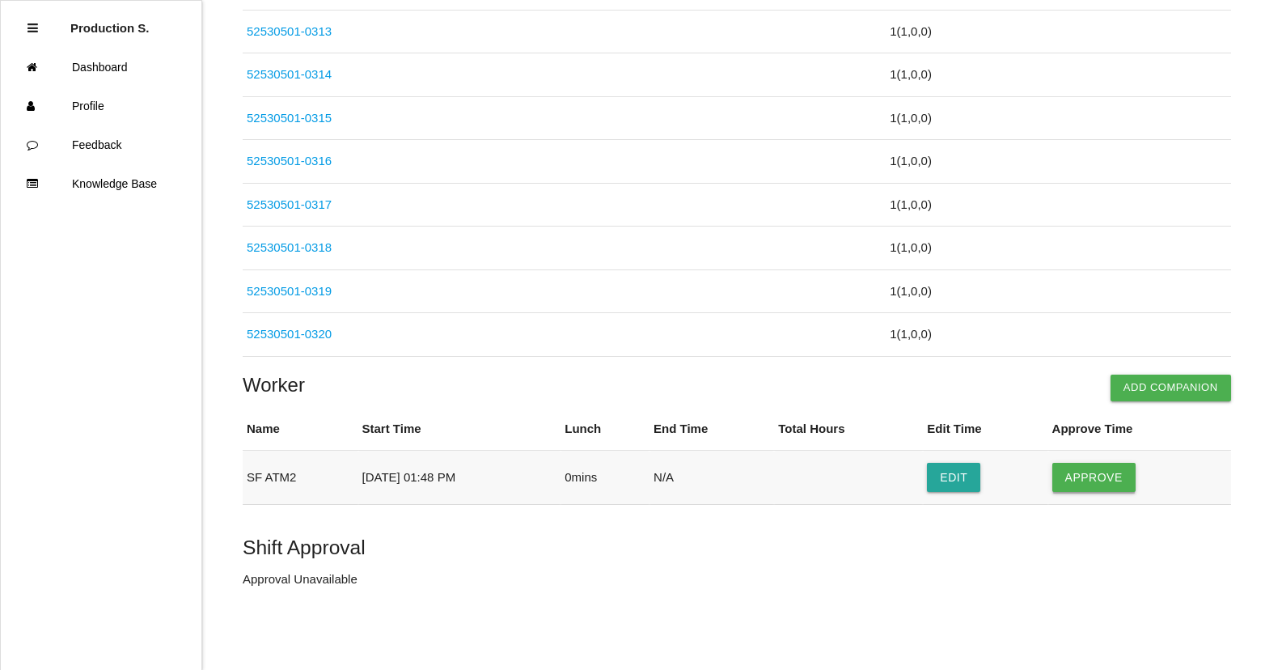
click at [1078, 485] on button "Approve" at bounding box center [1093, 477] width 83 height 29
click at [980, 480] on button "Edit" at bounding box center [953, 477] width 53 height 29
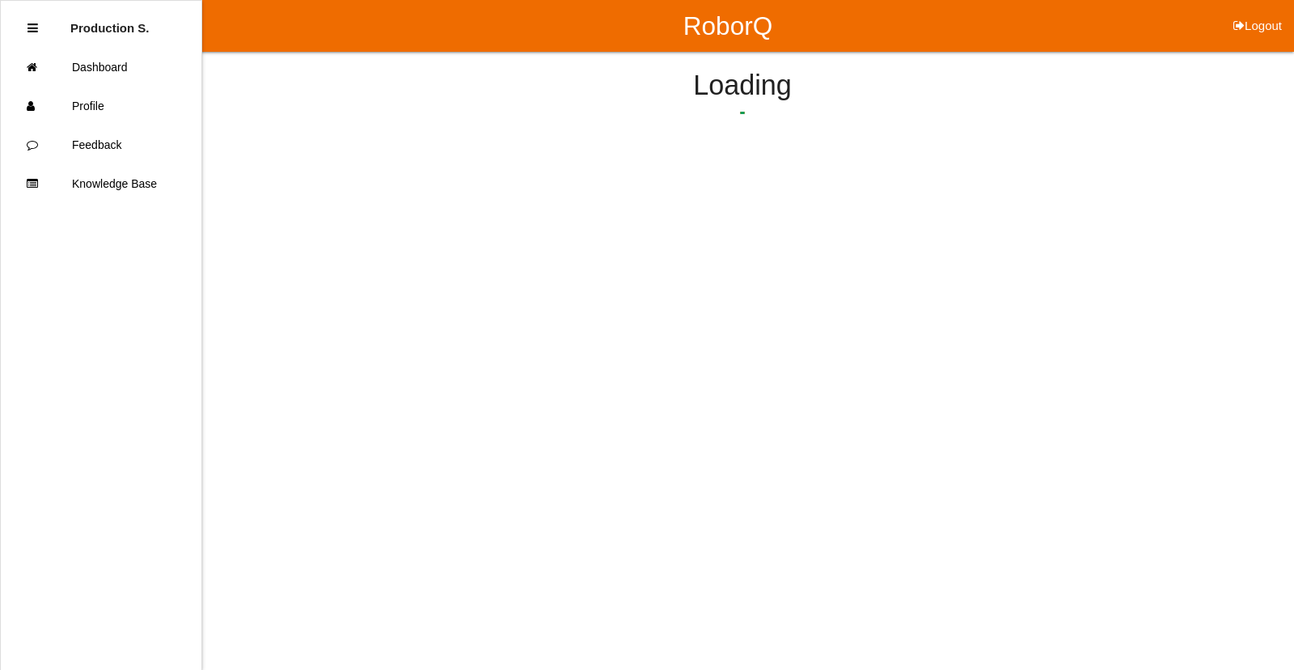
select select "48"
select select "2"
select select "48"
select select "2"
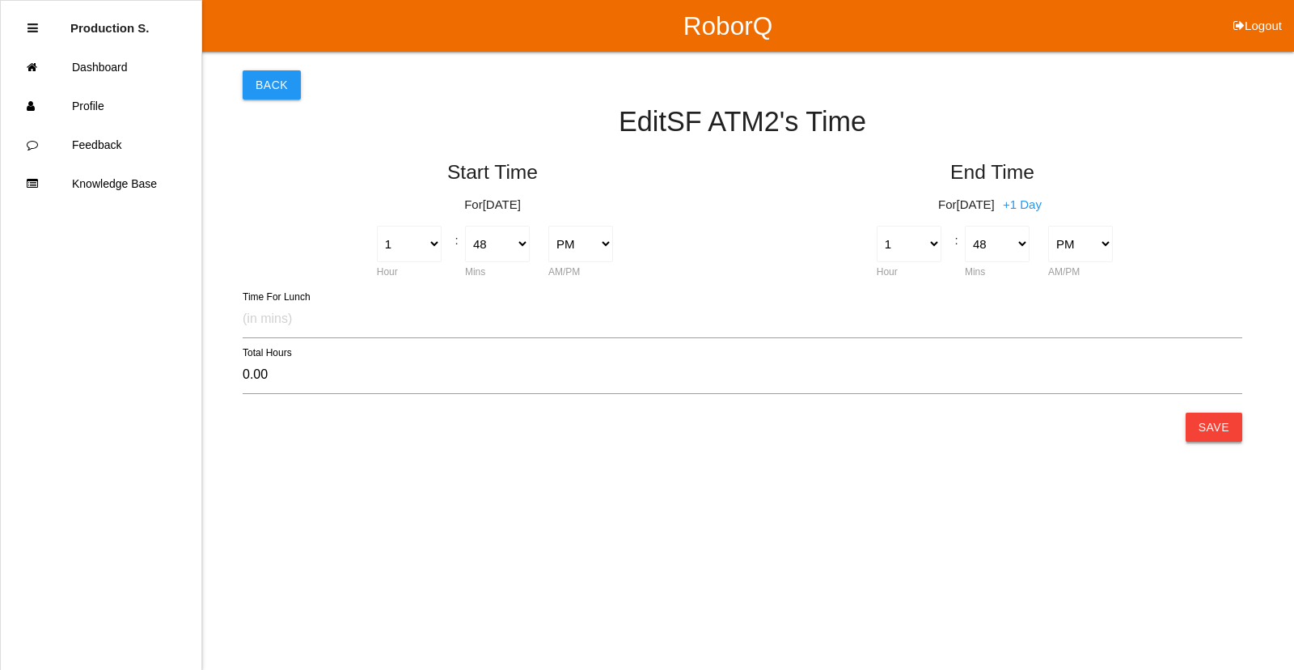
click at [1229, 424] on button "Save" at bounding box center [1214, 427] width 57 height 29
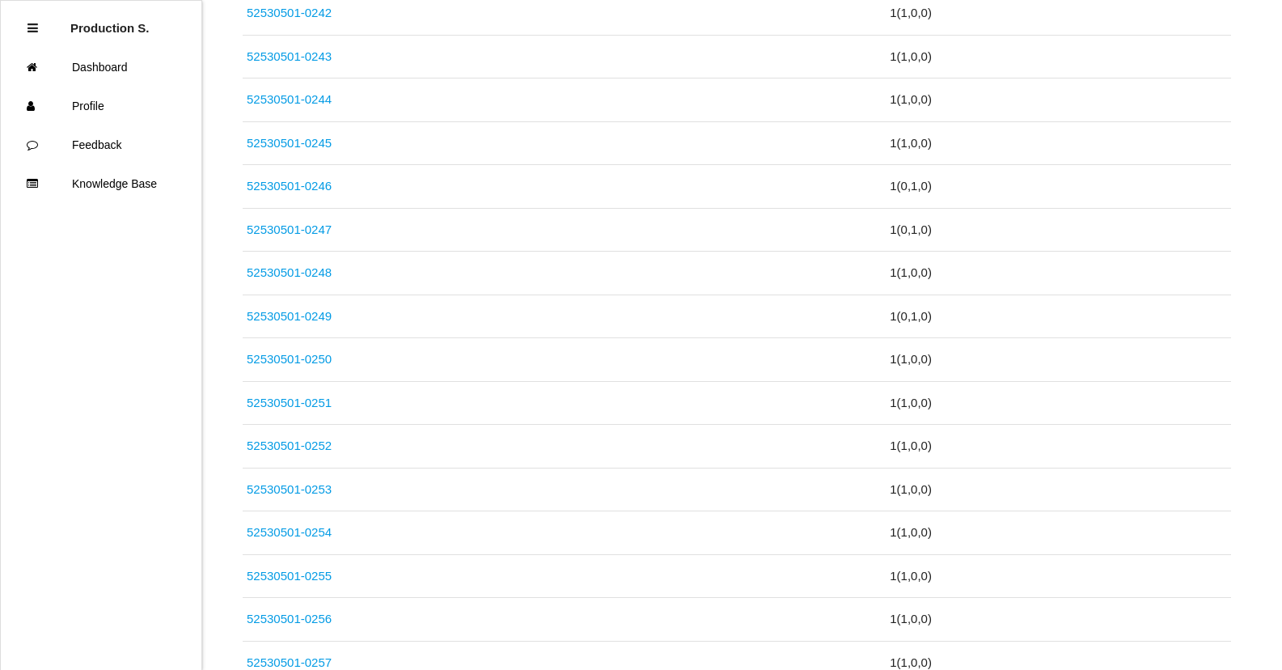
scroll to position [1697, 0]
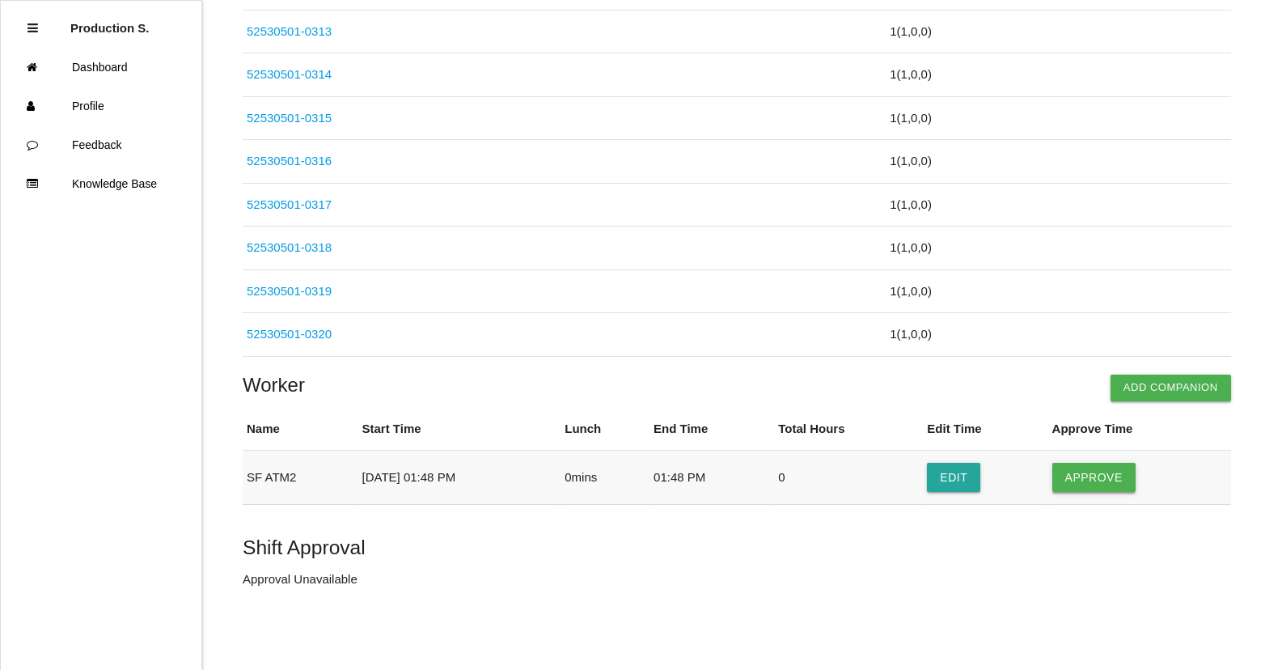
click at [1087, 476] on button "Approve" at bounding box center [1093, 477] width 83 height 29
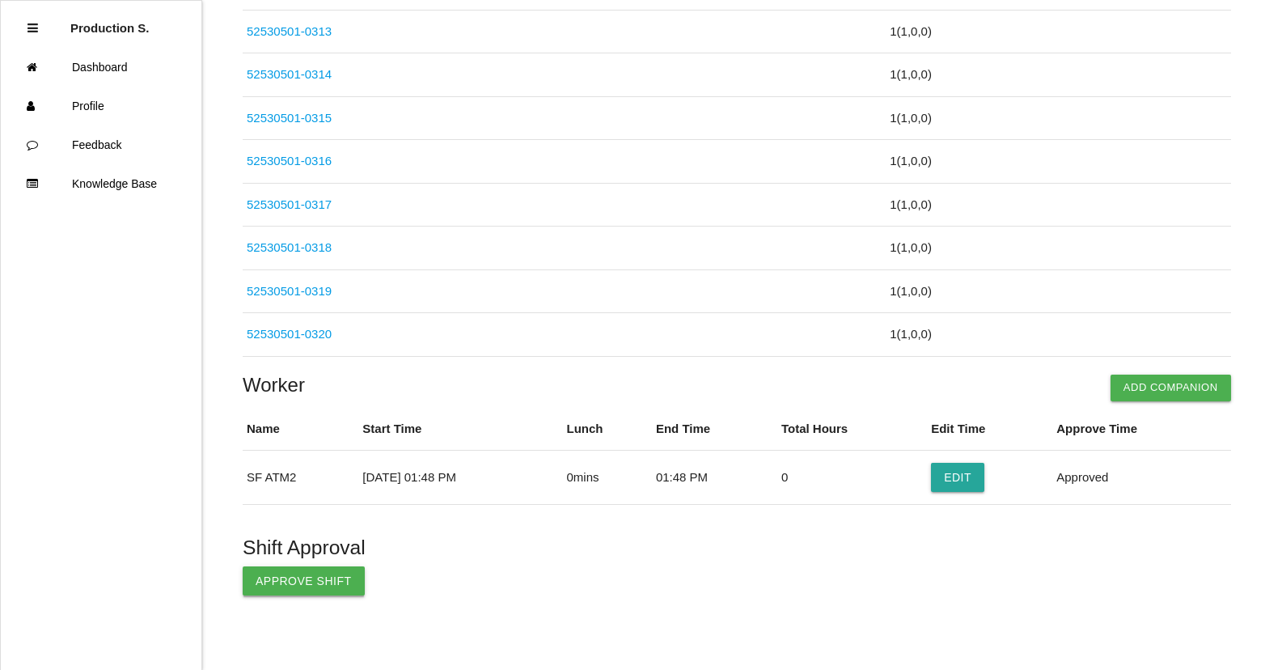
click at [283, 591] on button "Approve Shift" at bounding box center [304, 580] width 122 height 29
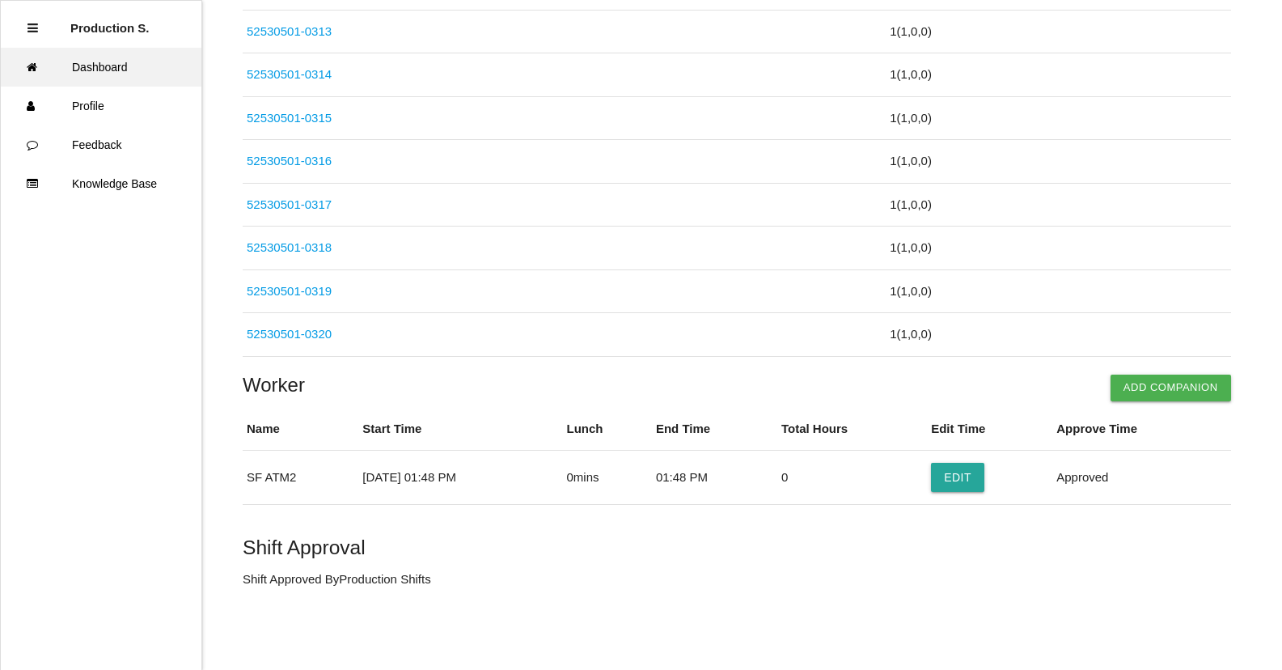
click at [131, 63] on link "Dashboard" at bounding box center [101, 67] width 201 height 39
